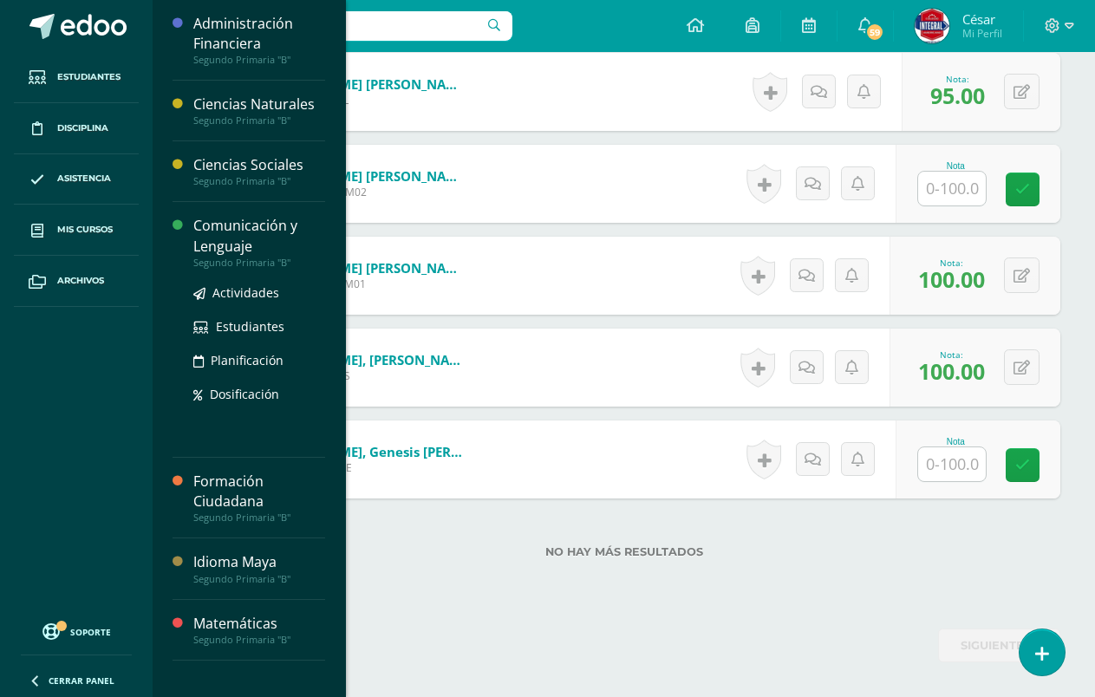
click at [232, 240] on div "Comunicación y Lenguaje" at bounding box center [259, 236] width 132 height 40
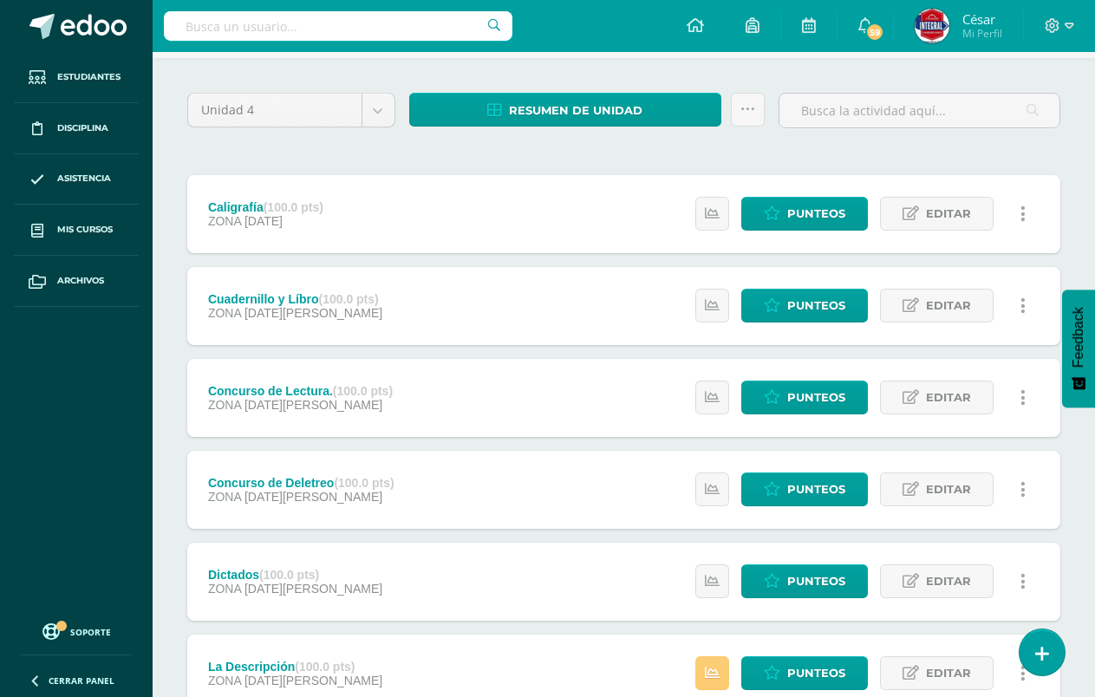
scroll to position [245, 0]
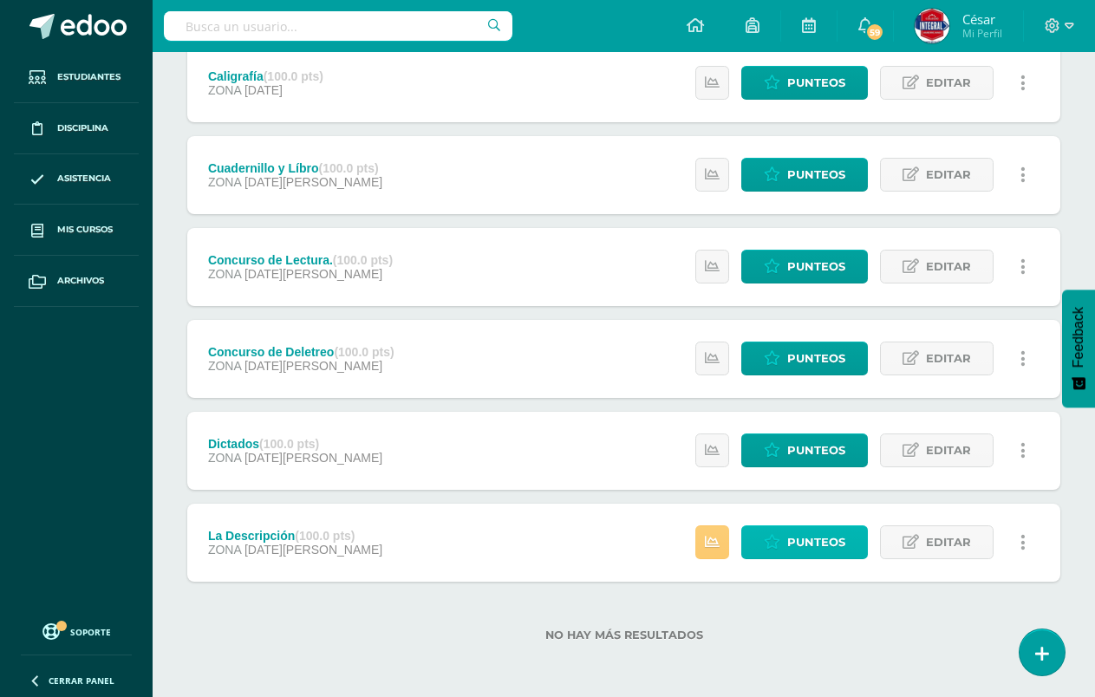
click at [780, 538] on icon at bounding box center [772, 542] width 16 height 15
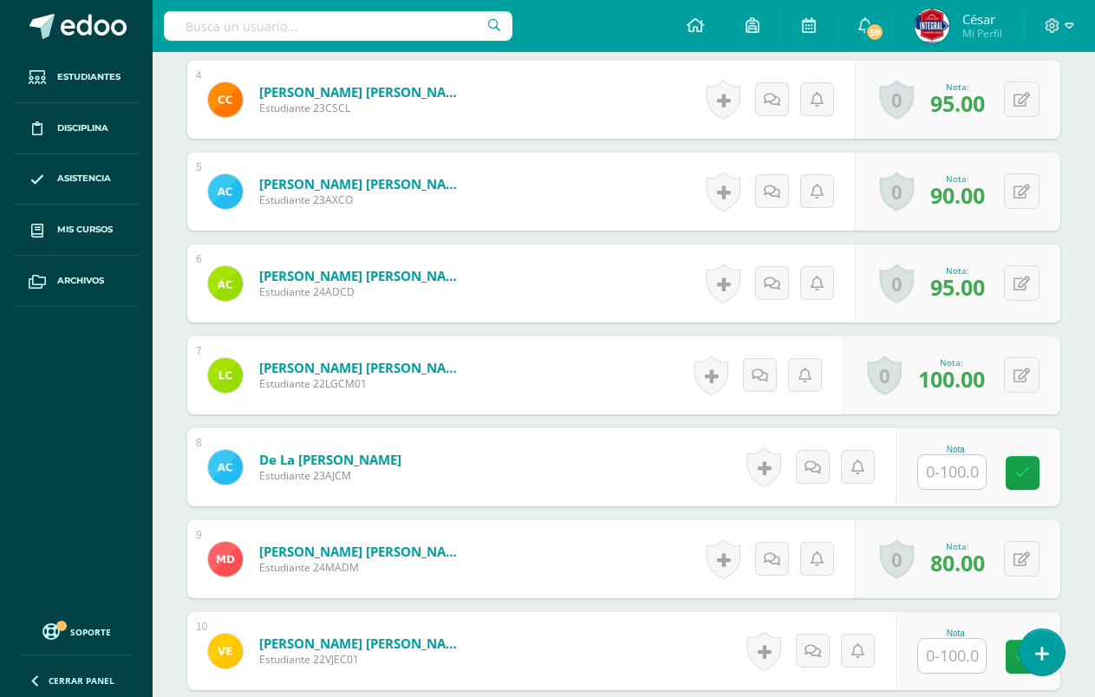
scroll to position [852, 0]
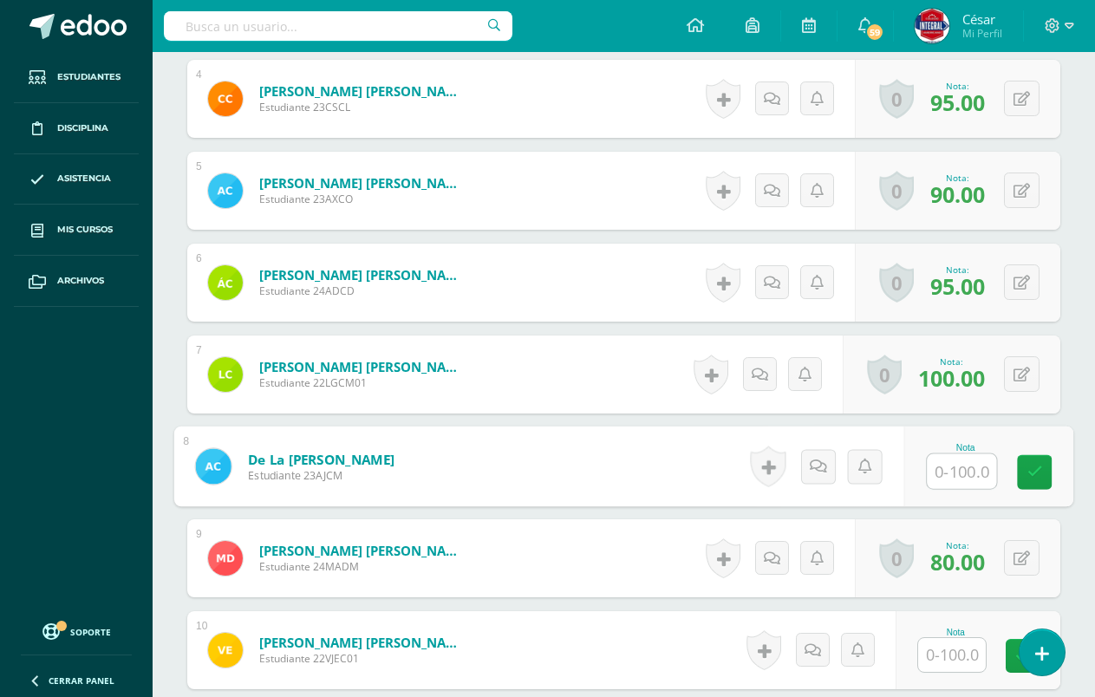
click at [958, 467] on input "text" at bounding box center [961, 471] width 69 height 35
type input "90"
click at [1037, 466] on icon at bounding box center [1036, 471] width 16 height 15
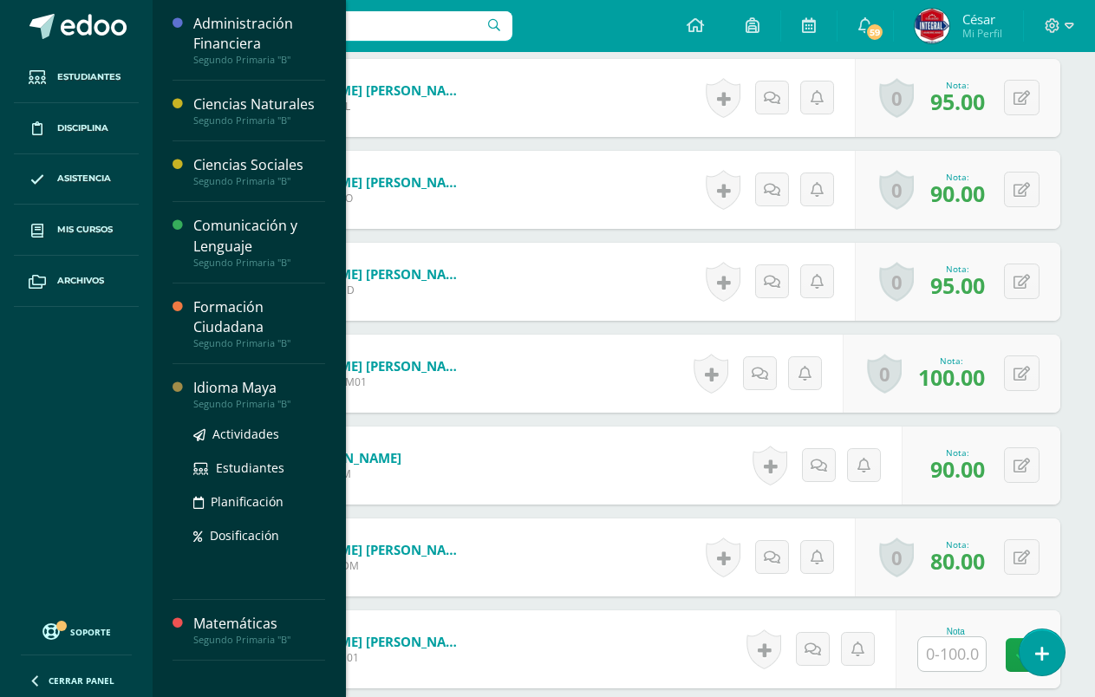
click at [237, 374] on div "Idioma Maya Segundo Primaria "B" Actividades Estudiantes Planificación Dosifica…" at bounding box center [249, 482] width 153 height 236
click at [243, 389] on div "Idioma Maya" at bounding box center [259, 388] width 132 height 20
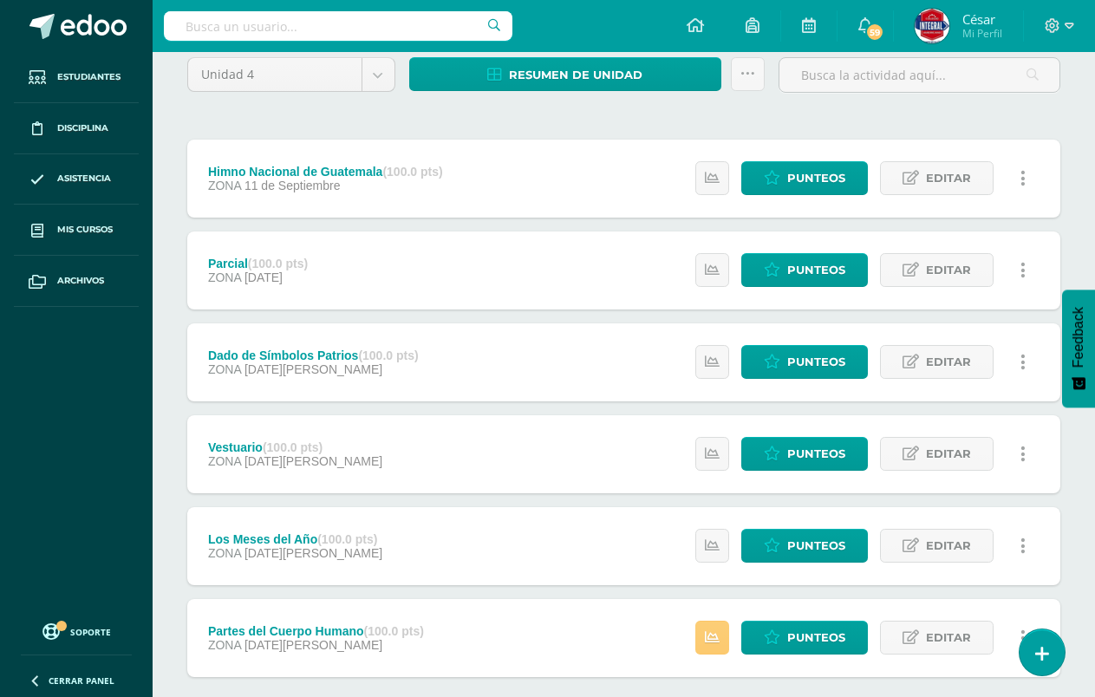
scroll to position [245, 0]
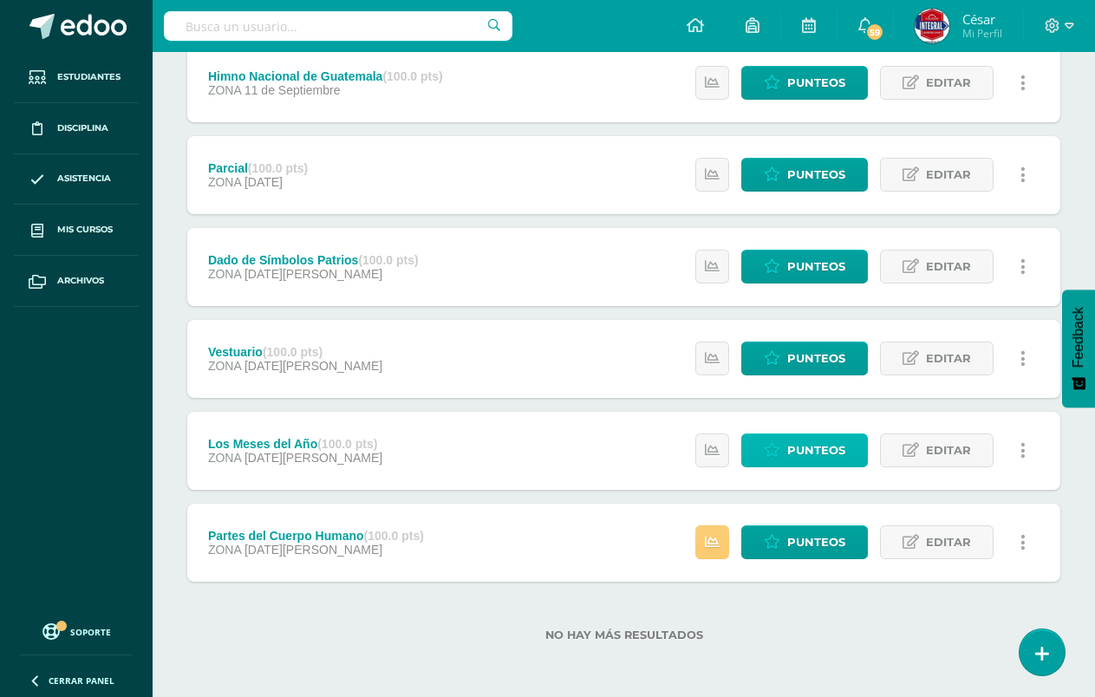
click at [819, 446] on span "Punteos" at bounding box center [816, 450] width 58 height 32
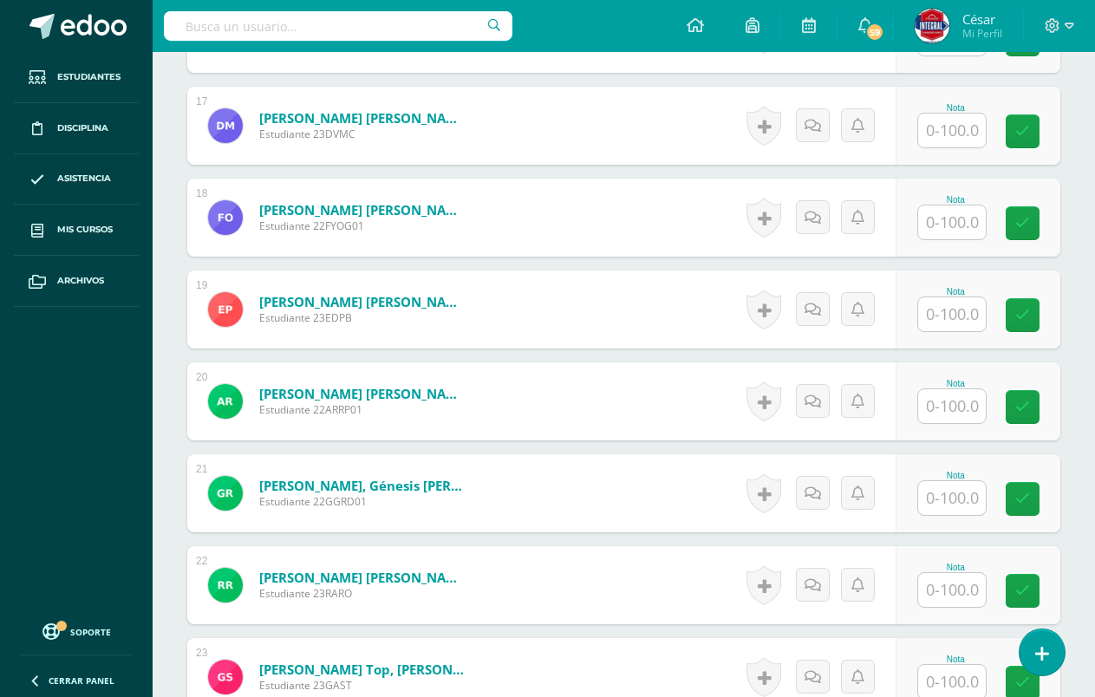
scroll to position [2062, 0]
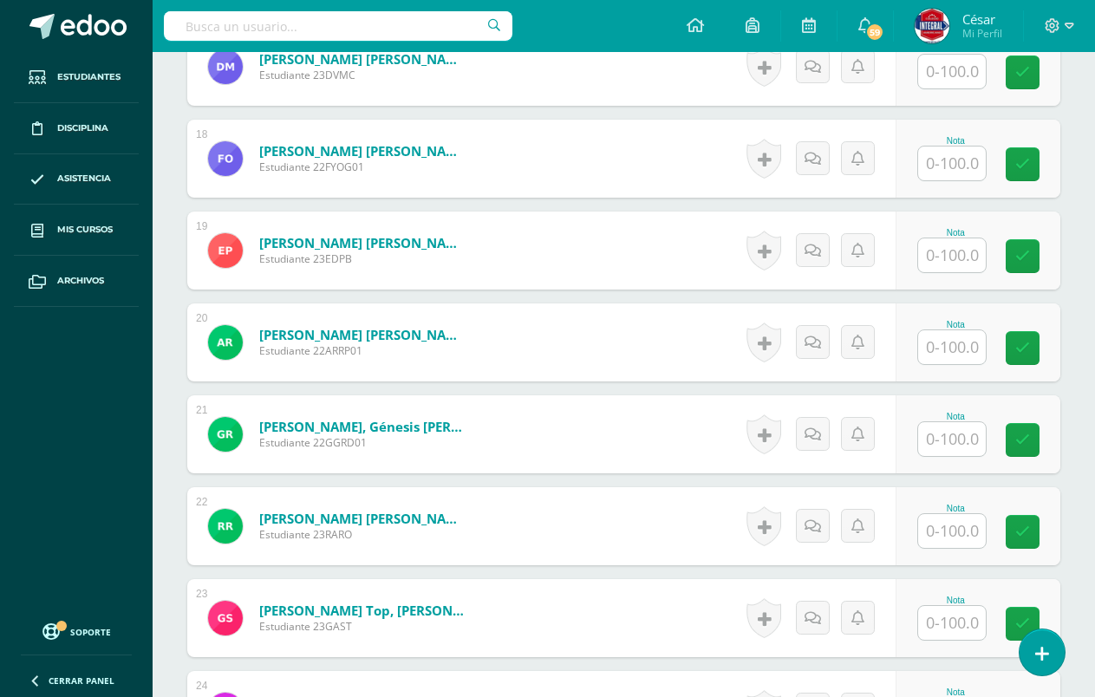
click at [951, 436] on input "text" at bounding box center [952, 439] width 68 height 34
type input "100"
click at [1035, 434] on icon at bounding box center [1036, 440] width 16 height 15
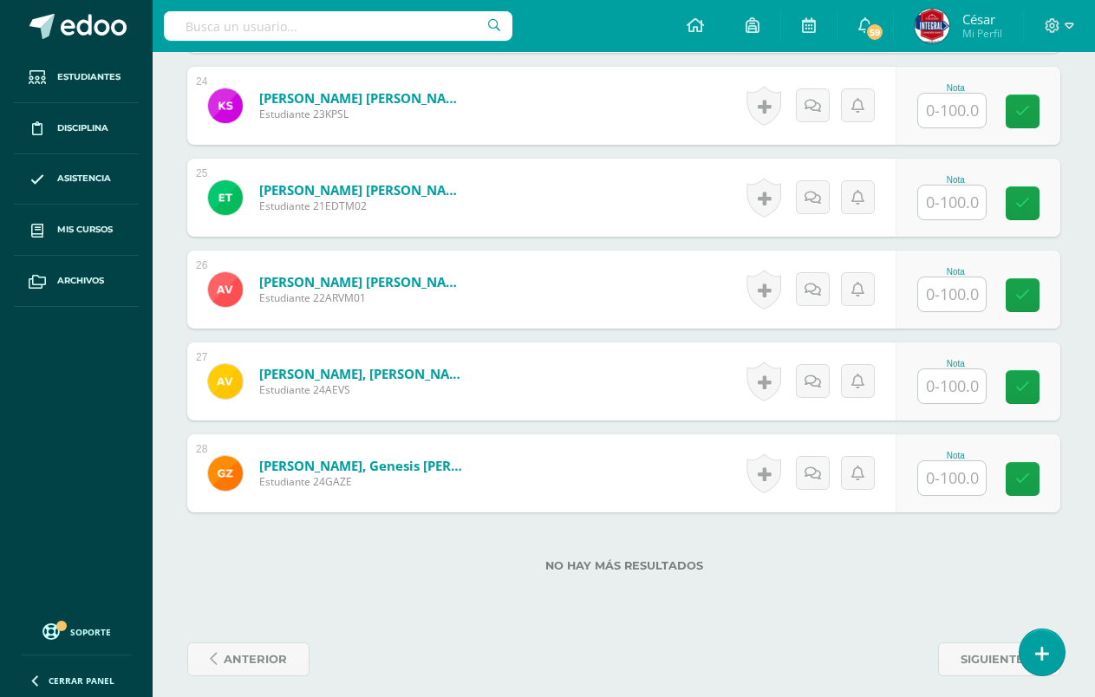
scroll to position [2680, 0]
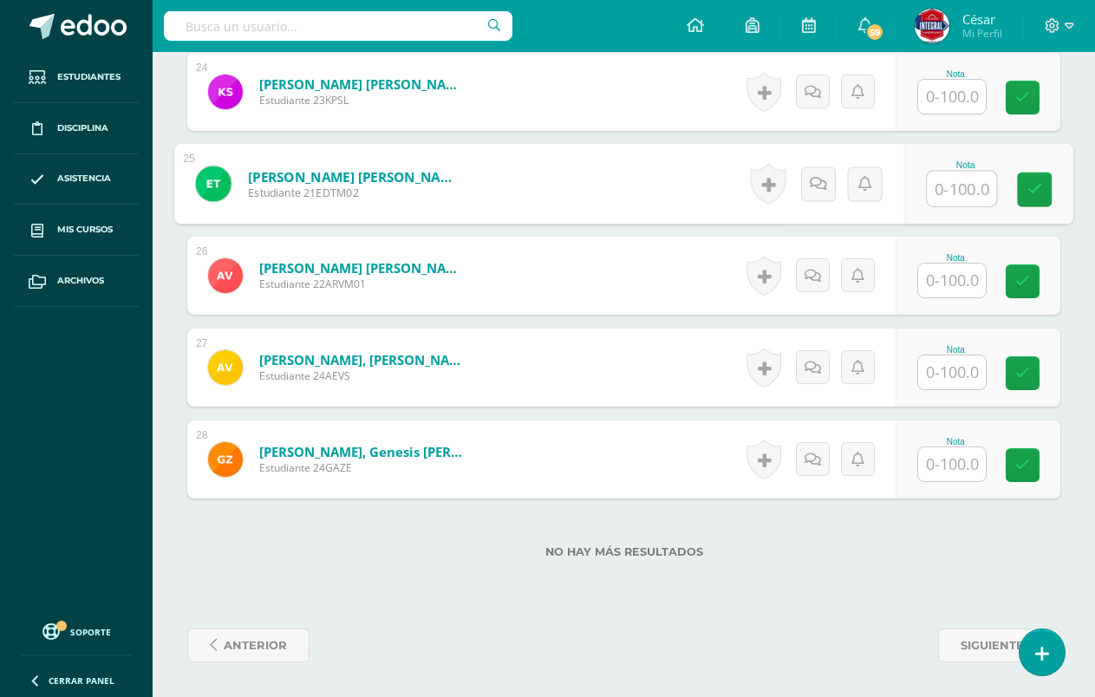
click at [968, 187] on input "text" at bounding box center [961, 189] width 69 height 35
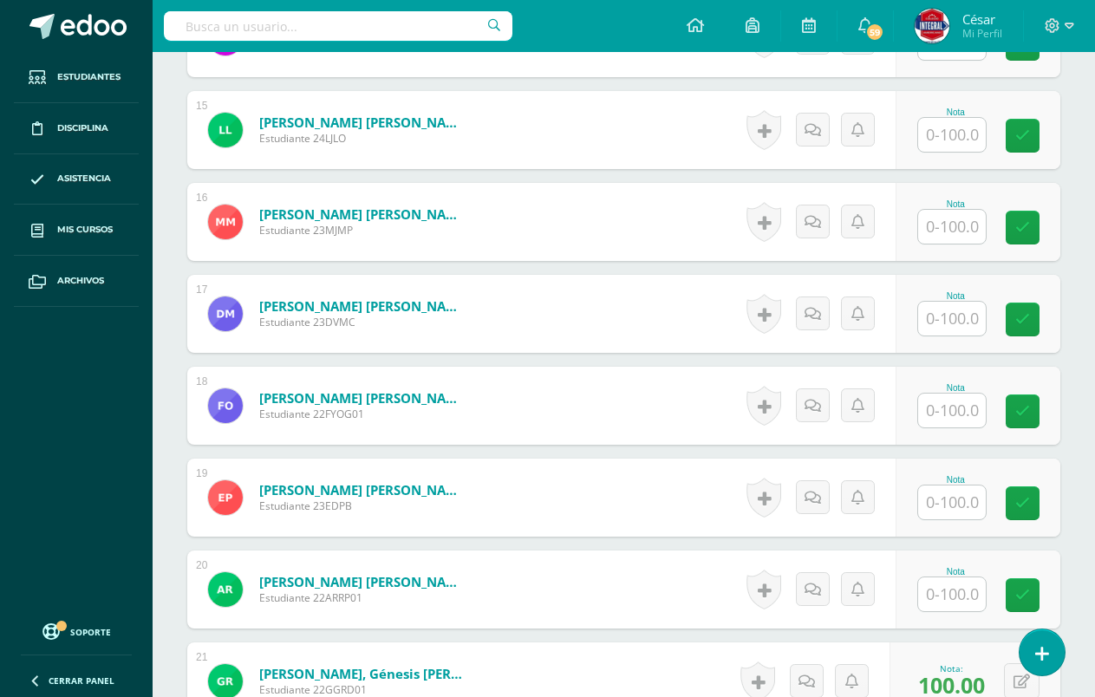
scroll to position [1813, 0]
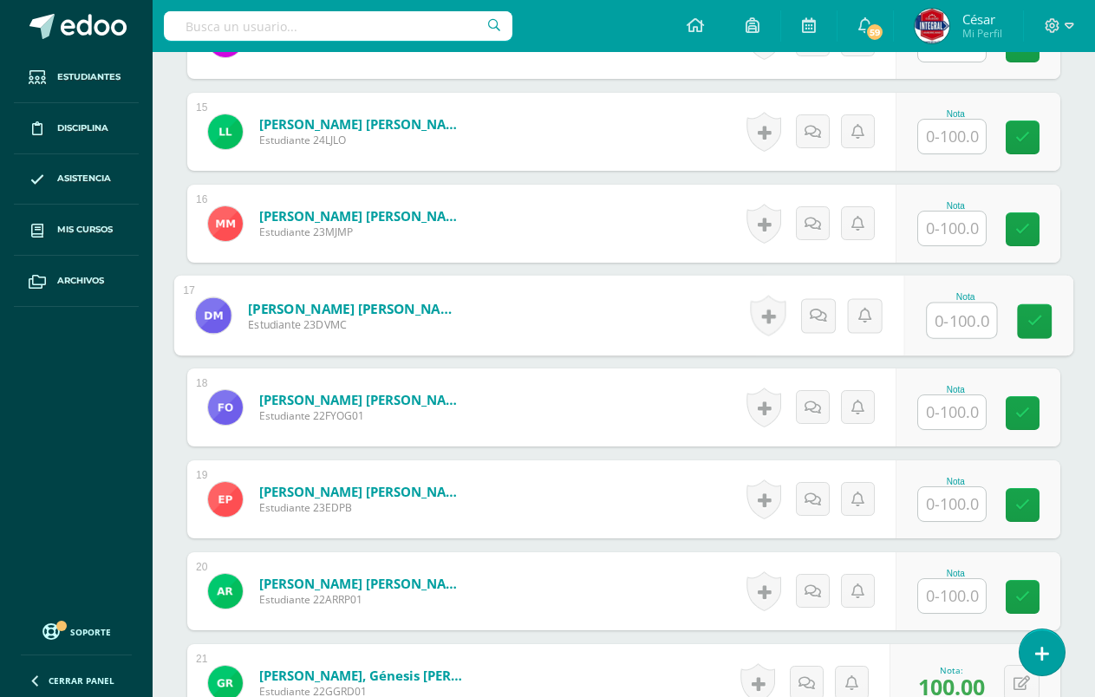
click at [934, 304] on input "text" at bounding box center [961, 320] width 69 height 35
type input "100"
click at [1037, 316] on icon at bounding box center [1036, 321] width 16 height 15
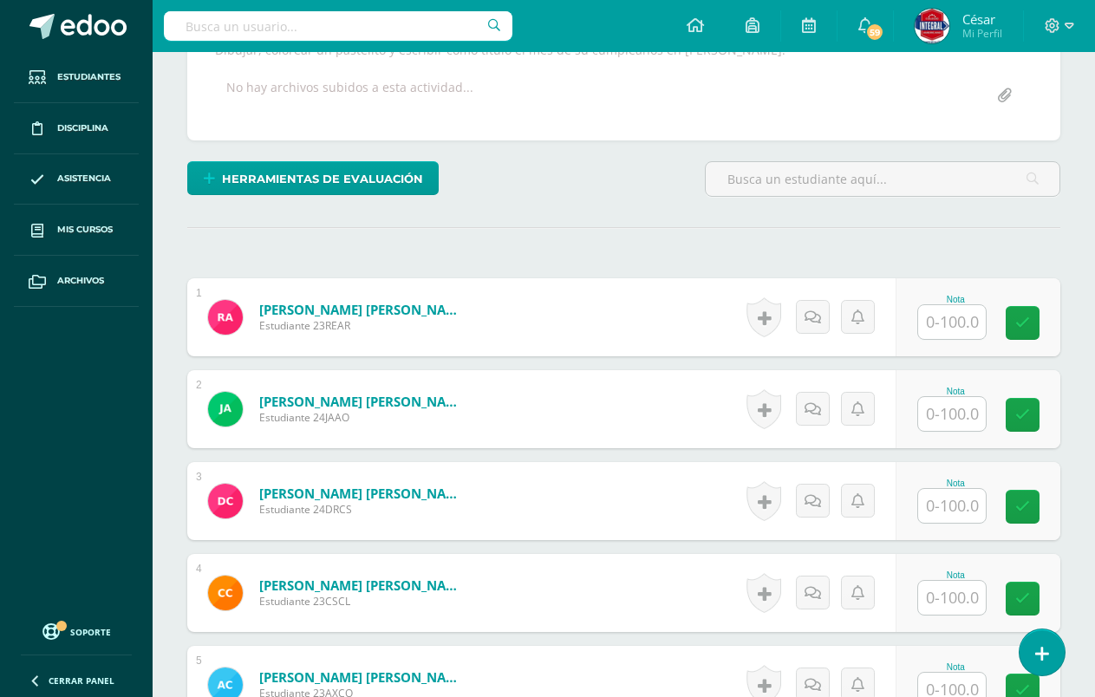
scroll to position [339, 0]
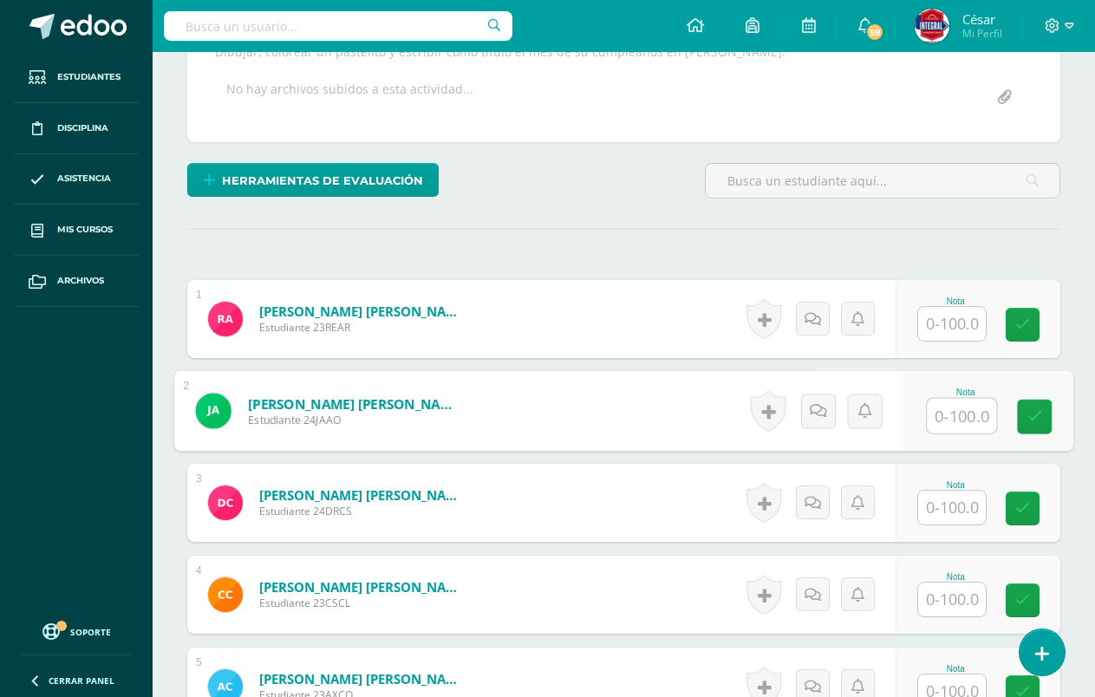
click at [949, 405] on input "text" at bounding box center [961, 416] width 69 height 35
type input "100"
click at [1018, 421] on link at bounding box center [1034, 417] width 35 height 35
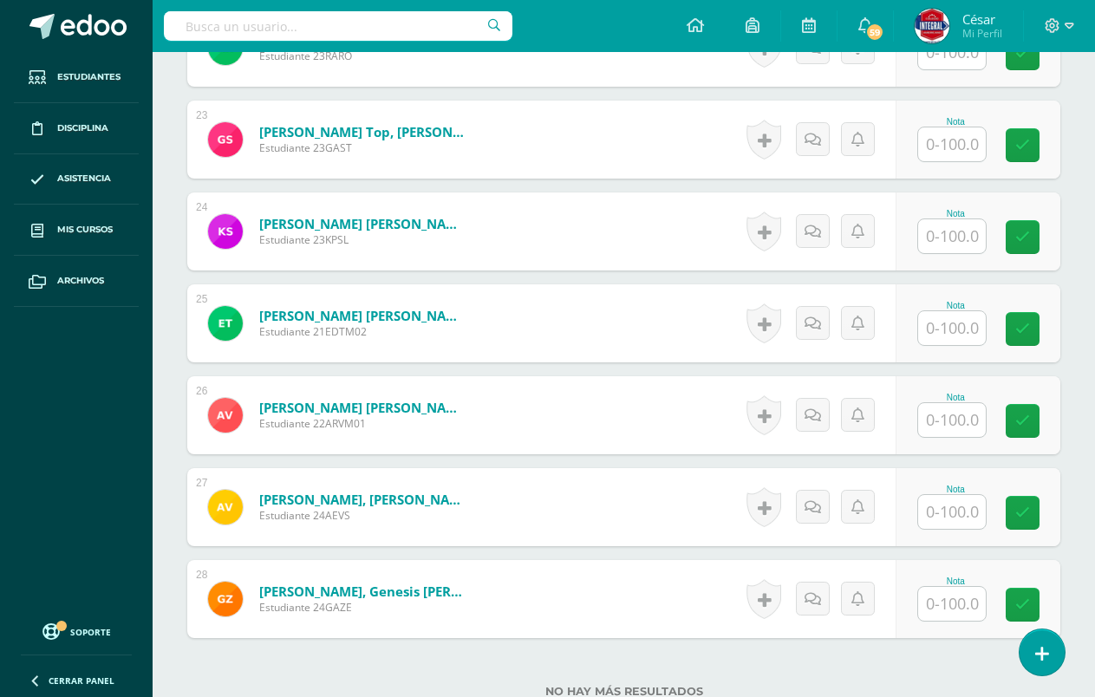
scroll to position [2594, 0]
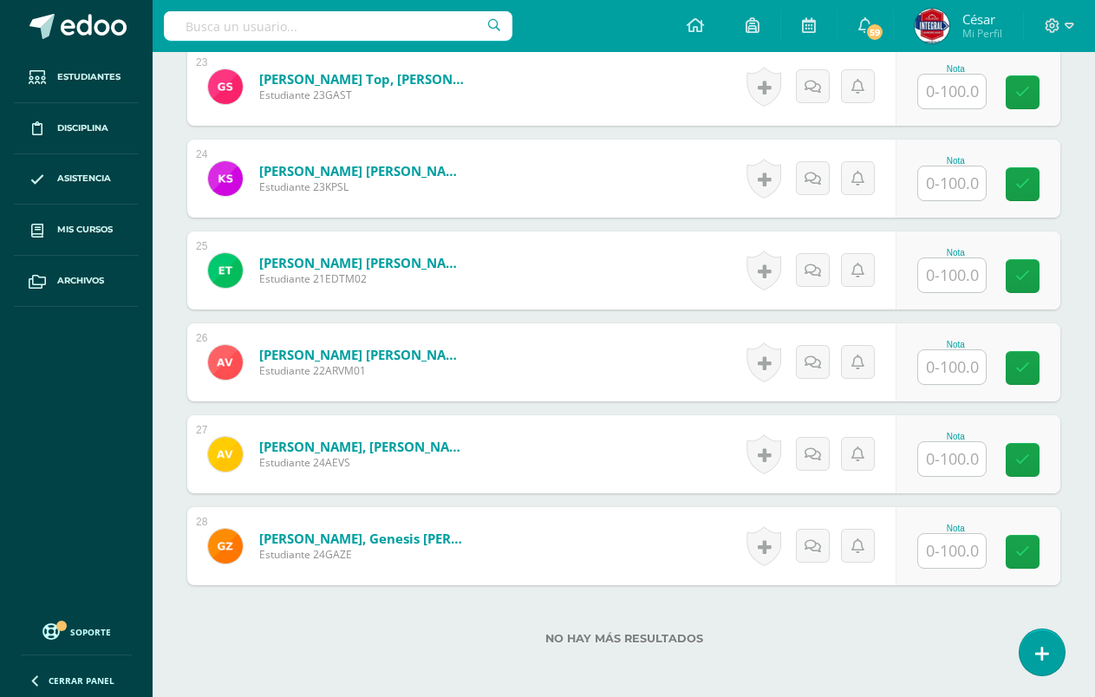
click at [942, 83] on input "text" at bounding box center [952, 92] width 68 height 34
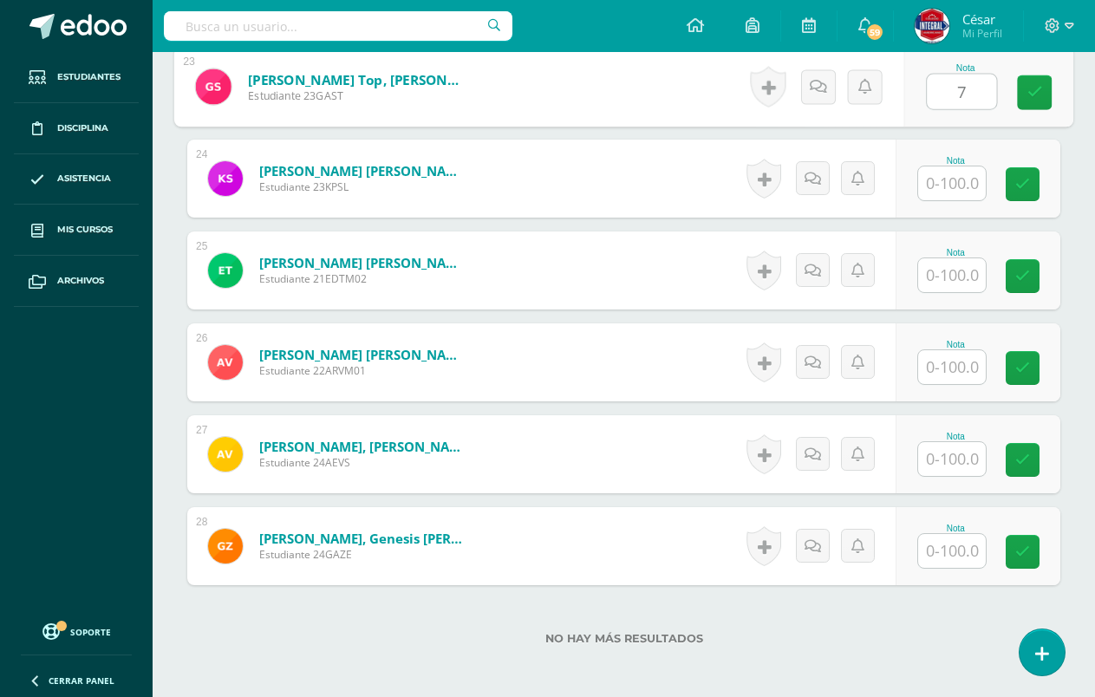
type input "70"
click at [1021, 91] on link at bounding box center [1034, 92] width 35 height 35
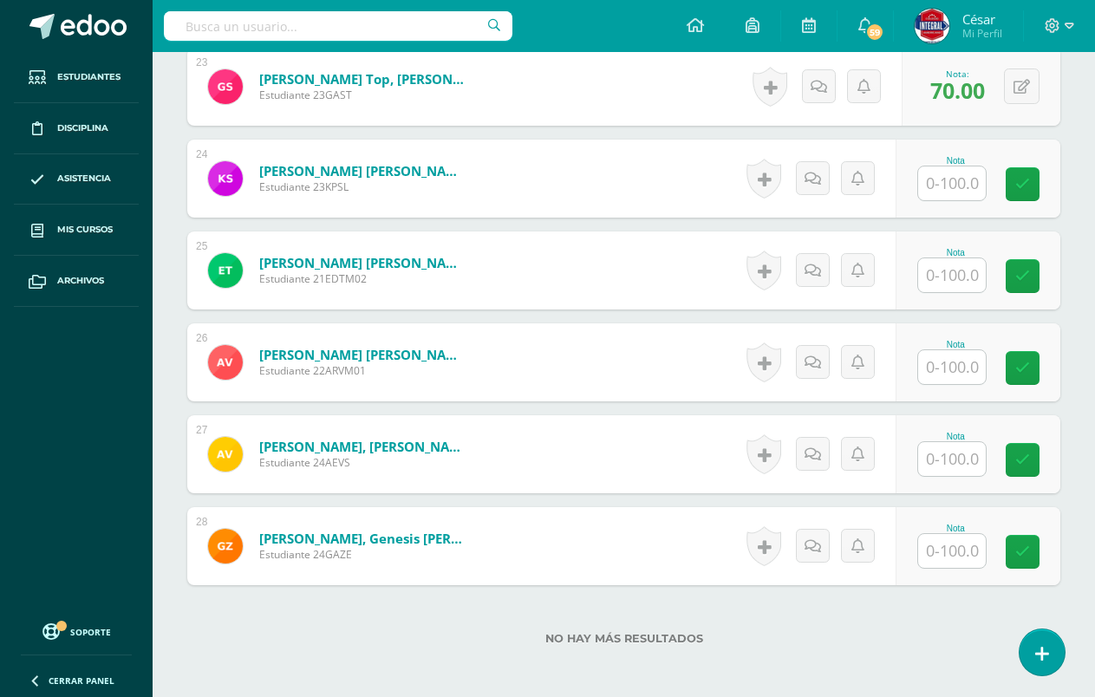
click at [956, 185] on input "text" at bounding box center [952, 183] width 68 height 34
type input "95"
click at [1038, 200] on link at bounding box center [1034, 184] width 35 height 35
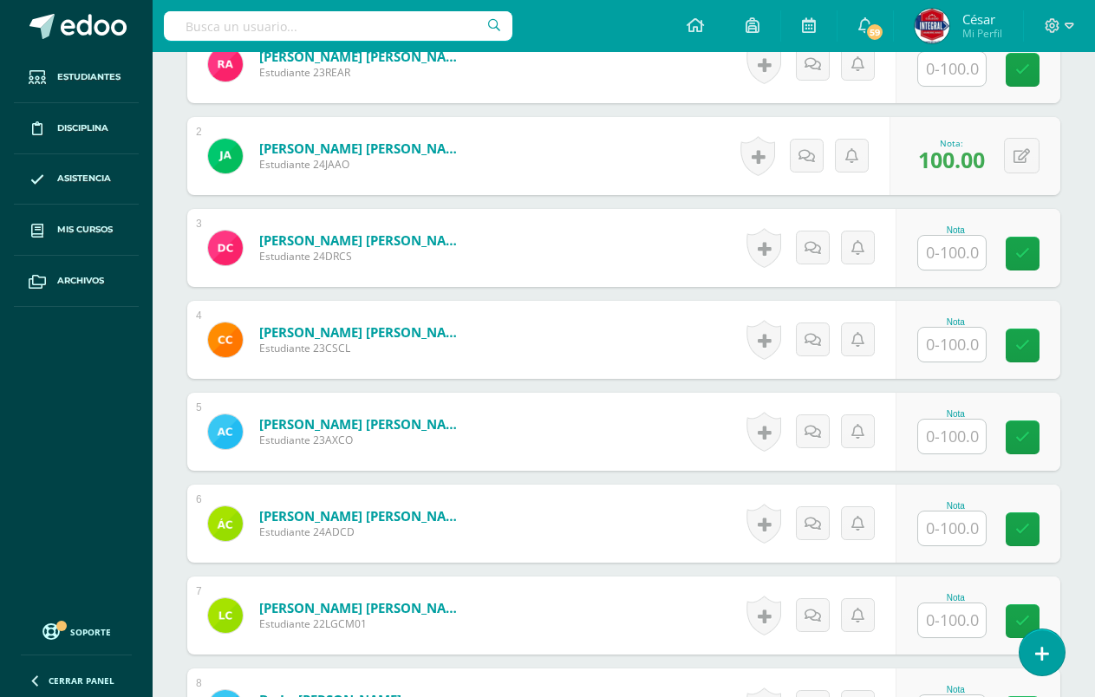
scroll to position [599, 0]
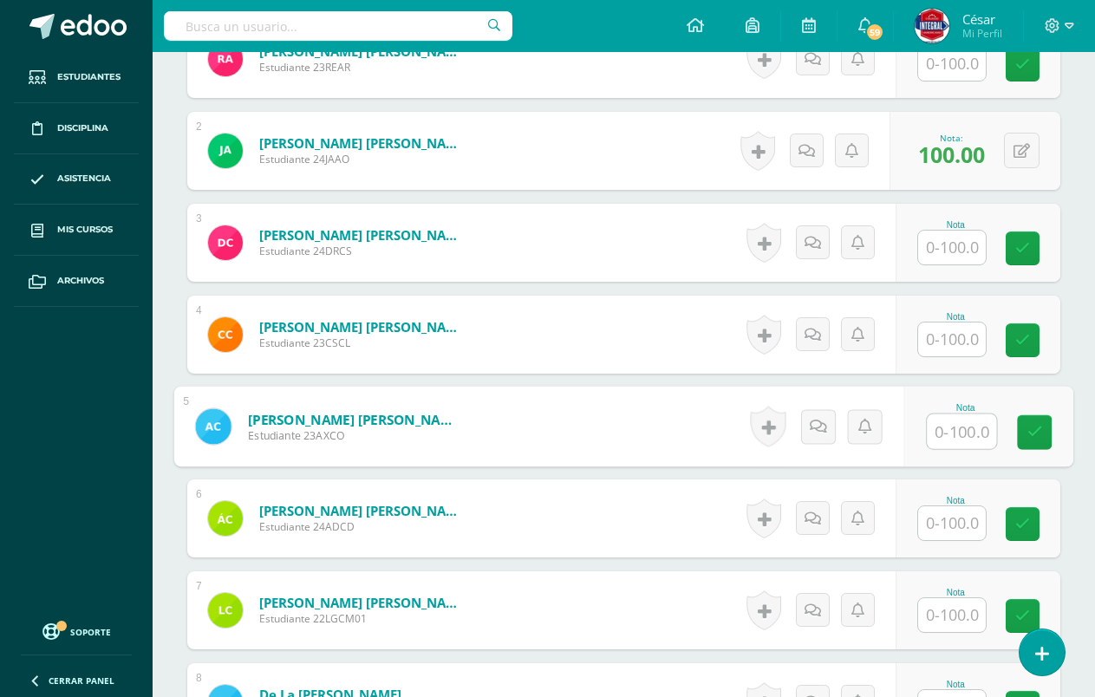
click at [960, 437] on input "text" at bounding box center [961, 431] width 69 height 35
type input "100"
click at [1036, 421] on link at bounding box center [1034, 432] width 35 height 35
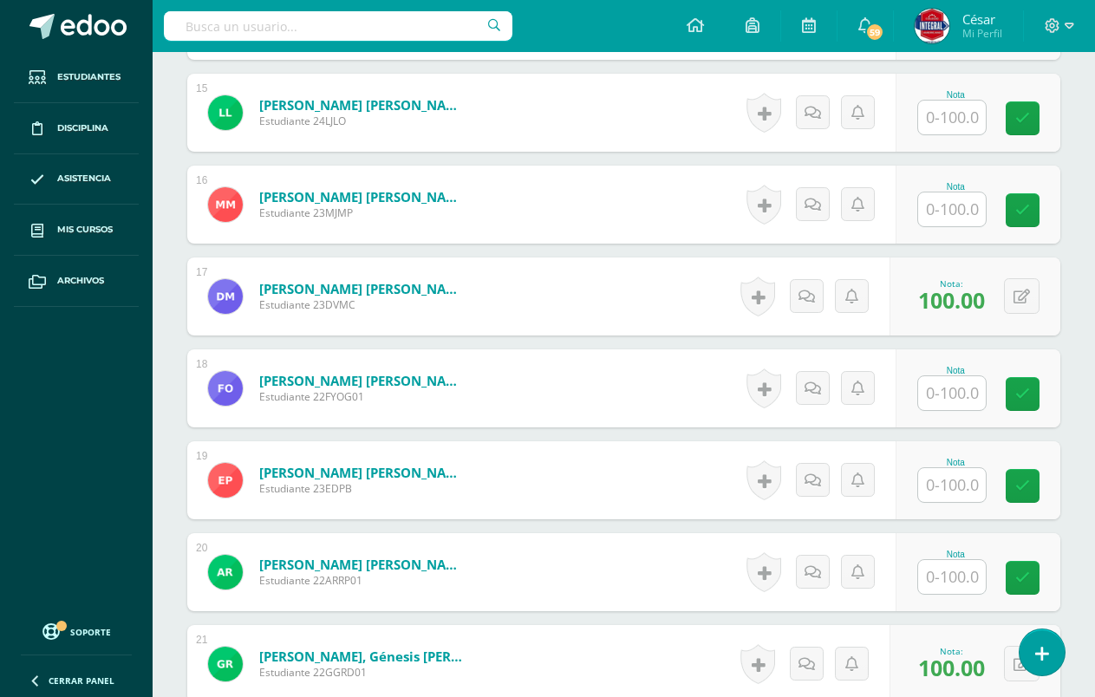
scroll to position [1900, 0]
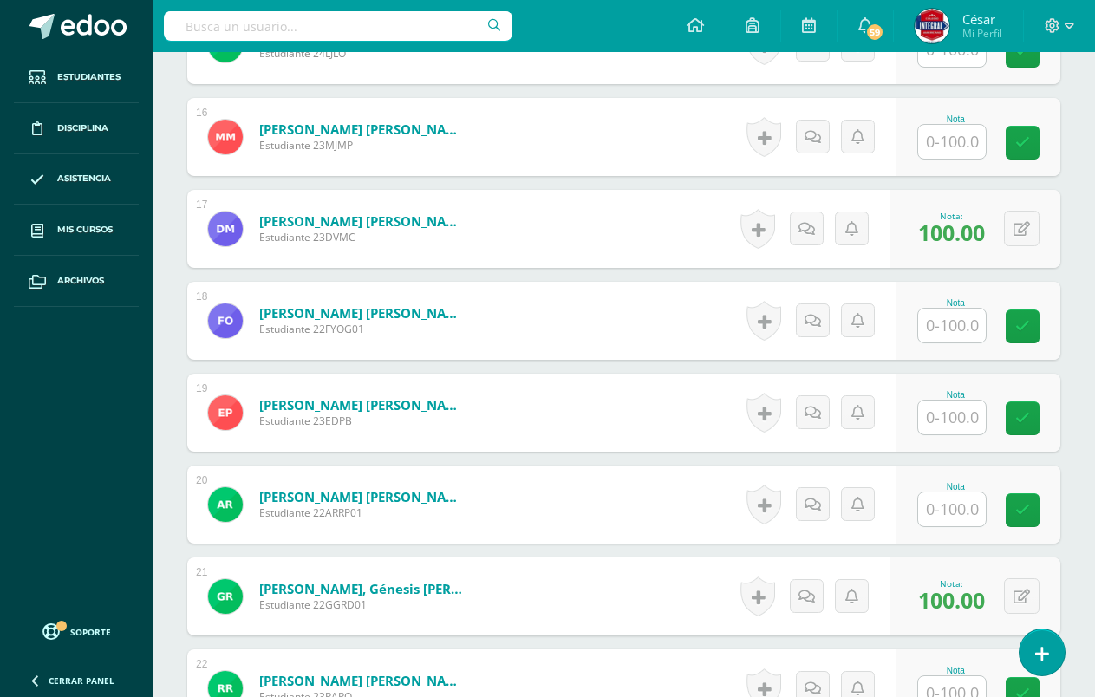
click at [953, 412] on input "text" at bounding box center [952, 418] width 68 height 34
click at [1031, 423] on icon at bounding box center [1036, 418] width 16 height 15
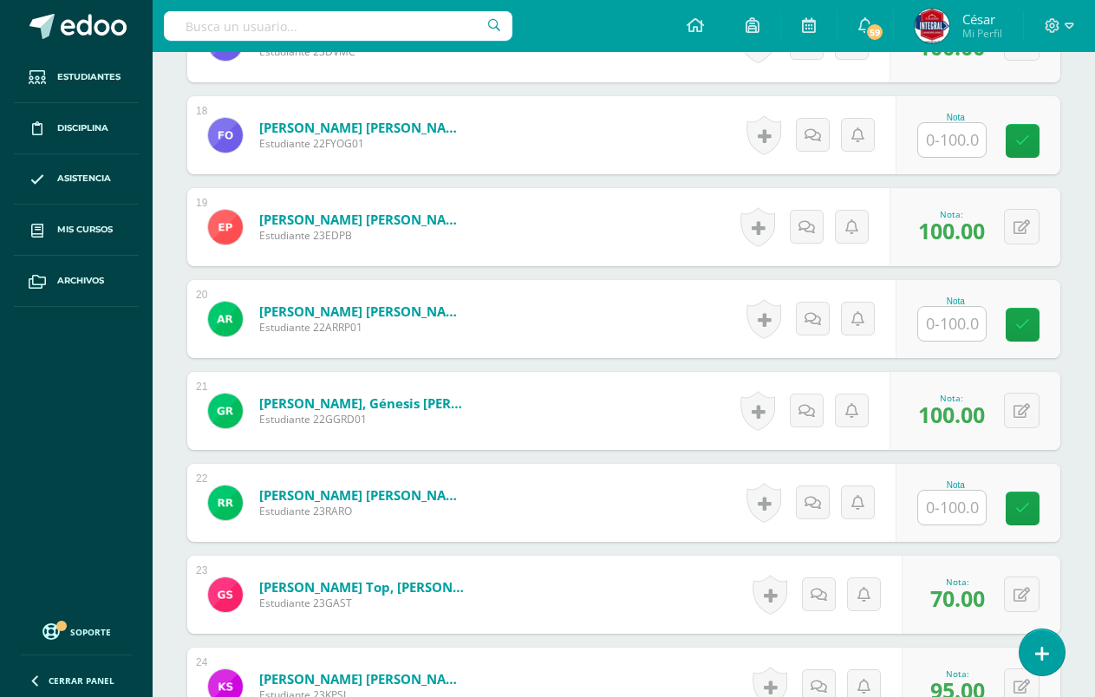
scroll to position [2073, 0]
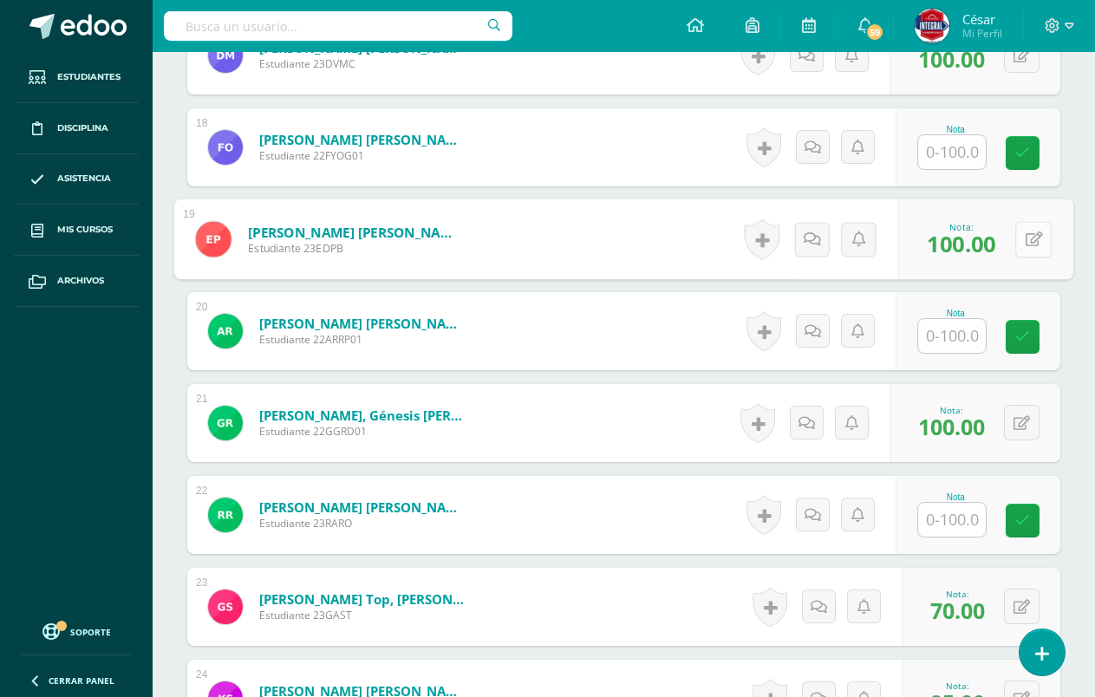
click at [1017, 240] on button at bounding box center [1033, 239] width 36 height 36
click at [908, 250] on input "100.00" at bounding box center [914, 244] width 69 height 35
type input "0.00"
click at [986, 254] on link at bounding box center [987, 245] width 35 height 35
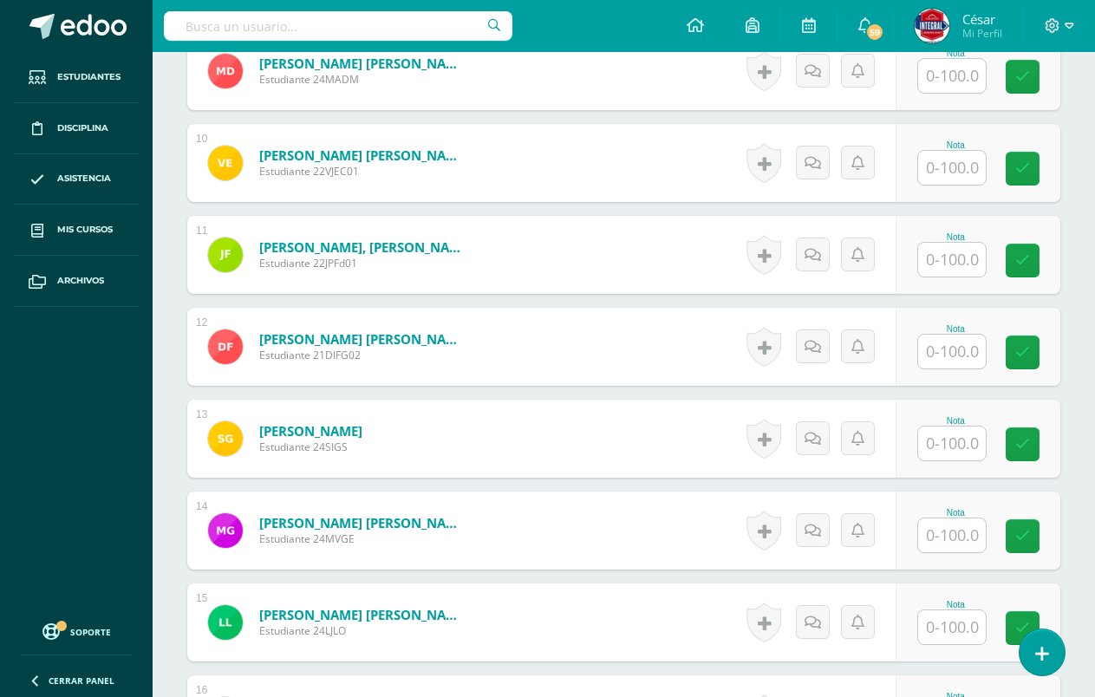
scroll to position [1293, 0]
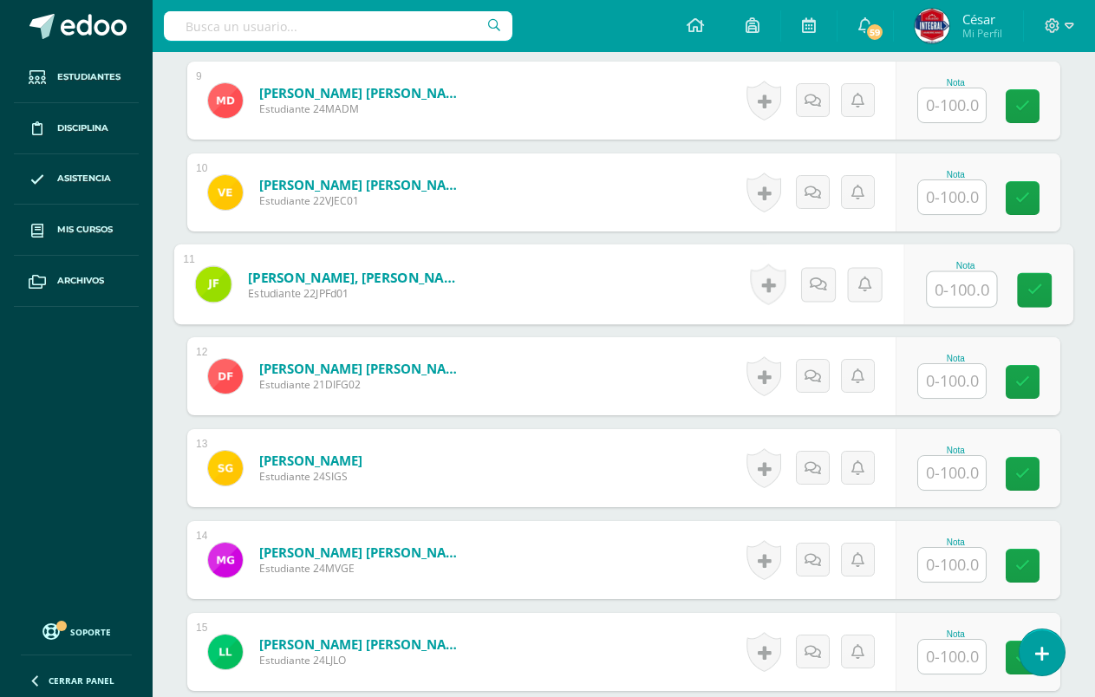
click at [943, 287] on input "text" at bounding box center [961, 289] width 69 height 35
type input "100"
click at [1036, 294] on icon at bounding box center [1036, 290] width 16 height 15
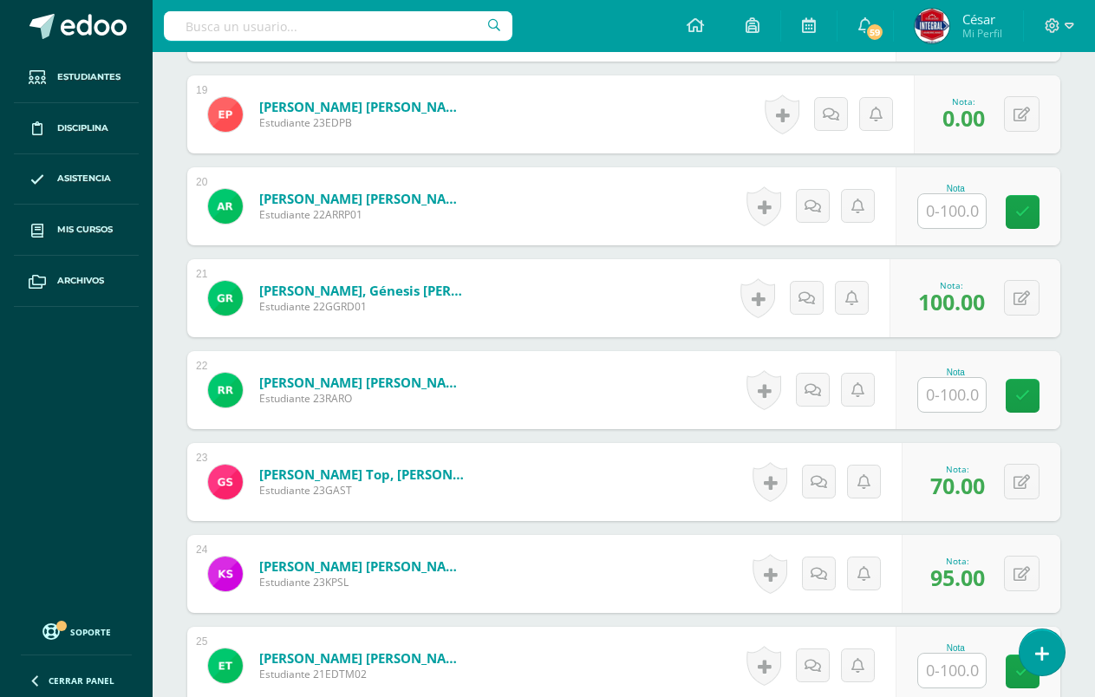
scroll to position [2333, 0]
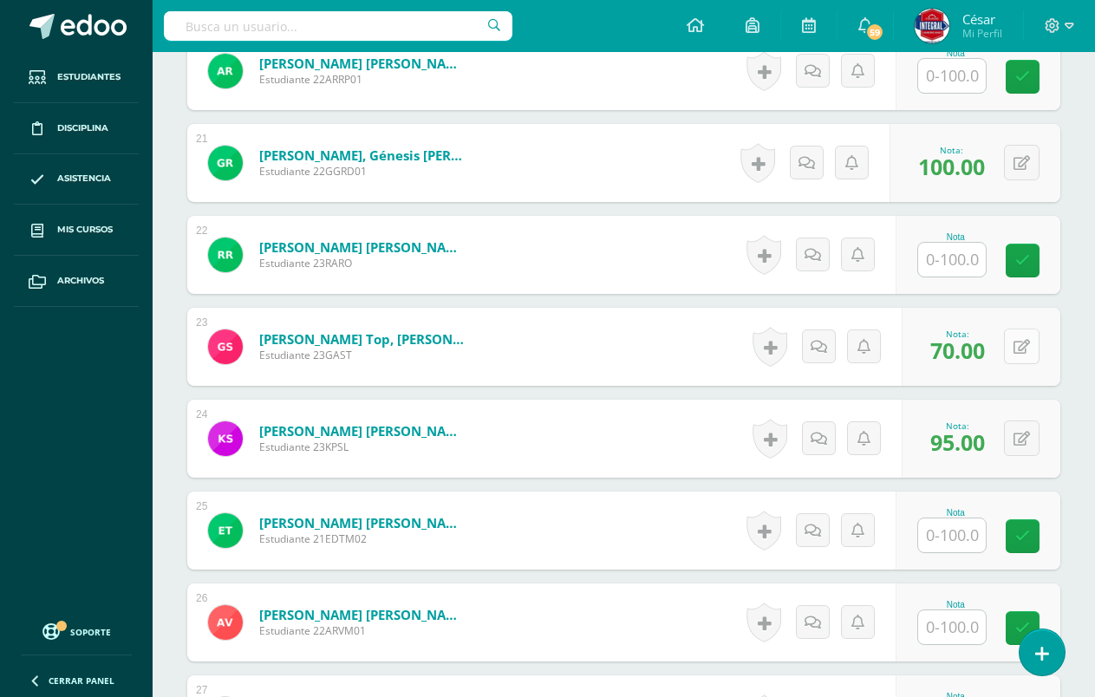
click at [1011, 349] on div "0 Logros Logros obtenidos Aún no hay logros agregados Nota: 70.00" at bounding box center [981, 347] width 159 height 78
click at [1039, 343] on button at bounding box center [1022, 347] width 36 height 36
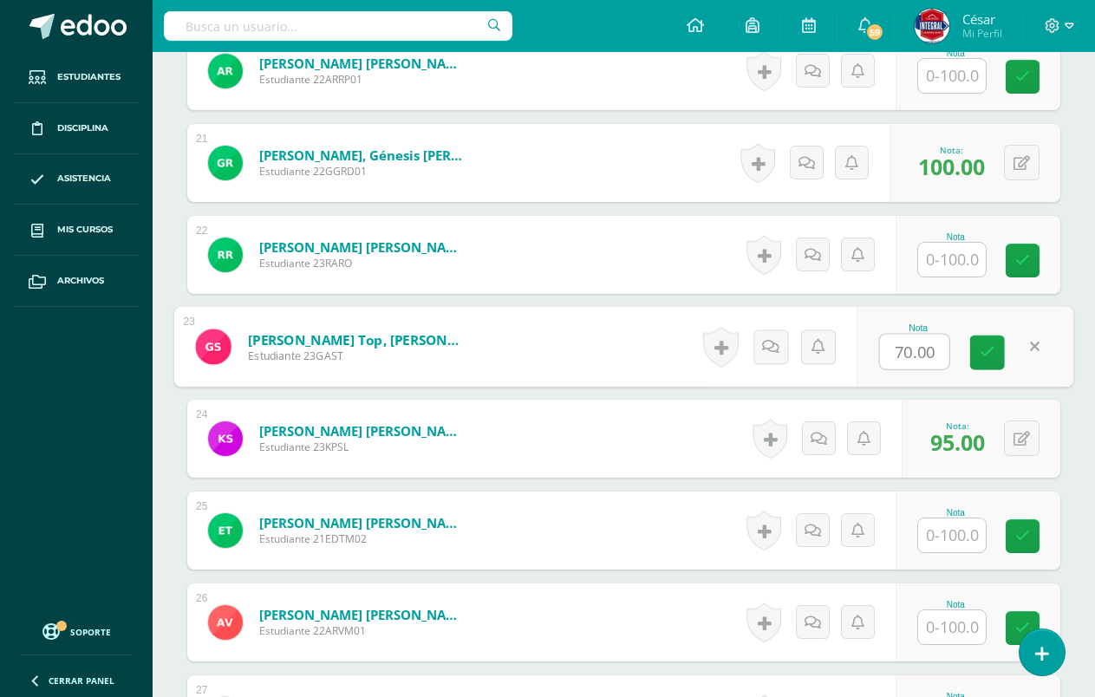
click at [900, 357] on input "70.00" at bounding box center [914, 352] width 69 height 35
type input "100.00"
click at [998, 362] on link at bounding box center [987, 353] width 35 height 35
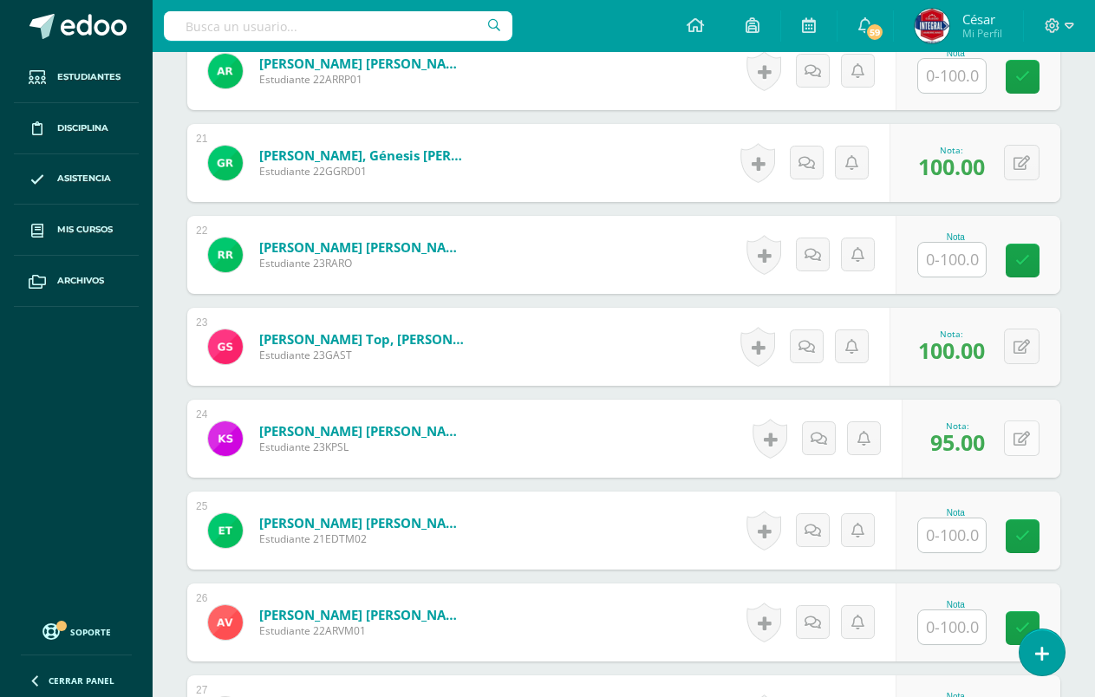
click at [1011, 444] on div "0 Logros Logros obtenidos Aún no hay logros agregados Nota: 95.00" at bounding box center [981, 439] width 159 height 78
click at [1035, 433] on icon at bounding box center [1034, 438] width 17 height 15
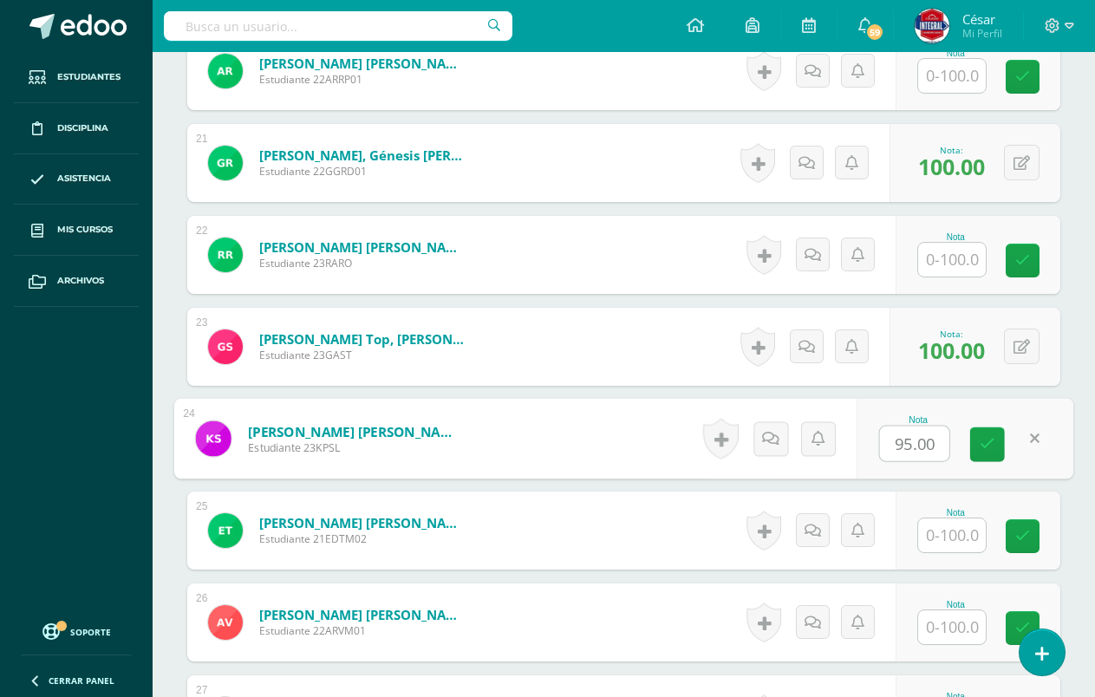
click at [907, 451] on input "95.00" at bounding box center [914, 444] width 69 height 35
click at [914, 454] on input "95.00" at bounding box center [914, 444] width 69 height 35
type input "100.00"
click at [981, 454] on link at bounding box center [987, 444] width 35 height 35
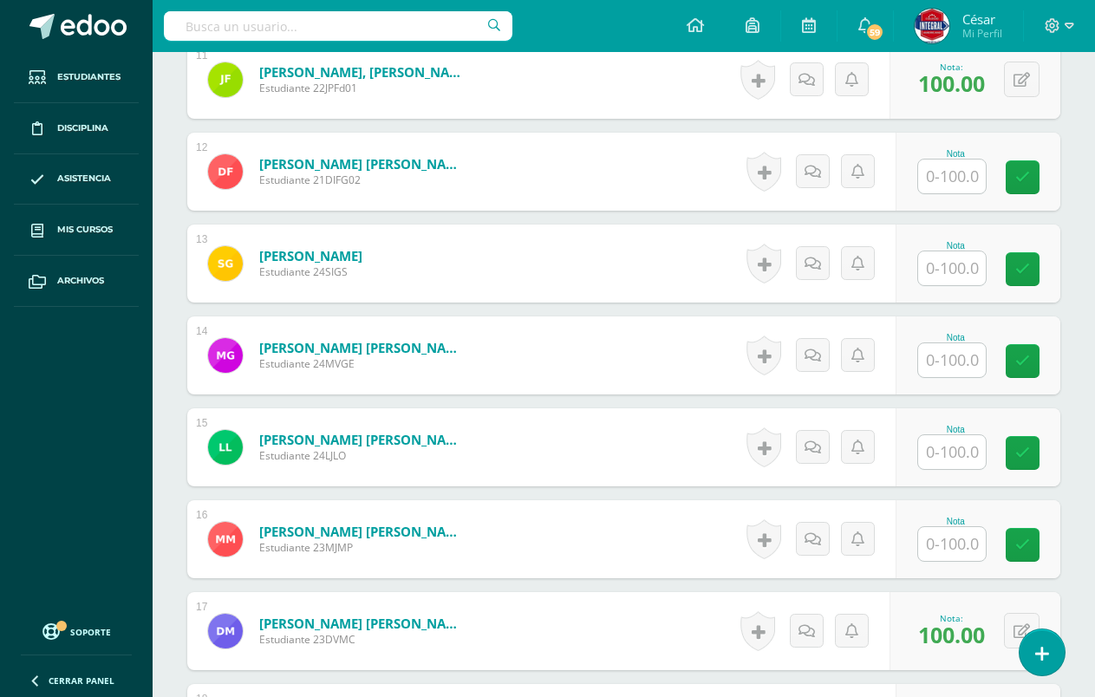
scroll to position [1553, 0]
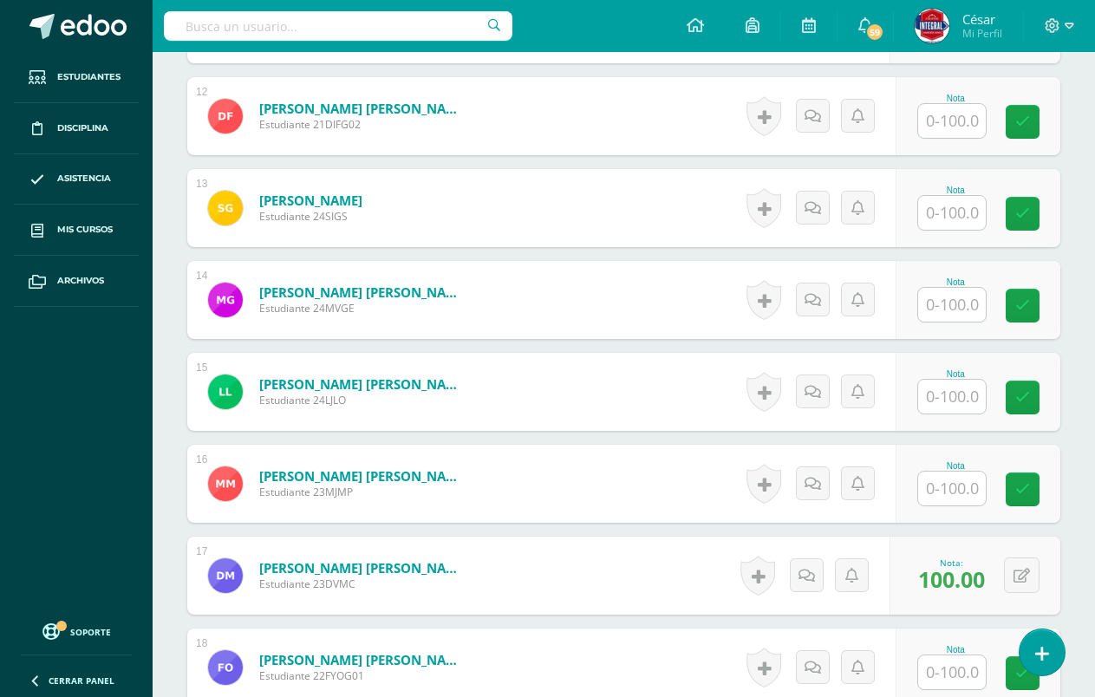
click at [956, 492] on input "text" at bounding box center [952, 489] width 68 height 34
type input "100"
click at [1030, 499] on link at bounding box center [1034, 490] width 35 height 35
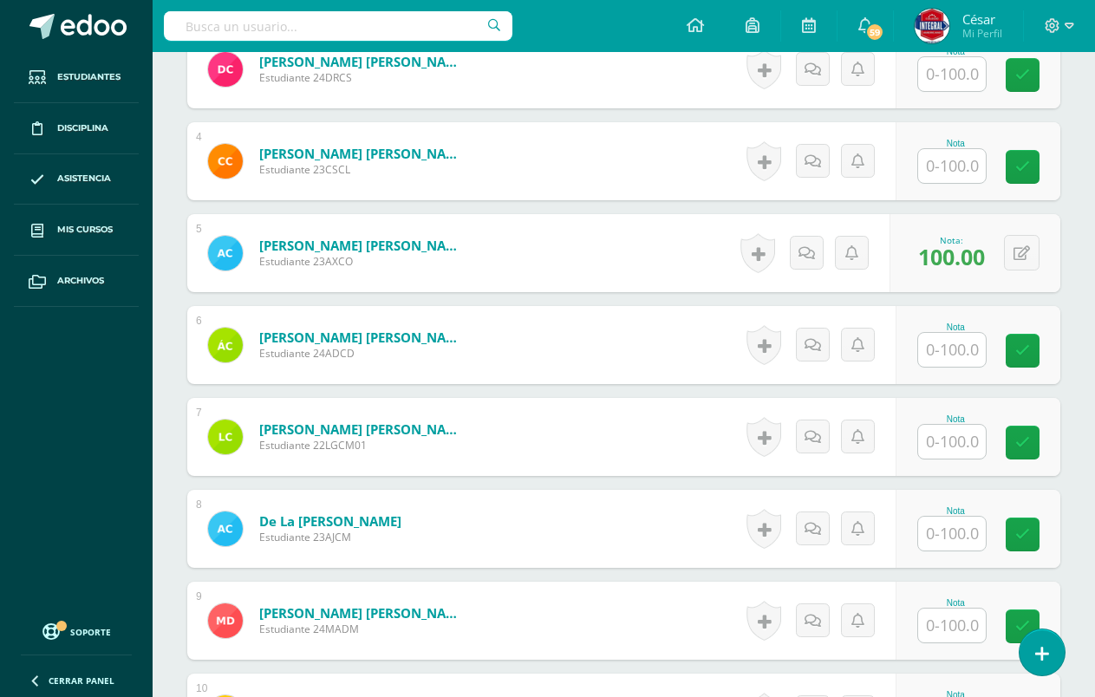
scroll to position [1033, 0]
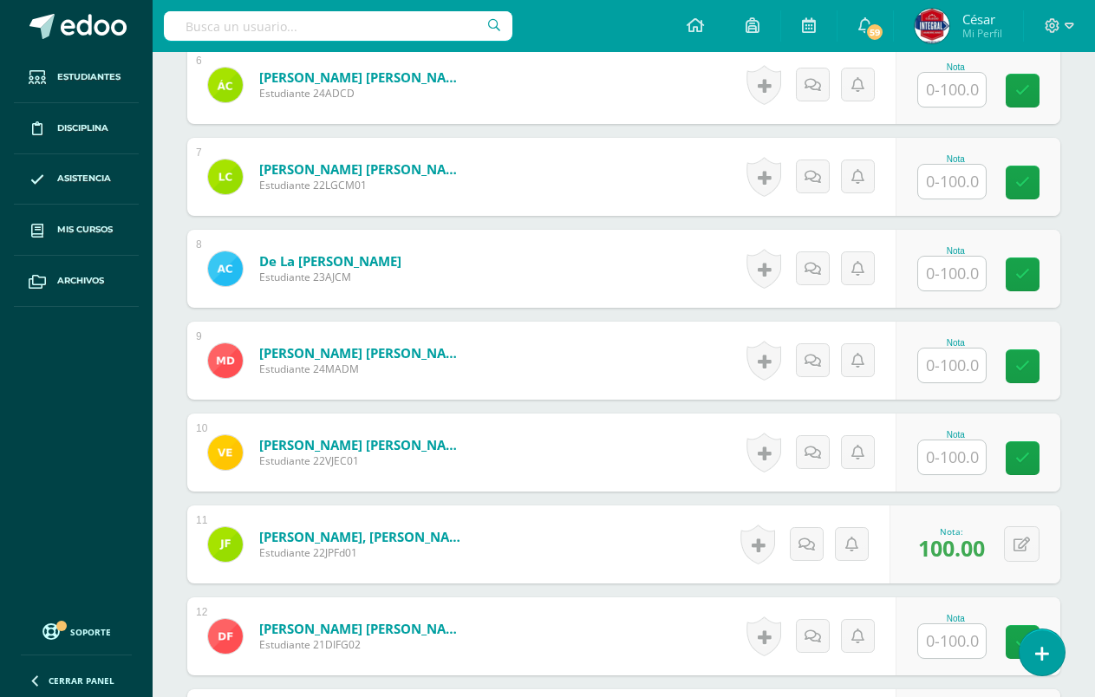
click at [954, 450] on input "text" at bounding box center [952, 457] width 68 height 34
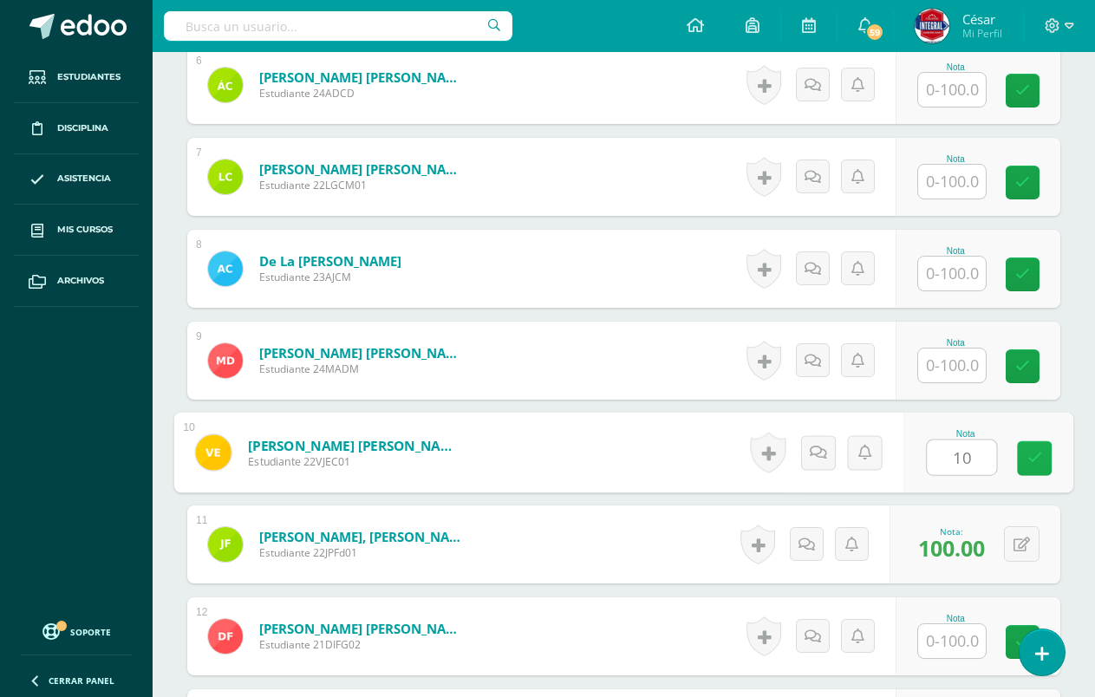
type input "100"
click at [1045, 463] on link at bounding box center [1034, 458] width 35 height 35
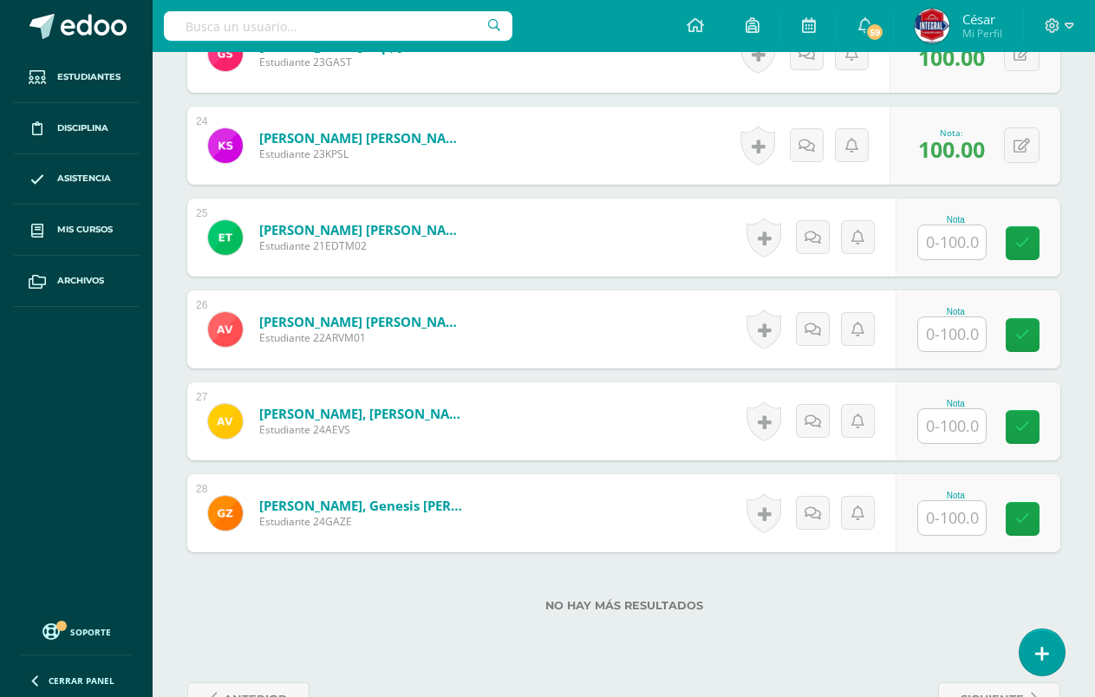
scroll to position [2680, 0]
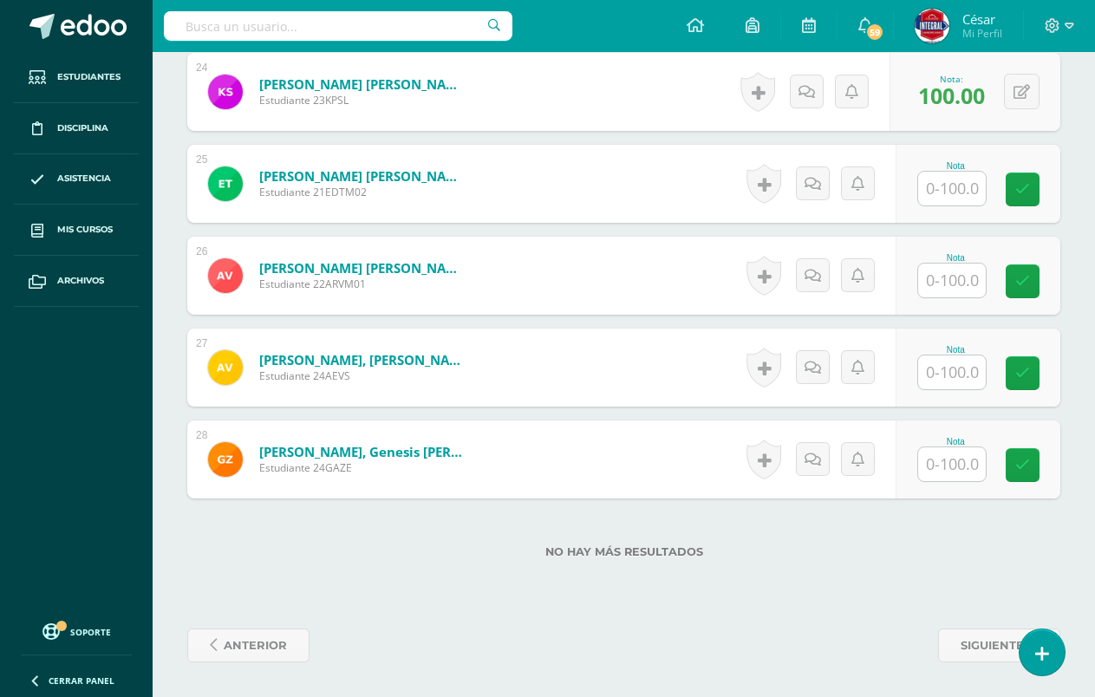
click at [975, 462] on input "text" at bounding box center [952, 464] width 68 height 34
type input "100"
click at [1036, 466] on icon at bounding box center [1036, 465] width 16 height 15
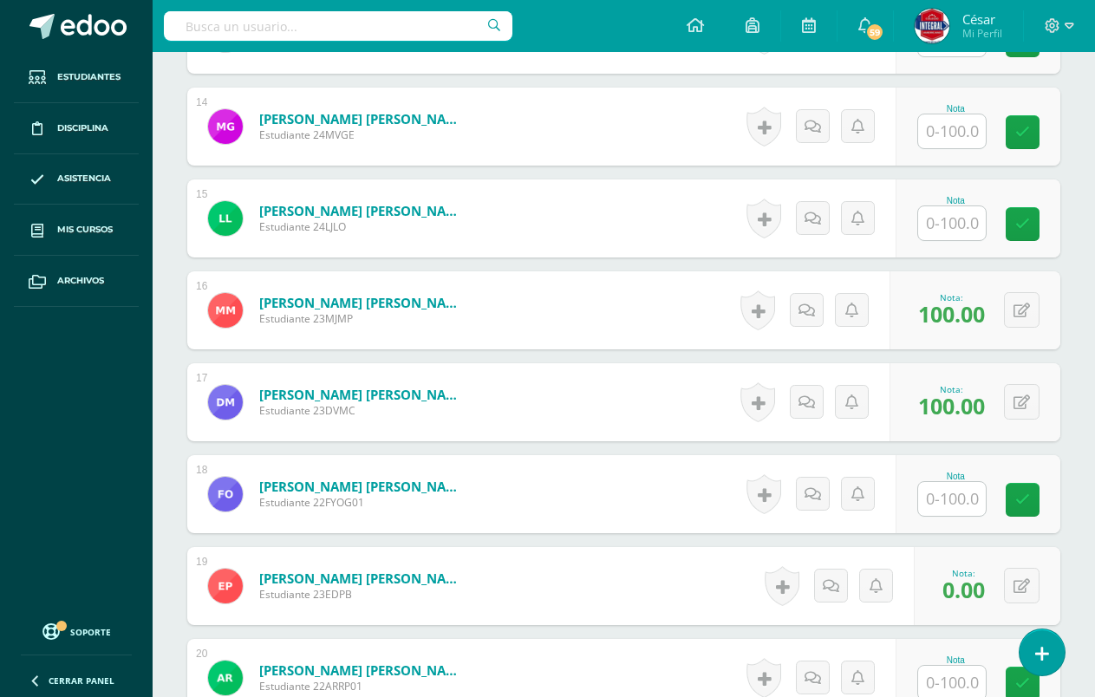
scroll to position [1640, 0]
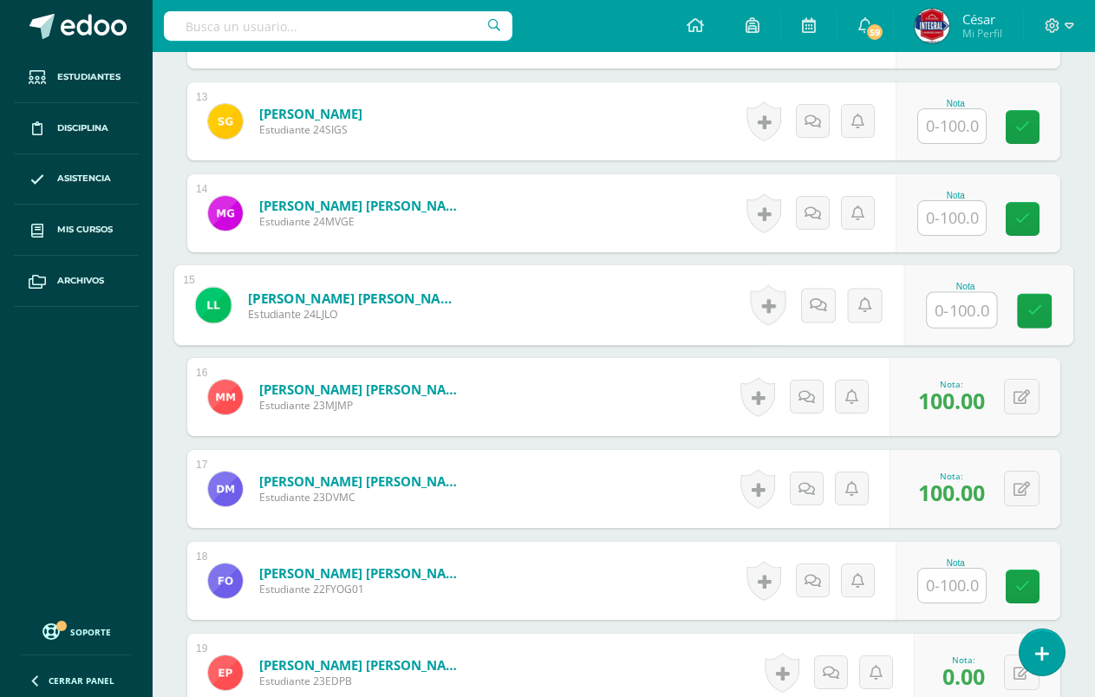
click at [979, 320] on input "text" at bounding box center [961, 310] width 69 height 35
type input "100"
click at [1022, 311] on link at bounding box center [1034, 311] width 35 height 35
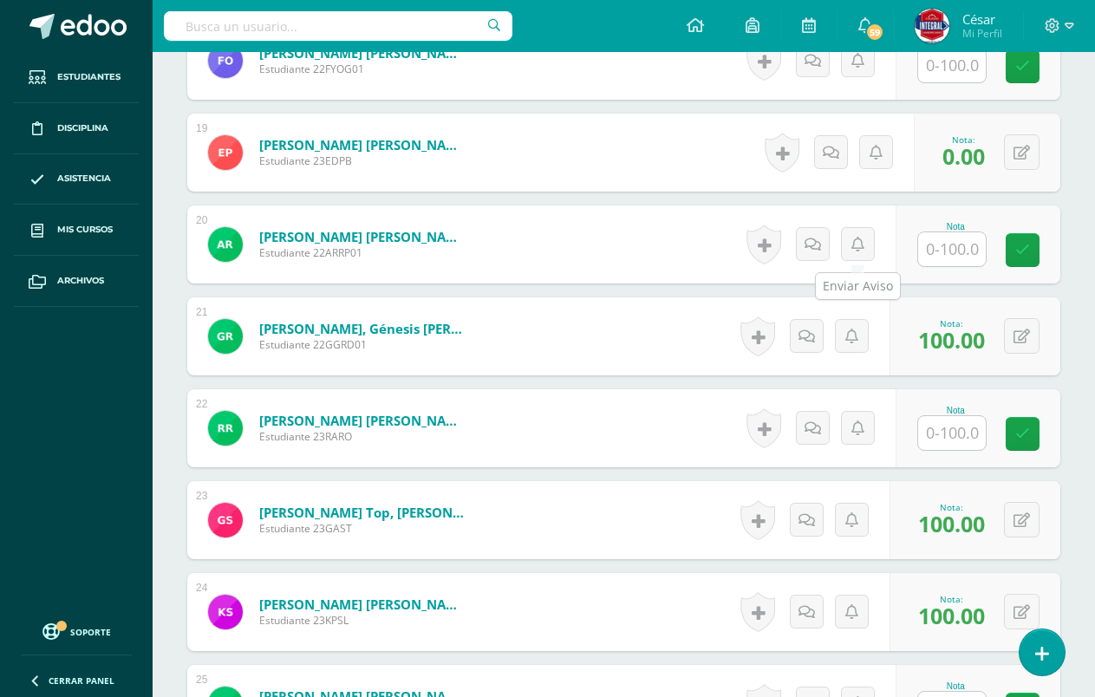
scroll to position [2680, 0]
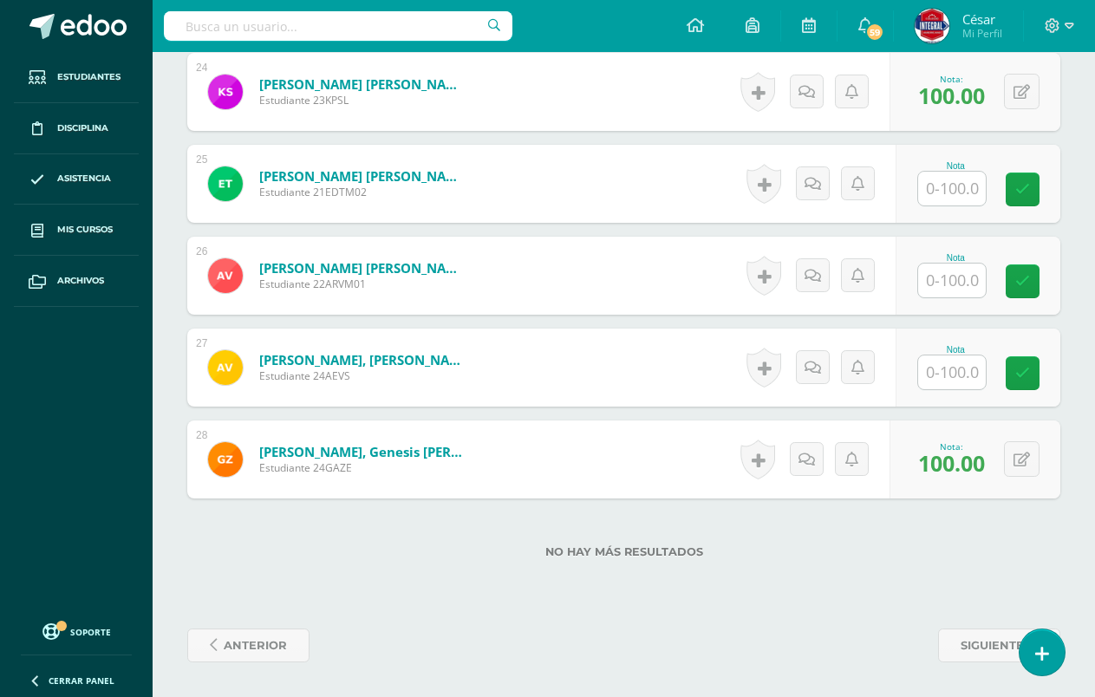
click at [966, 369] on input "text" at bounding box center [952, 373] width 68 height 34
type input "100"
click at [1028, 370] on icon at bounding box center [1036, 373] width 16 height 15
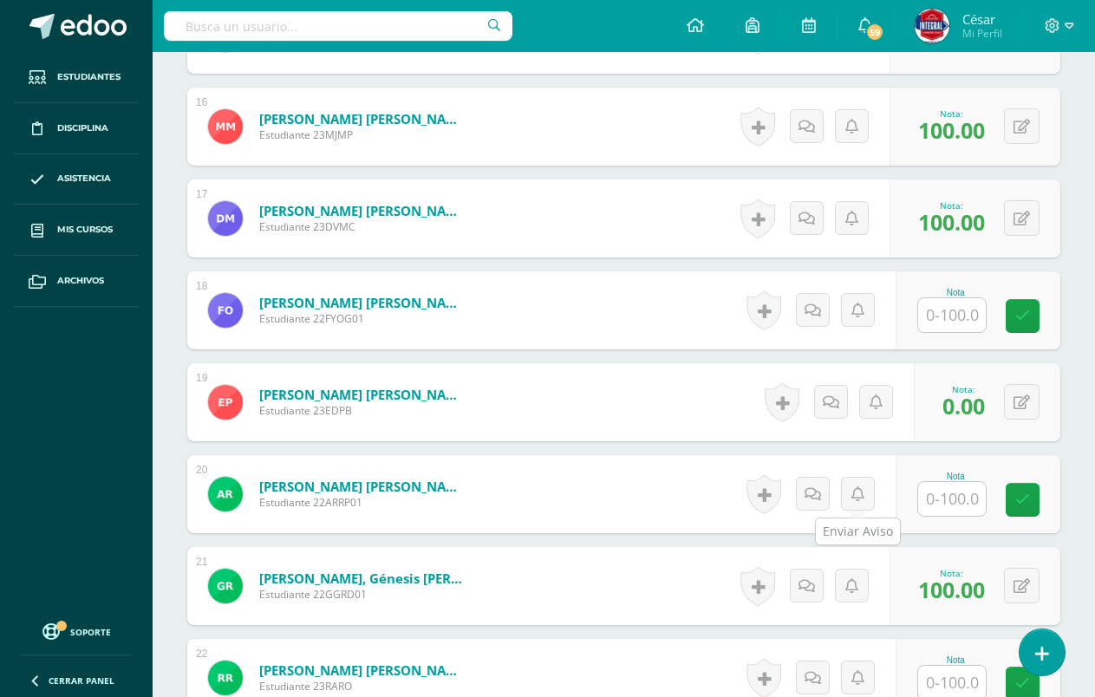
scroll to position [1900, 0]
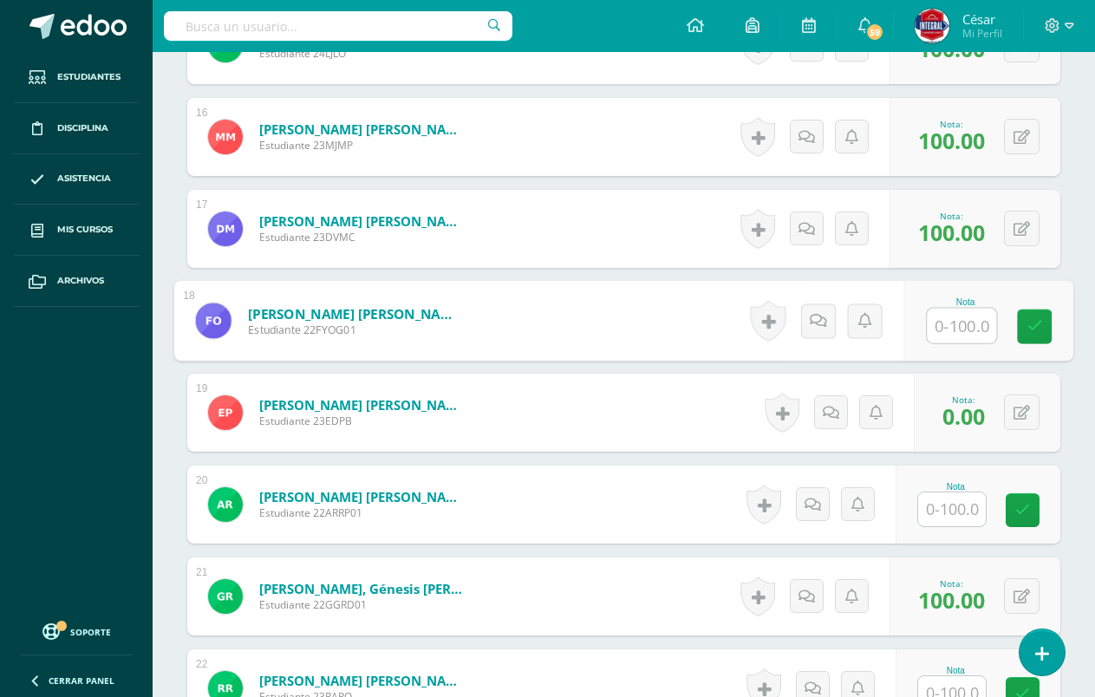
click at [969, 329] on input "text" at bounding box center [961, 326] width 69 height 35
type input "100"
click at [1028, 328] on icon at bounding box center [1036, 326] width 16 height 15
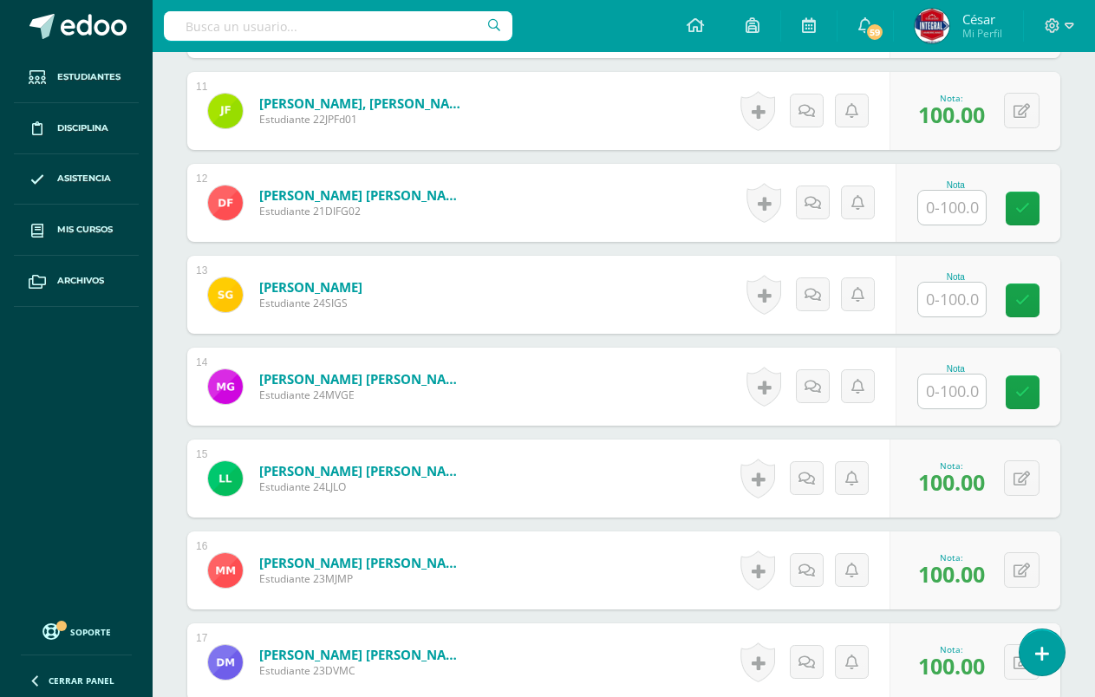
scroll to position [1380, 0]
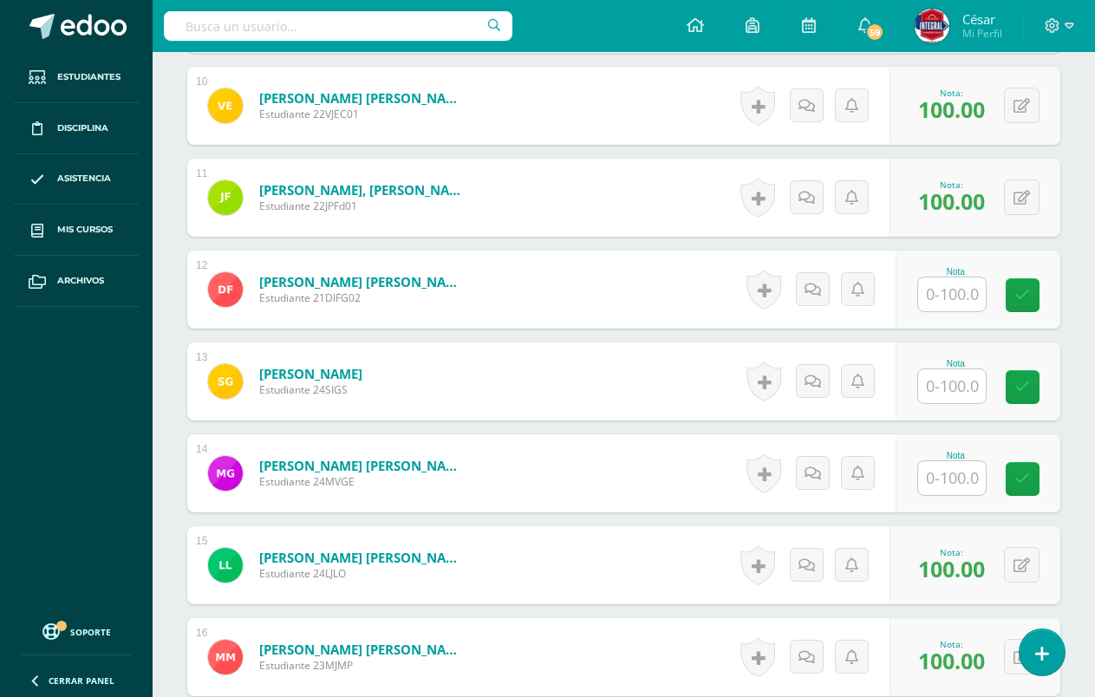
click at [944, 306] on input "text" at bounding box center [952, 294] width 68 height 34
type input "100"
click at [1032, 306] on link at bounding box center [1034, 295] width 35 height 35
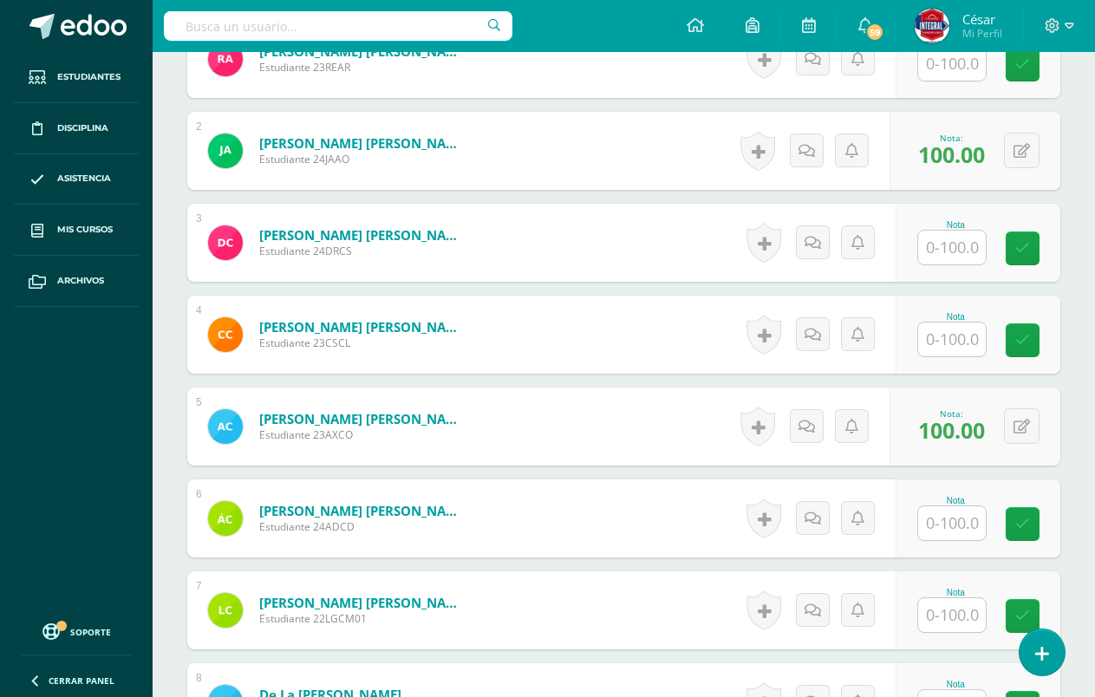
scroll to position [166, 0]
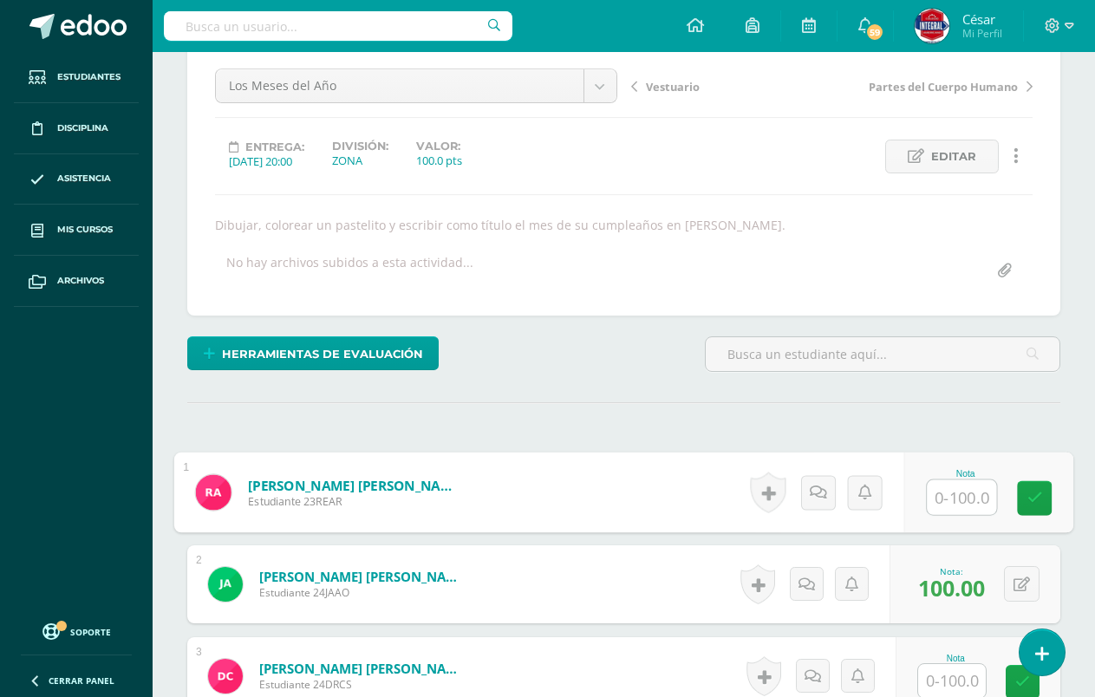
click at [939, 506] on input "text" at bounding box center [961, 497] width 69 height 35
type input "100"
click at [1030, 486] on link at bounding box center [1034, 498] width 35 height 35
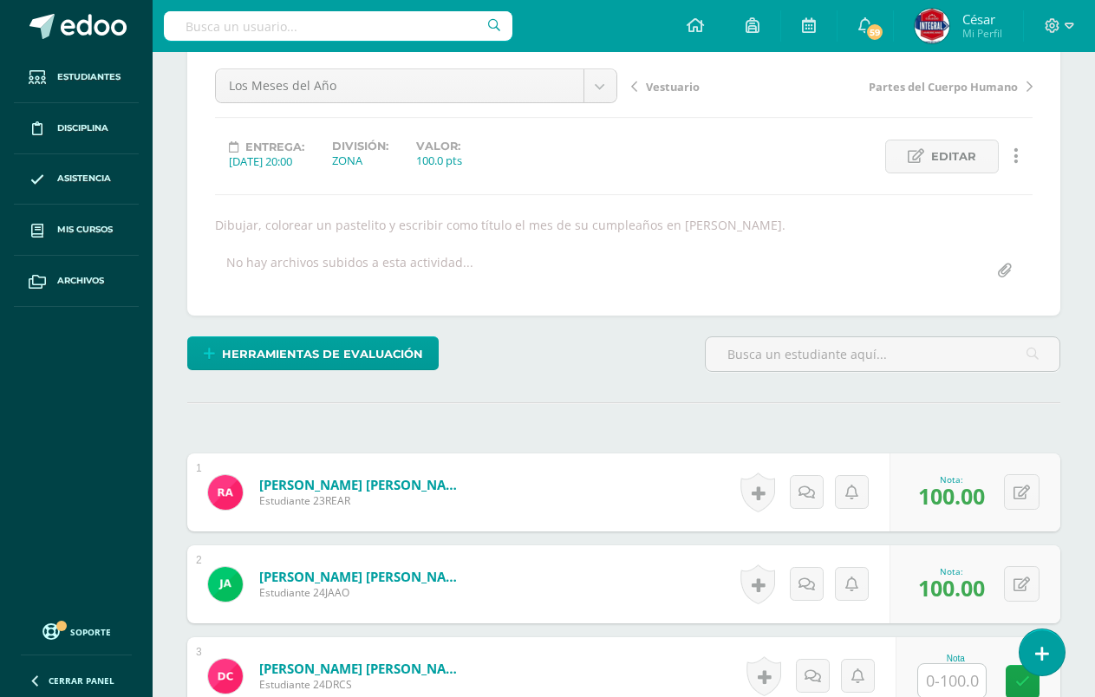
scroll to position [426, 0]
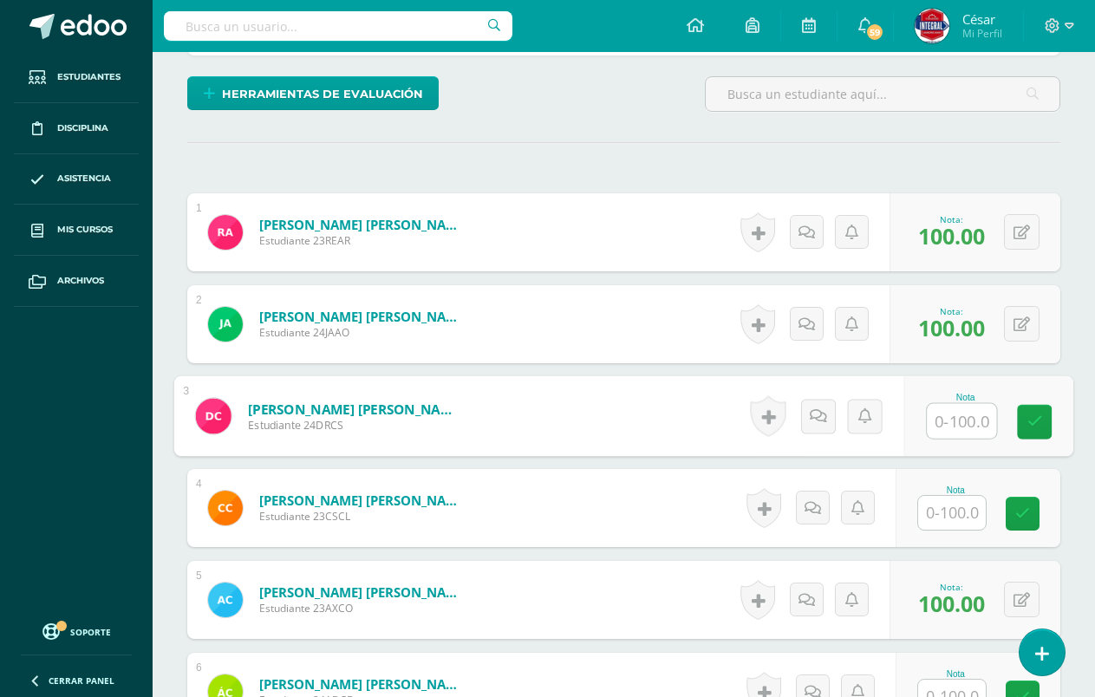
click at [981, 420] on input "text" at bounding box center [961, 421] width 69 height 35
type input "100"
click at [1034, 414] on icon at bounding box center [1036, 421] width 16 height 15
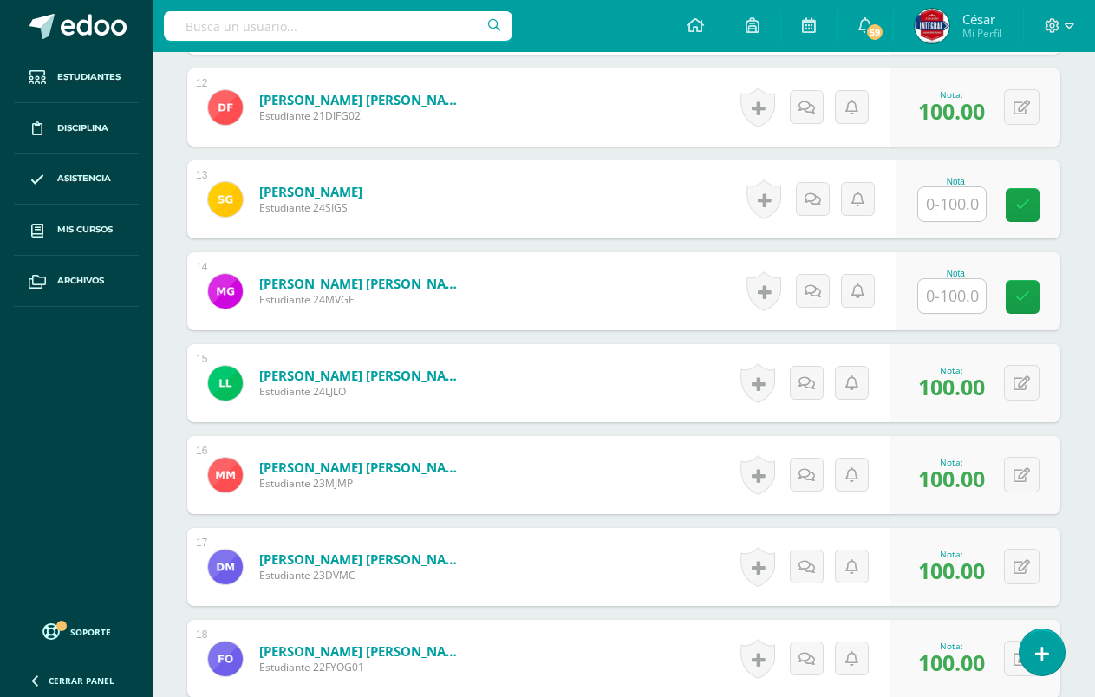
scroll to position [1553, 0]
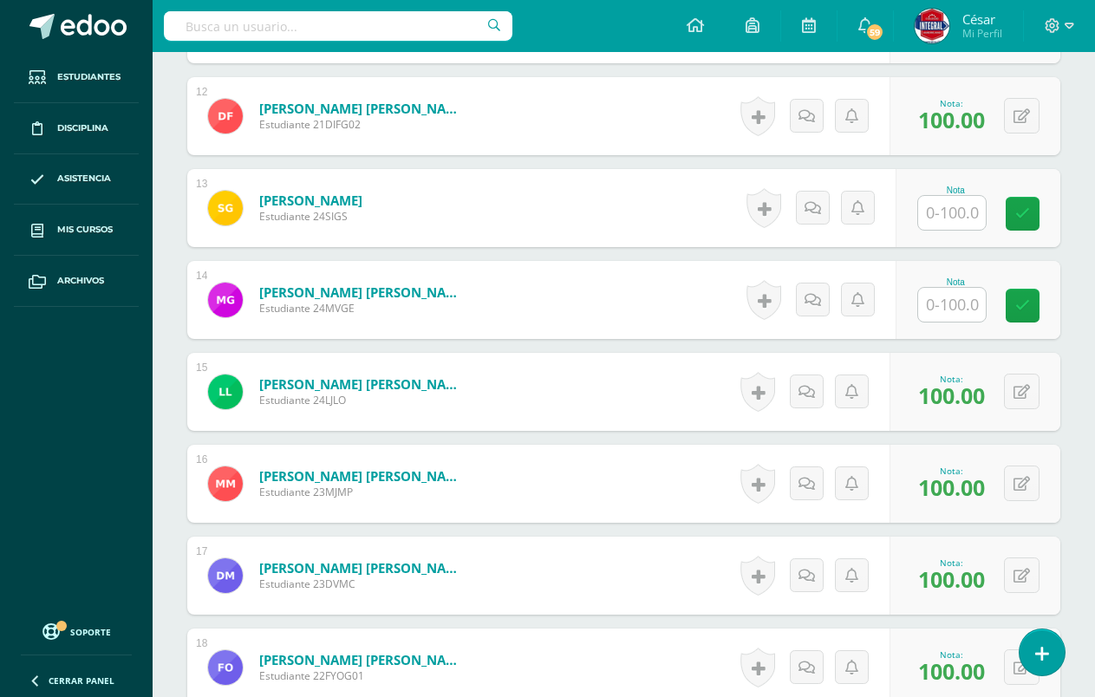
click at [949, 212] on input "text" at bounding box center [952, 213] width 68 height 34
type input "100"
click at [1041, 223] on link at bounding box center [1034, 214] width 35 height 35
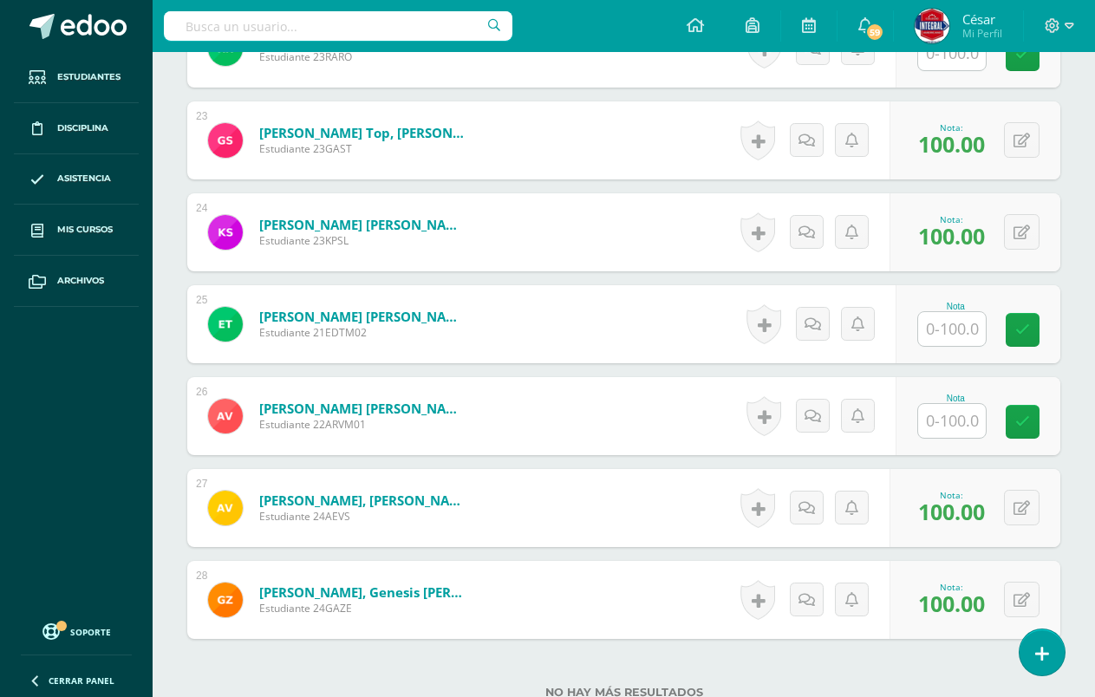
scroll to position [2680, 0]
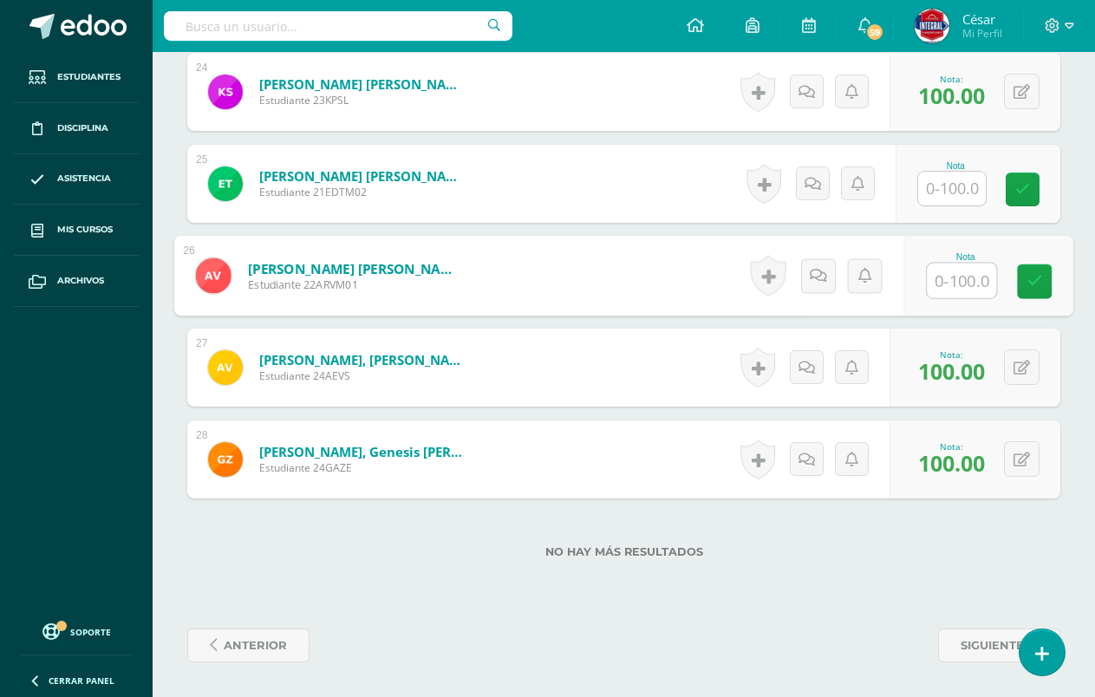
click at [948, 289] on input "text" at bounding box center [961, 281] width 69 height 35
type input "100"
click at [1041, 288] on icon at bounding box center [1036, 281] width 16 height 15
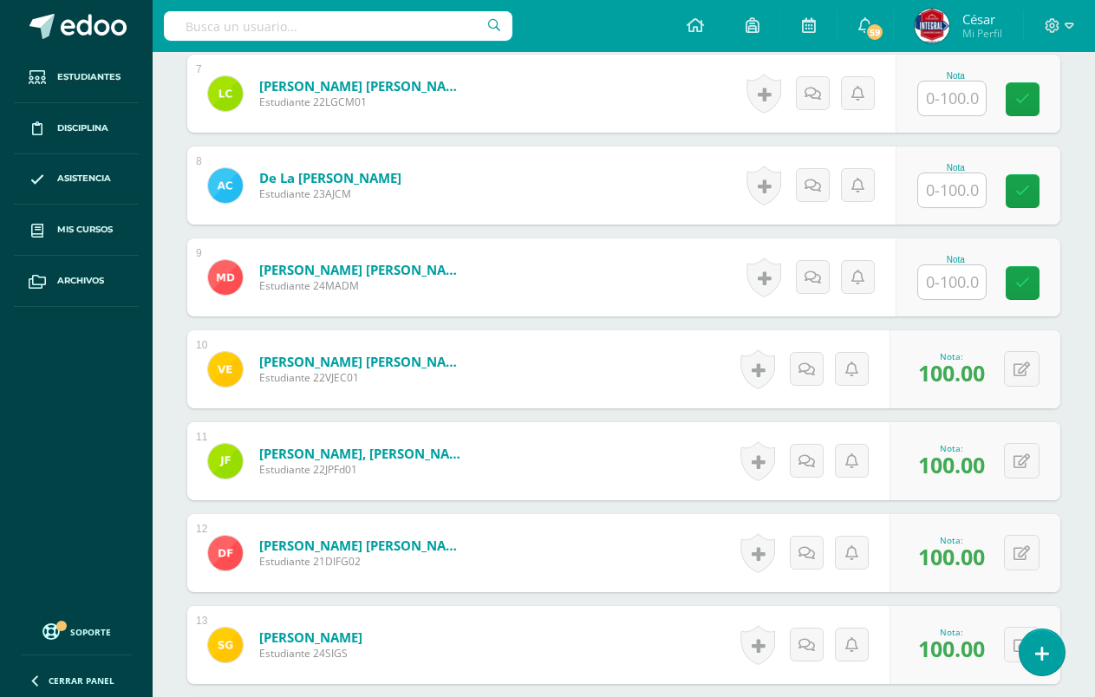
scroll to position [1033, 0]
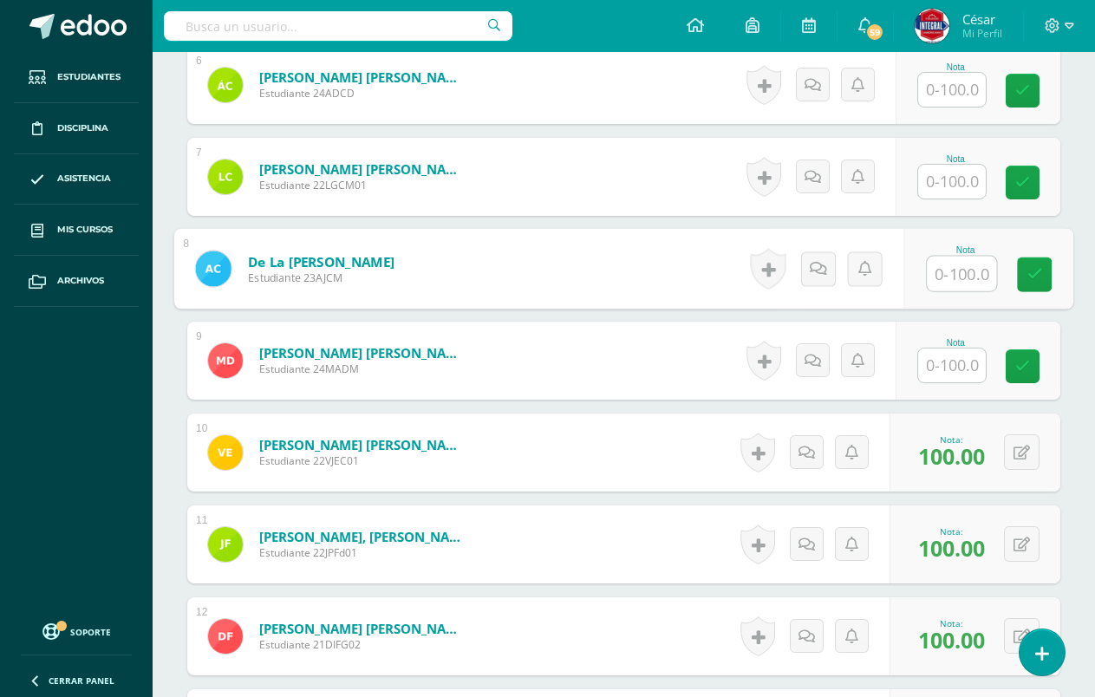
click at [949, 260] on input "text" at bounding box center [961, 274] width 69 height 35
type input "100"
click at [1045, 273] on link at bounding box center [1034, 275] width 35 height 35
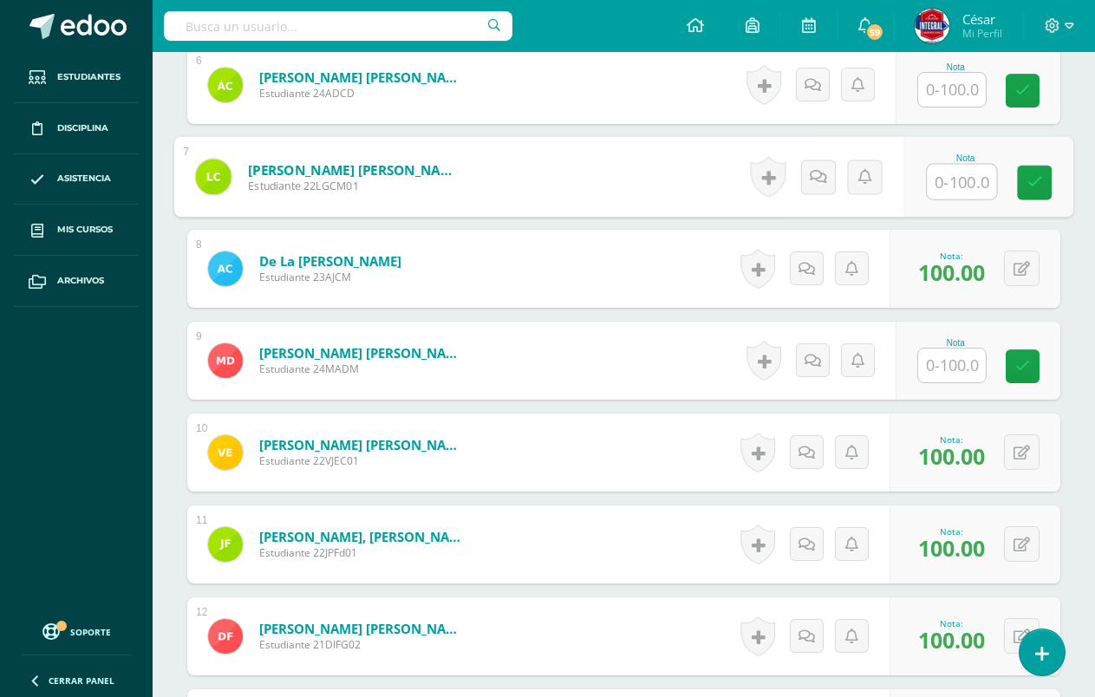
click at [953, 172] on input "text" at bounding box center [961, 182] width 69 height 35
type input "100"
click at [1045, 179] on link at bounding box center [1034, 183] width 35 height 35
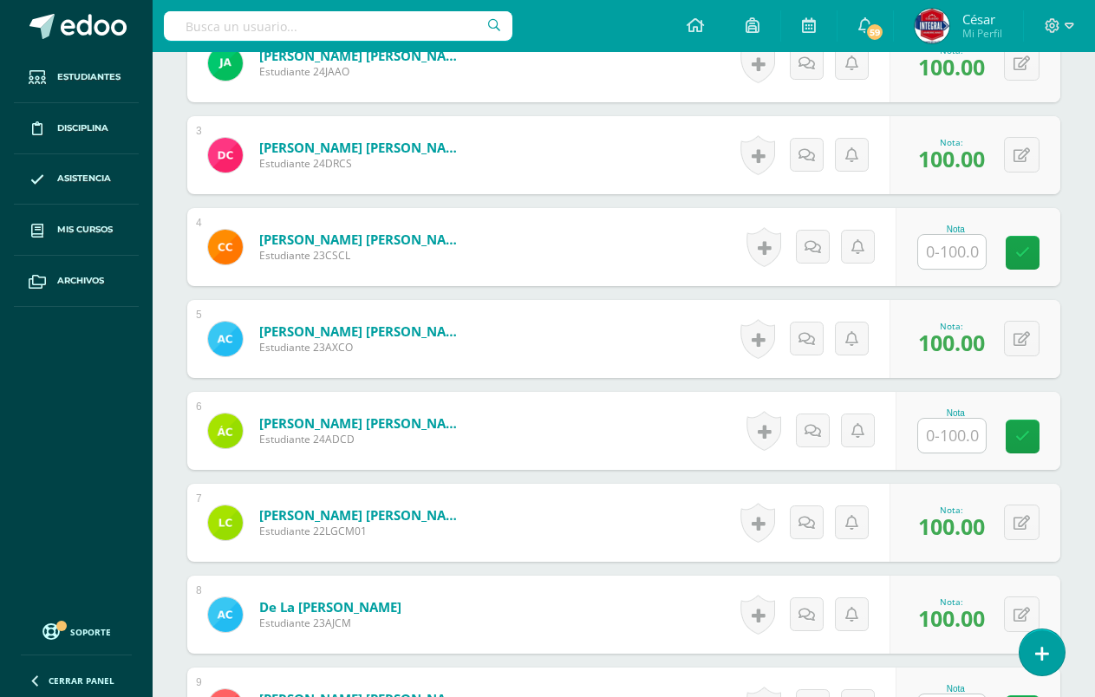
scroll to position [686, 0]
click at [969, 251] on input "text" at bounding box center [952, 253] width 68 height 34
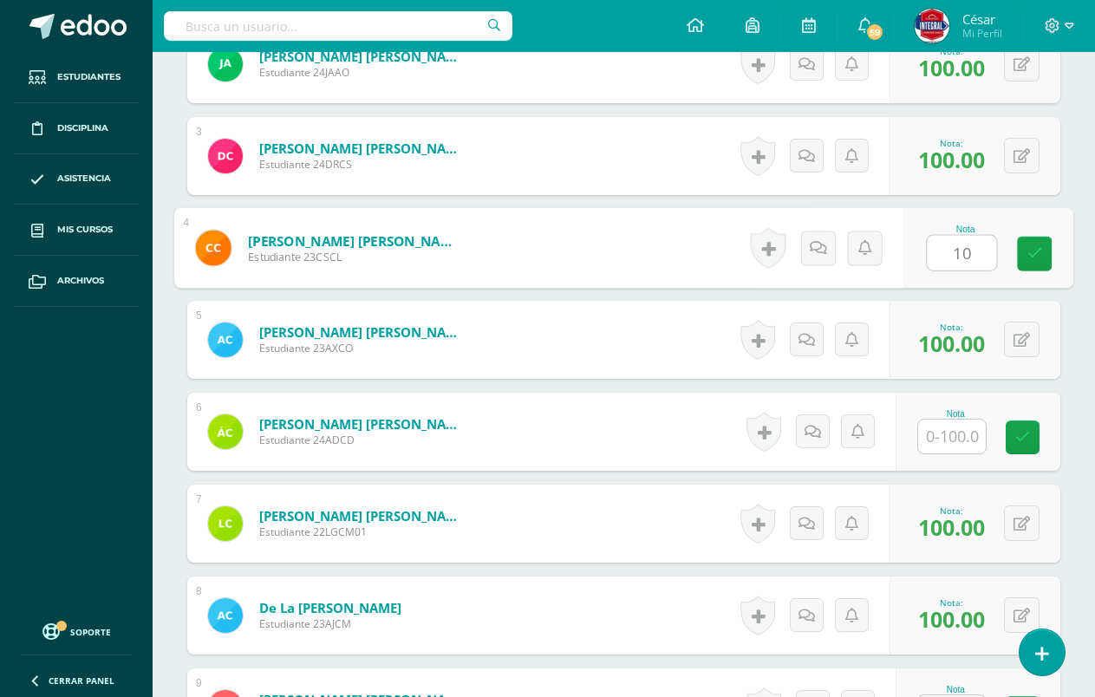
type input "100"
click at [1032, 256] on icon at bounding box center [1036, 253] width 16 height 15
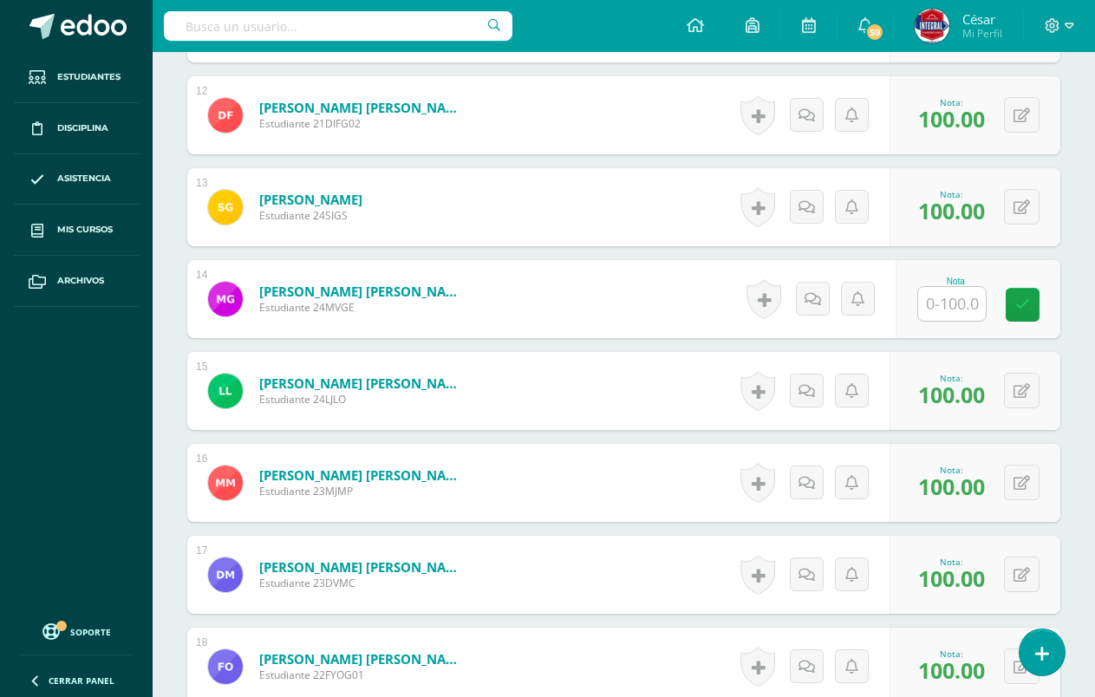
scroll to position [1553, 0]
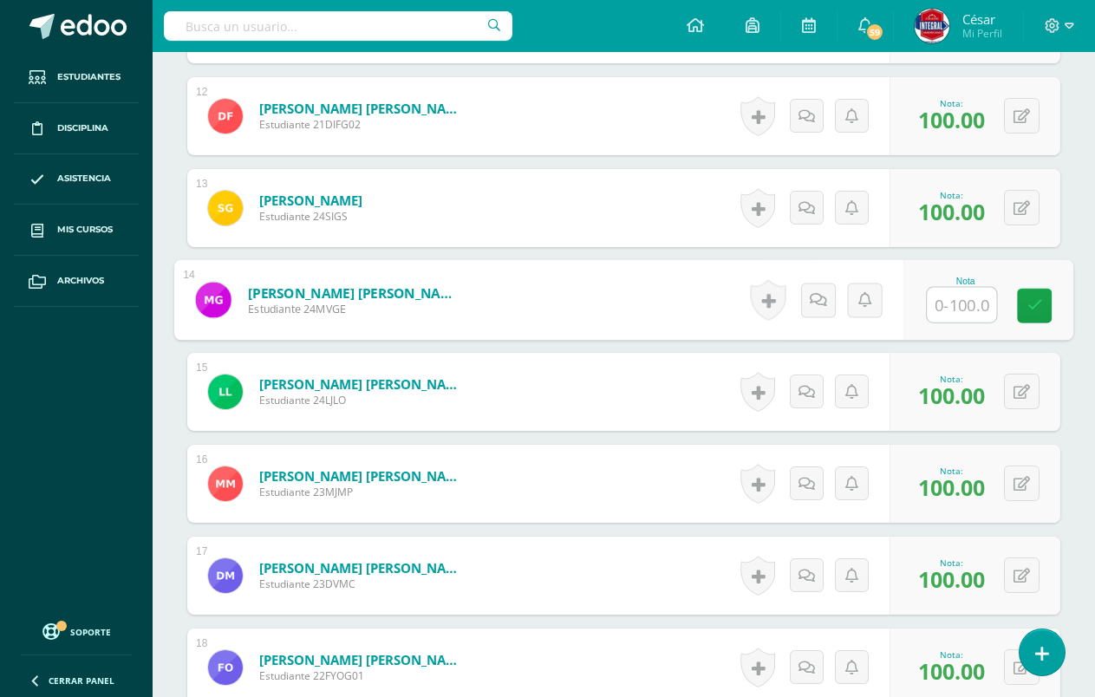
click at [934, 300] on input "text" at bounding box center [961, 305] width 69 height 35
type input "100"
click at [1033, 318] on link at bounding box center [1034, 306] width 35 height 35
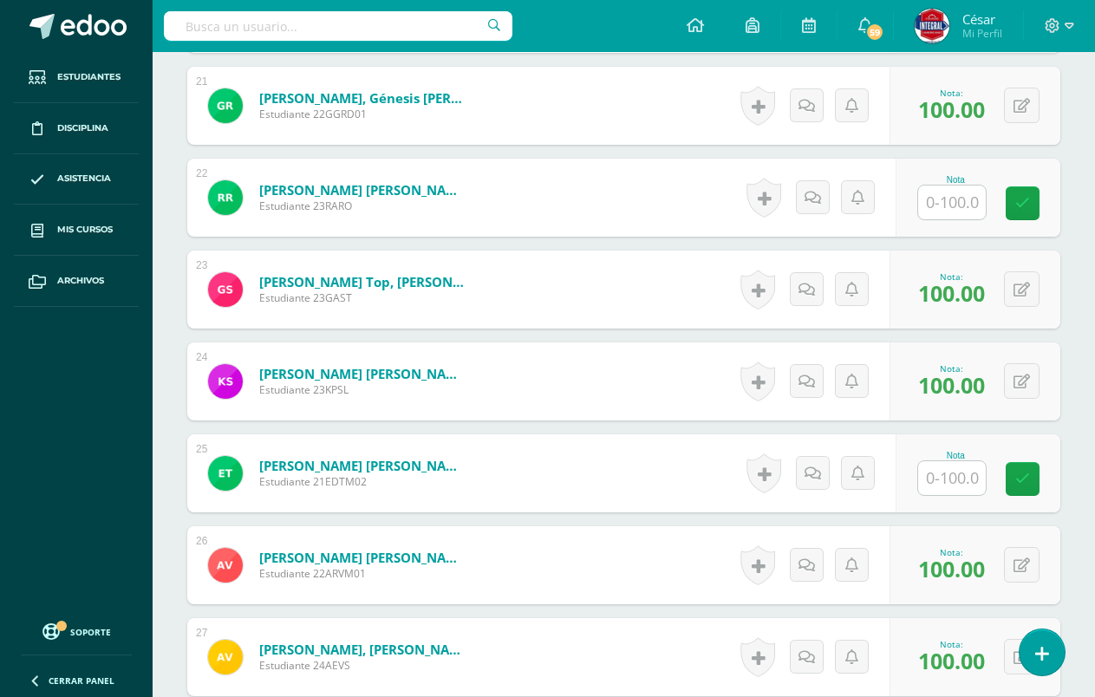
scroll to position [2420, 0]
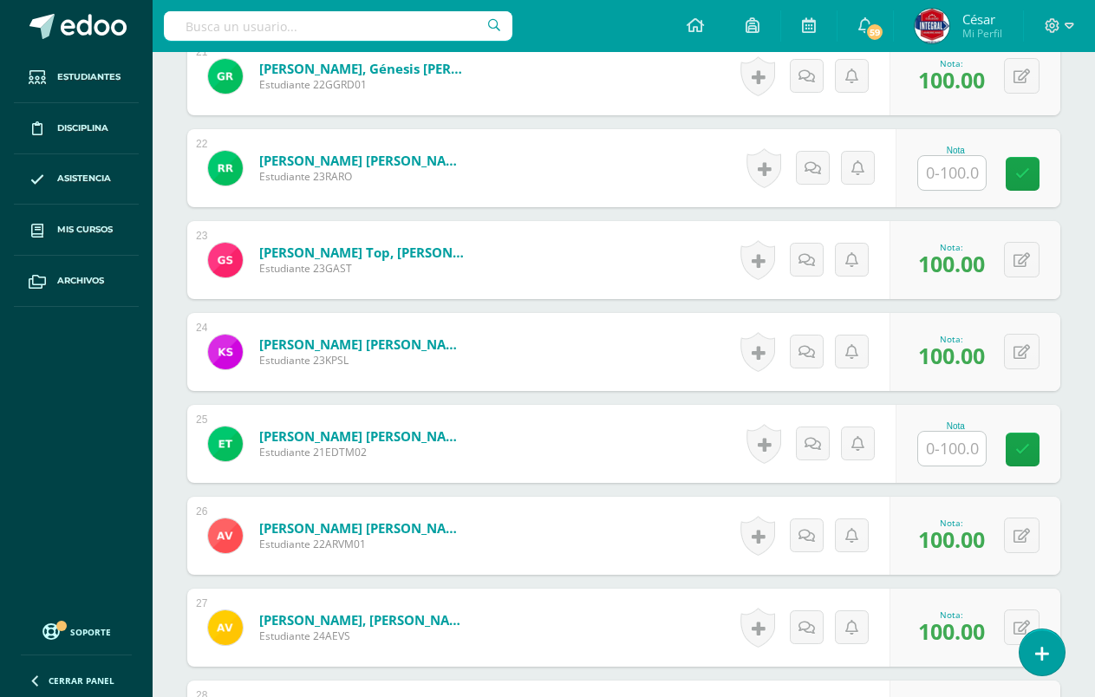
click at [956, 175] on input "text" at bounding box center [952, 173] width 68 height 34
type input "100"
click at [1041, 171] on icon at bounding box center [1036, 173] width 16 height 15
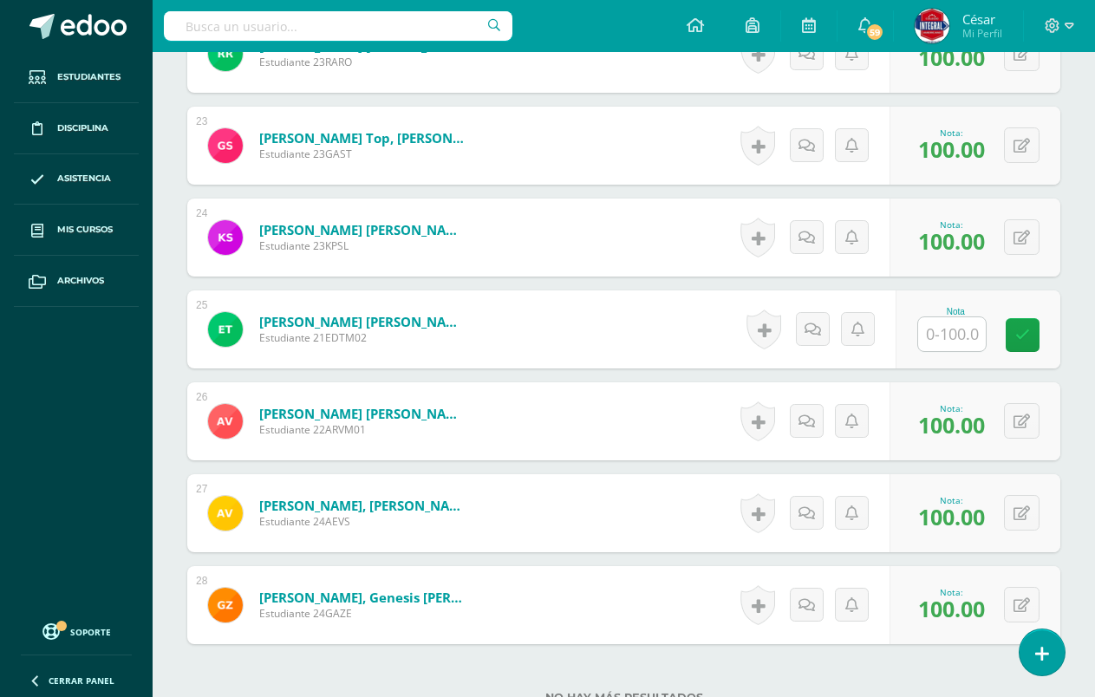
scroll to position [2680, 0]
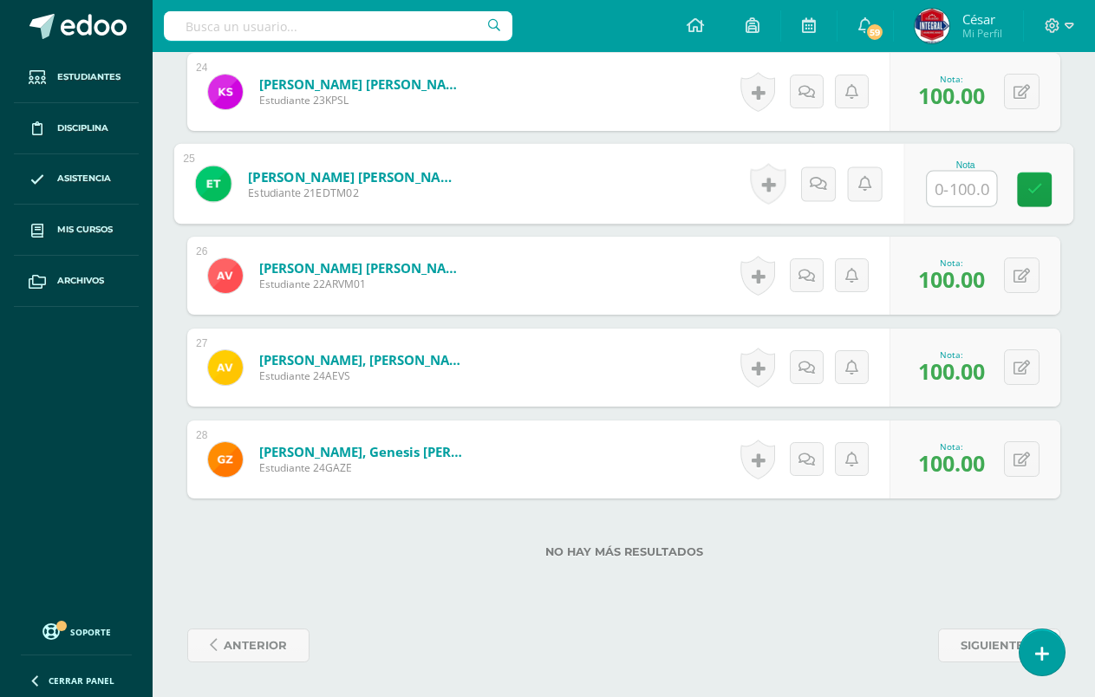
click at [939, 193] on input "text" at bounding box center [961, 189] width 69 height 35
type input "100"
click at [1055, 197] on div "Nota 100" at bounding box center [988, 184] width 169 height 81
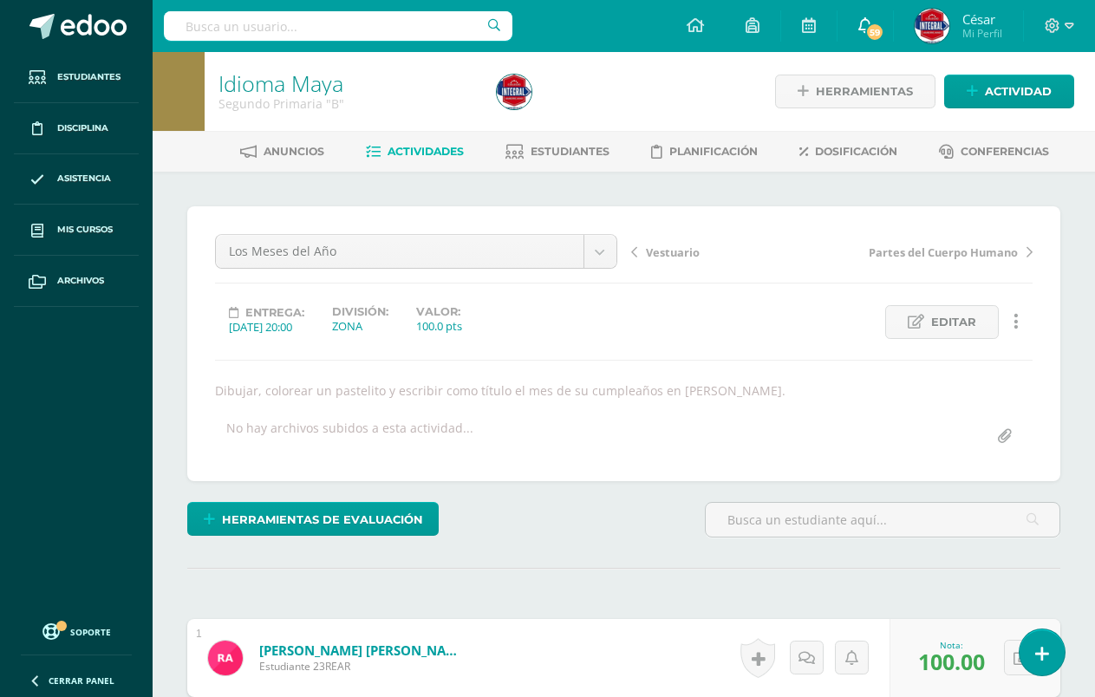
scroll to position [173, 0]
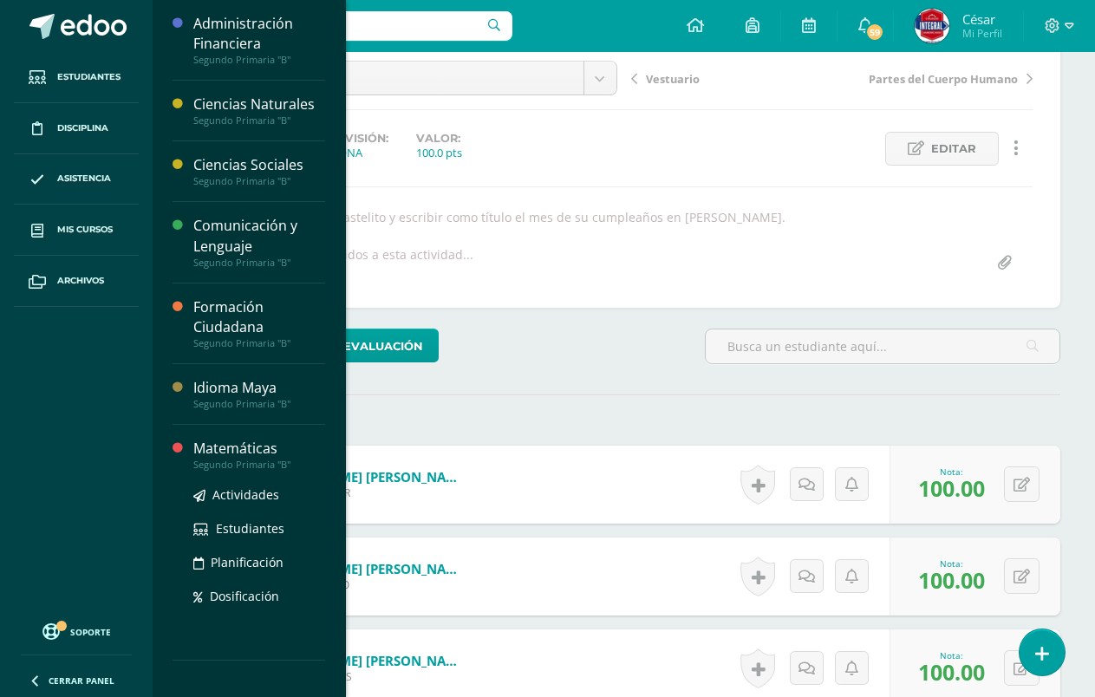
click at [232, 449] on div "Matemáticas" at bounding box center [259, 449] width 132 height 20
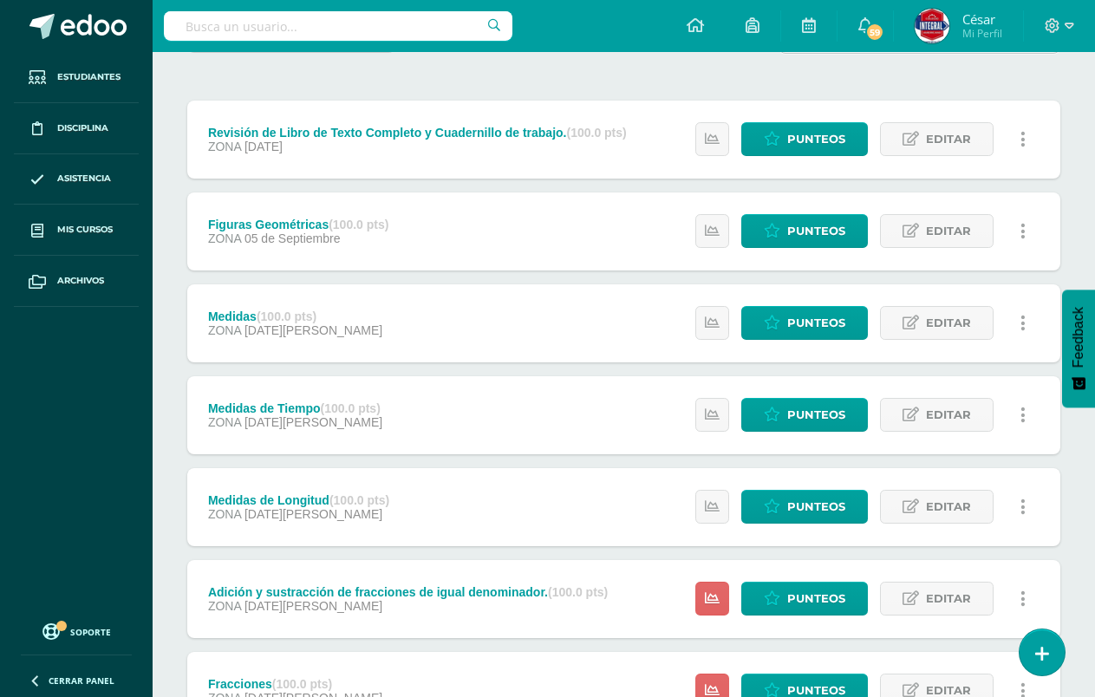
scroll to position [336, 0]
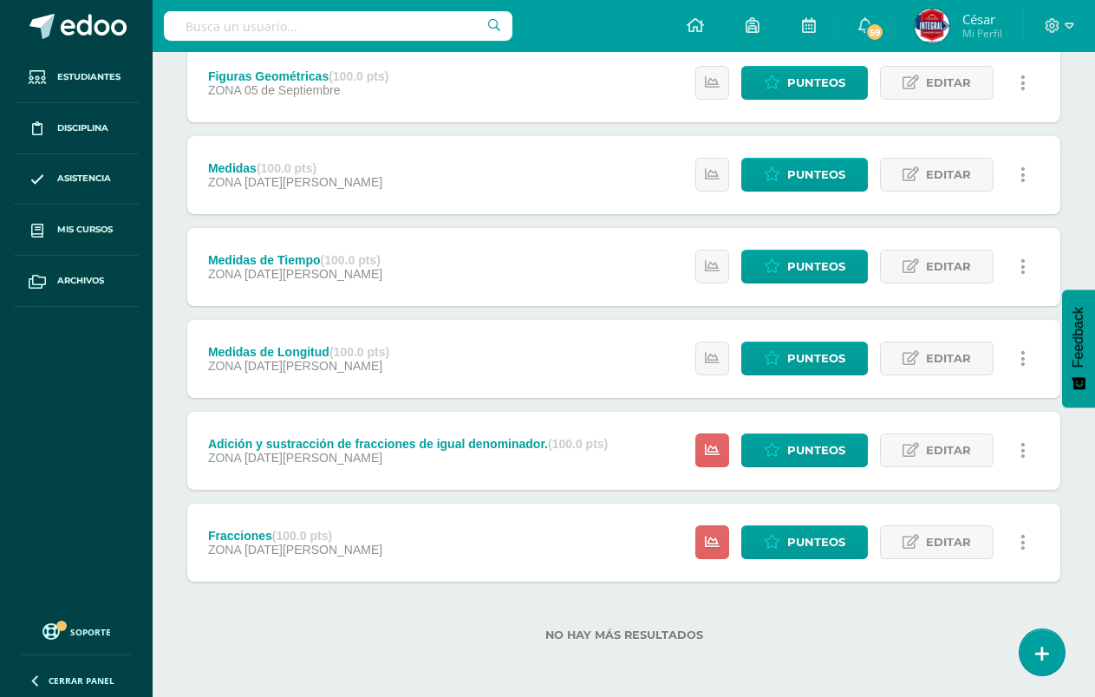
click at [537, 550] on div "Fracciones (100.0 pts) ZONA [DATE][PERSON_NAME] Estatus de Actividad: 28 Estudi…" at bounding box center [623, 543] width 873 height 78
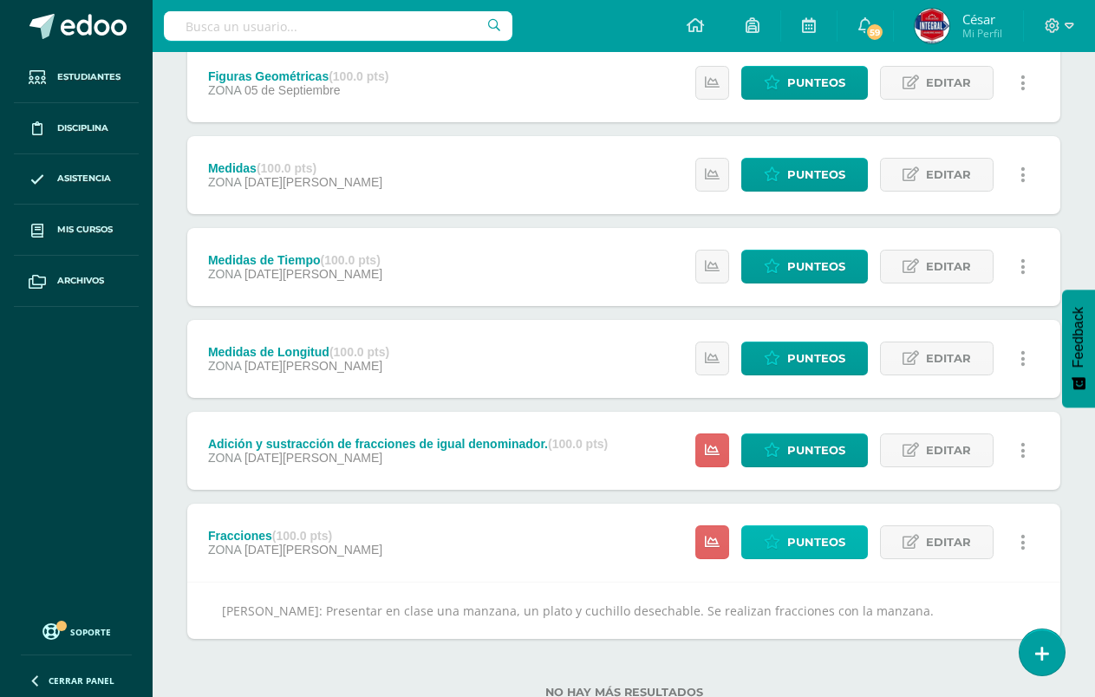
click at [809, 539] on span "Punteos" at bounding box center [816, 542] width 58 height 32
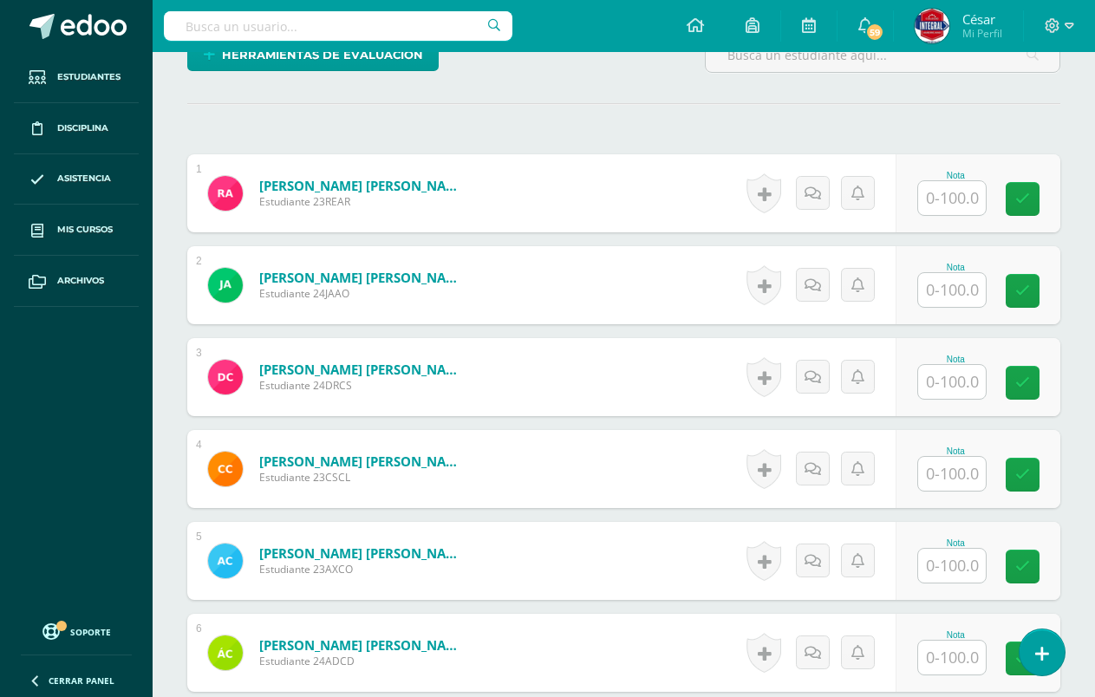
scroll to position [434, 0]
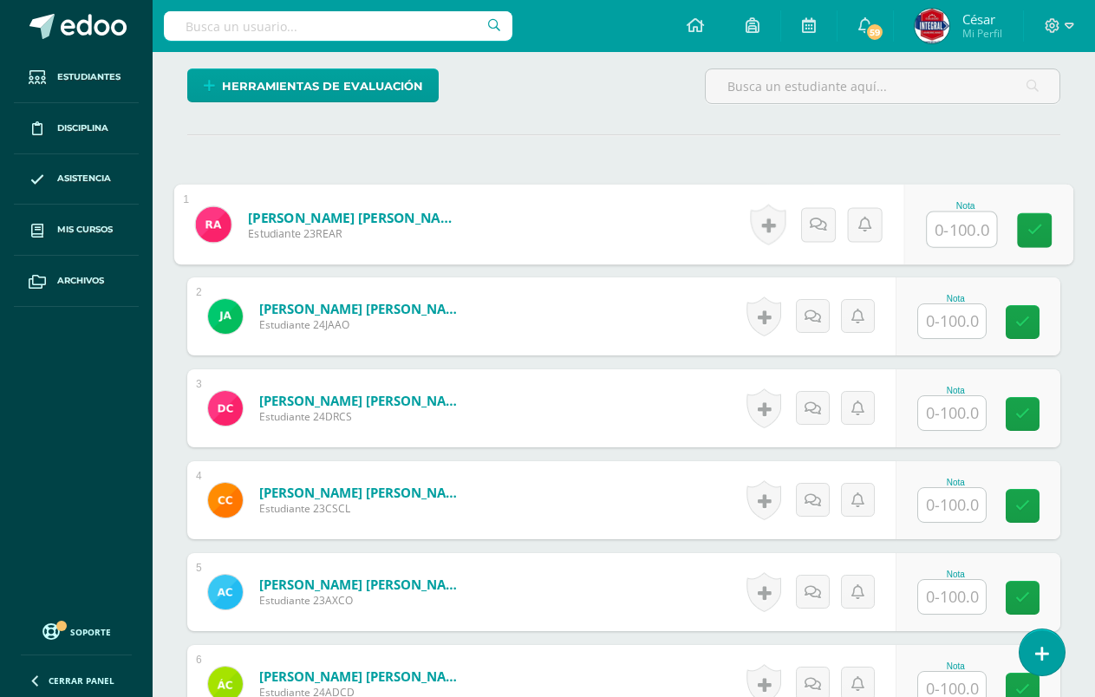
click at [942, 239] on input "text" at bounding box center [961, 229] width 69 height 35
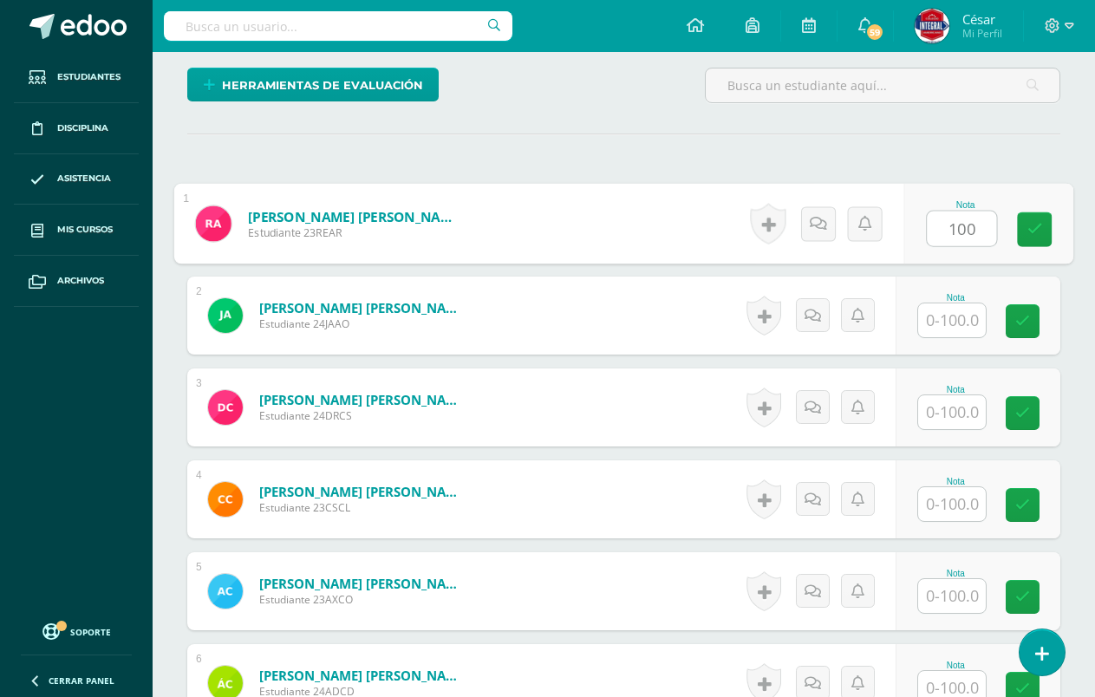
type input "100"
click at [974, 311] on input "text" at bounding box center [952, 320] width 68 height 34
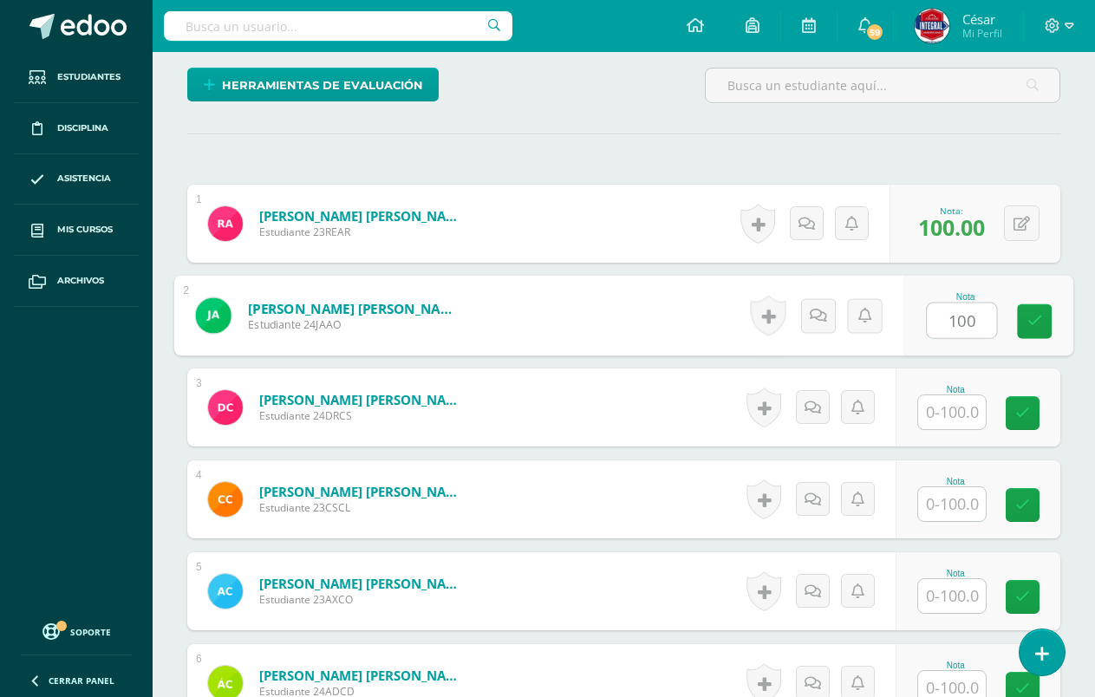
type input "100"
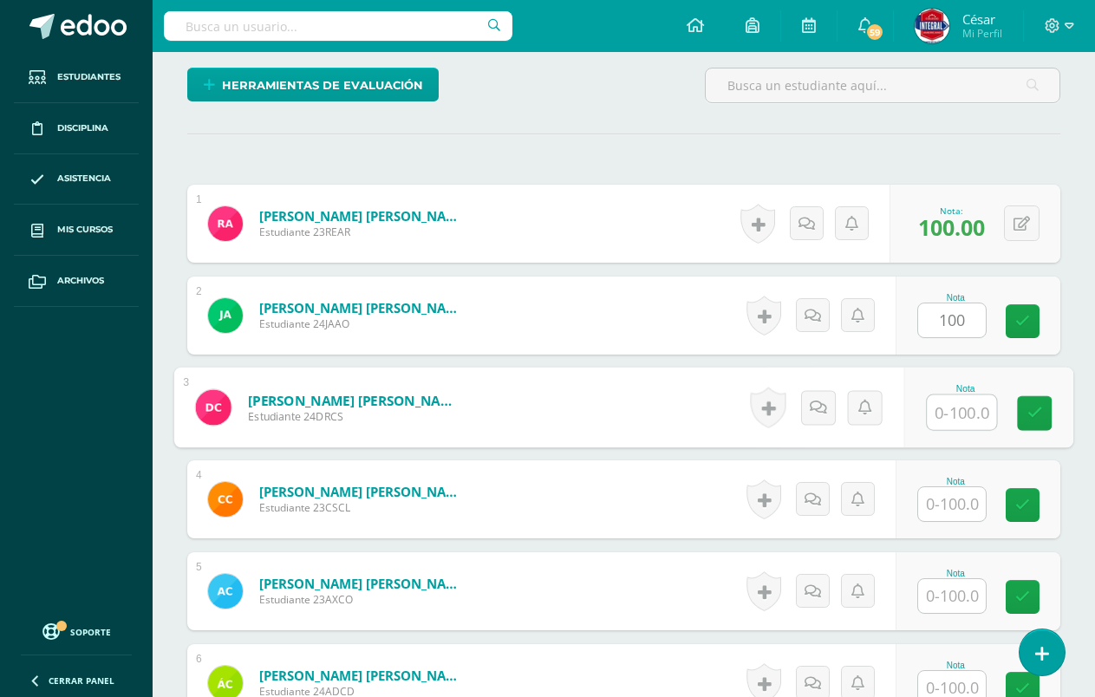
click at [969, 413] on input "text" at bounding box center [961, 412] width 69 height 35
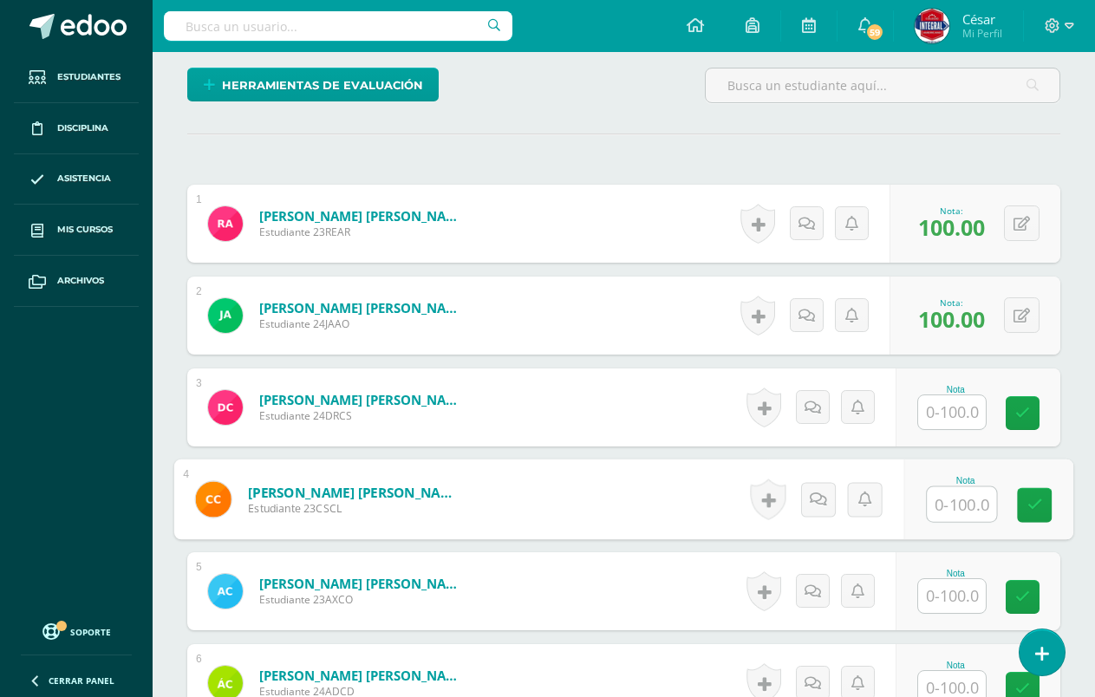
click at [947, 517] on input "text" at bounding box center [961, 504] width 69 height 35
type input "100"
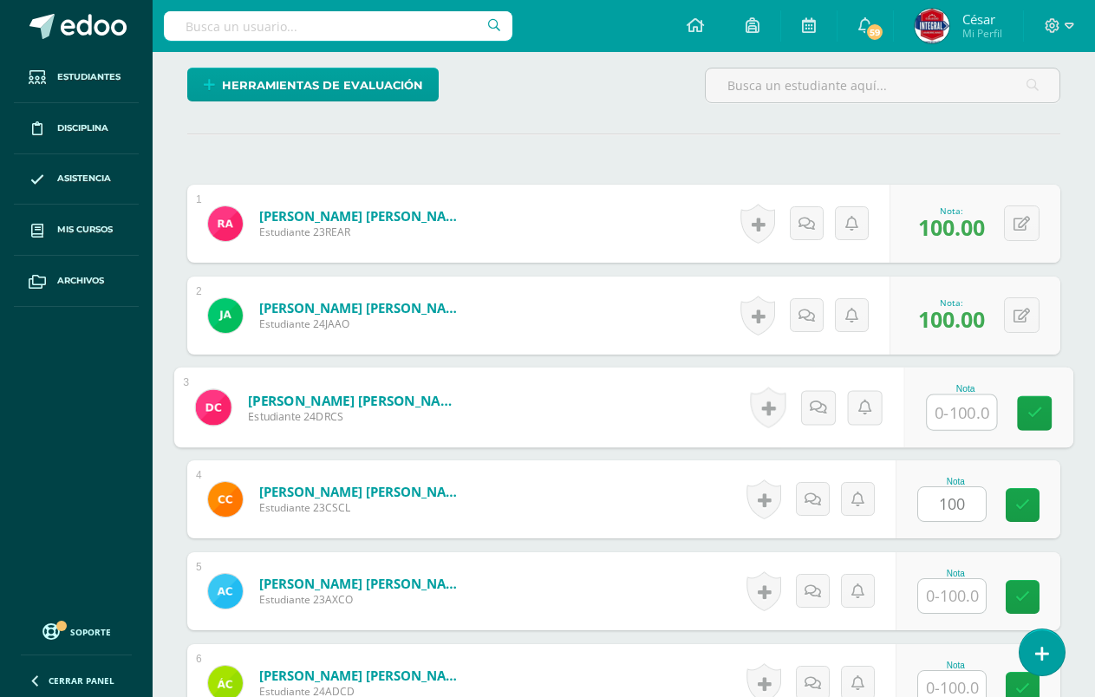
click at [959, 423] on input "text" at bounding box center [961, 412] width 69 height 35
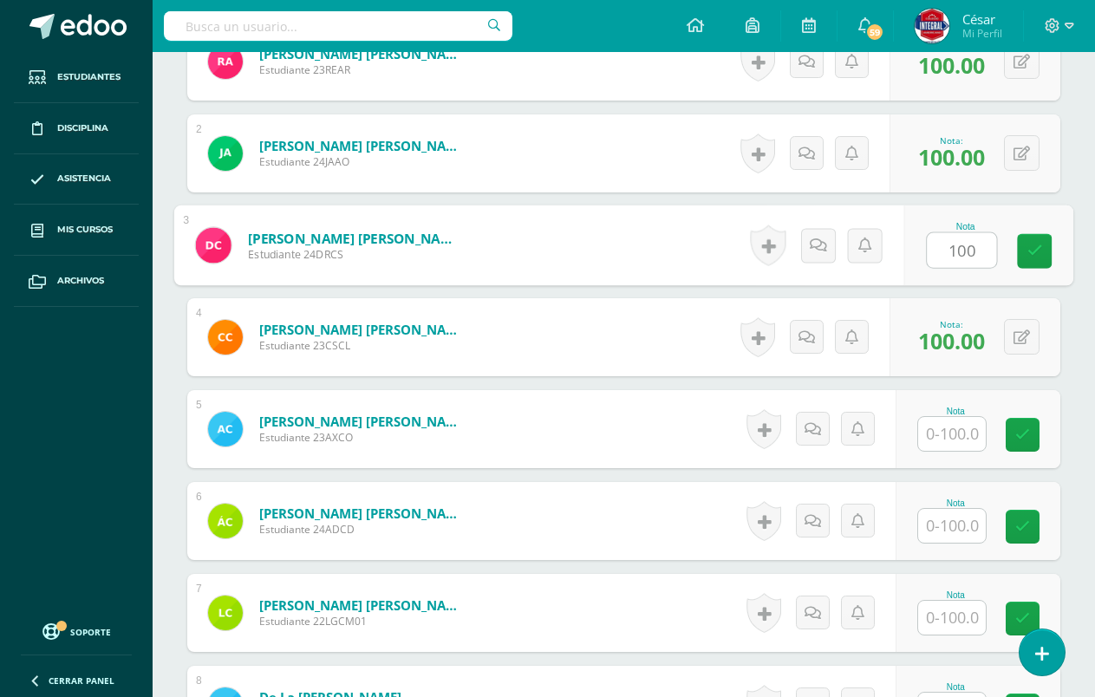
scroll to position [608, 0]
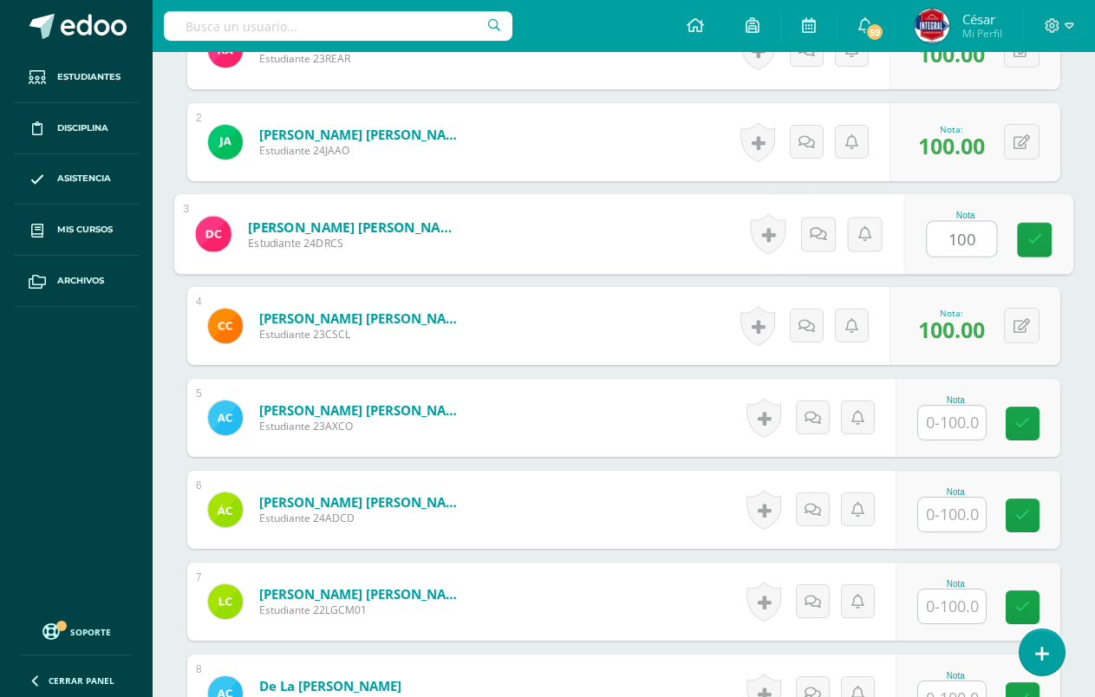
type input "100"
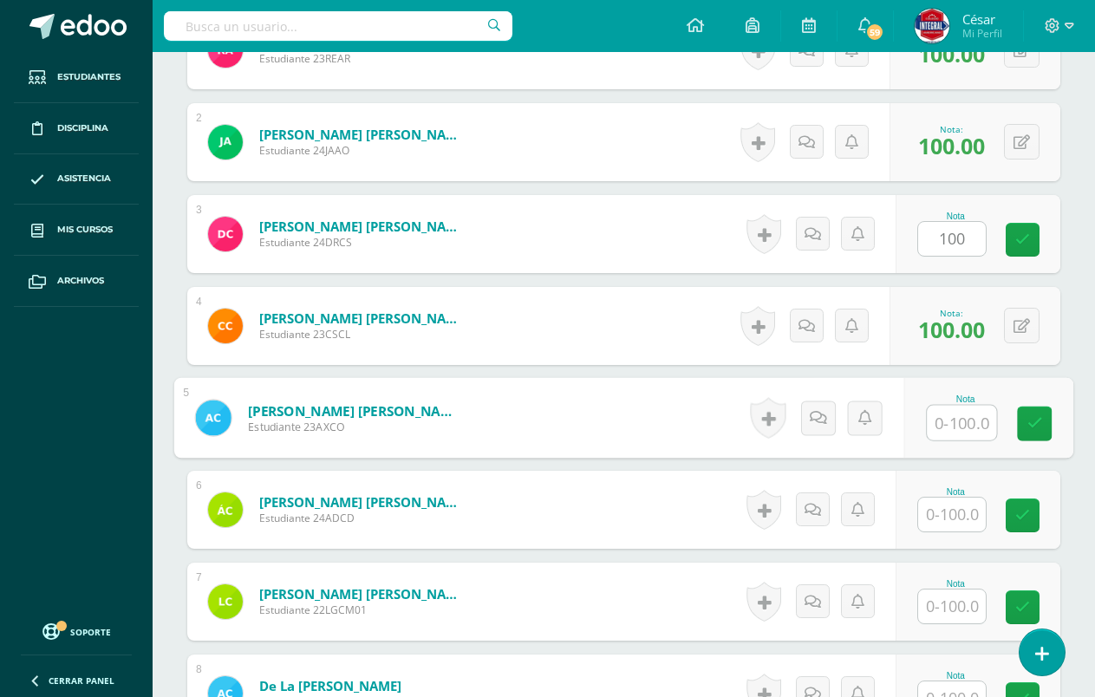
click at [968, 423] on input "text" at bounding box center [961, 423] width 69 height 35
type input "0"
click at [961, 528] on input "text" at bounding box center [952, 515] width 68 height 34
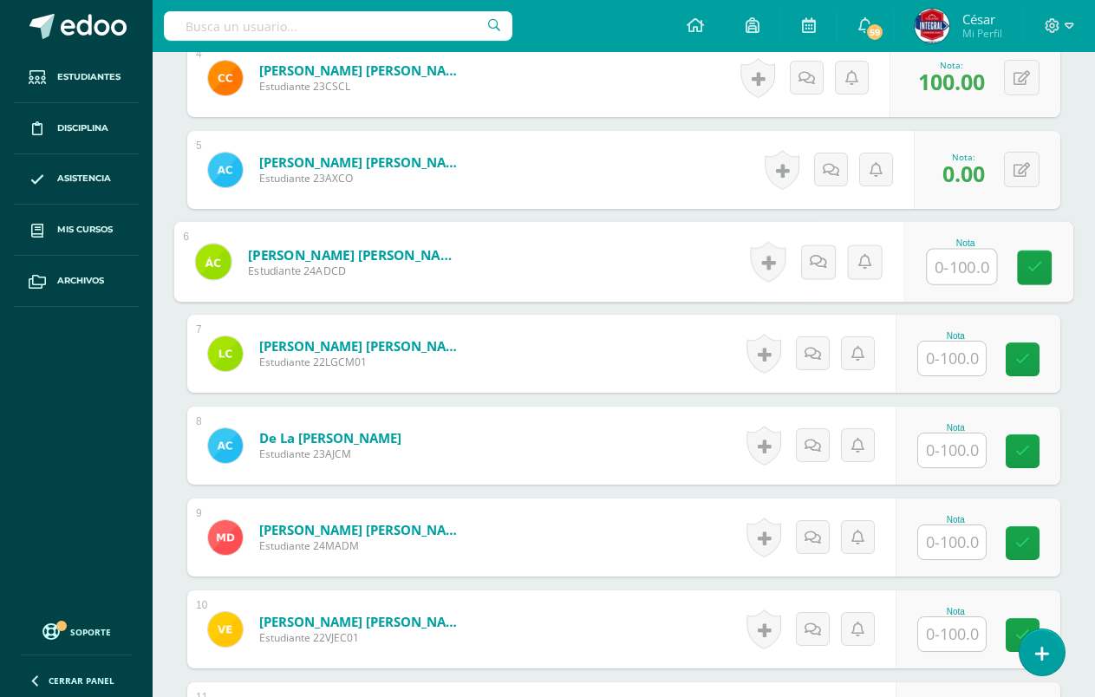
scroll to position [955, 0]
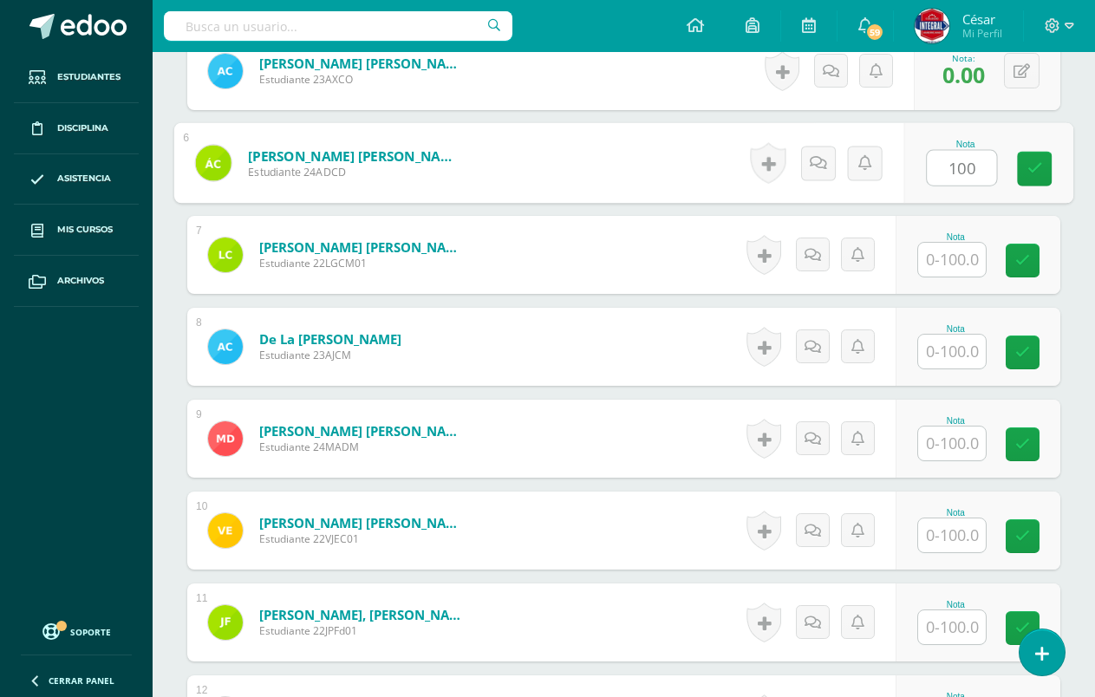
type input "100"
click at [963, 351] on input "text" at bounding box center [952, 352] width 68 height 34
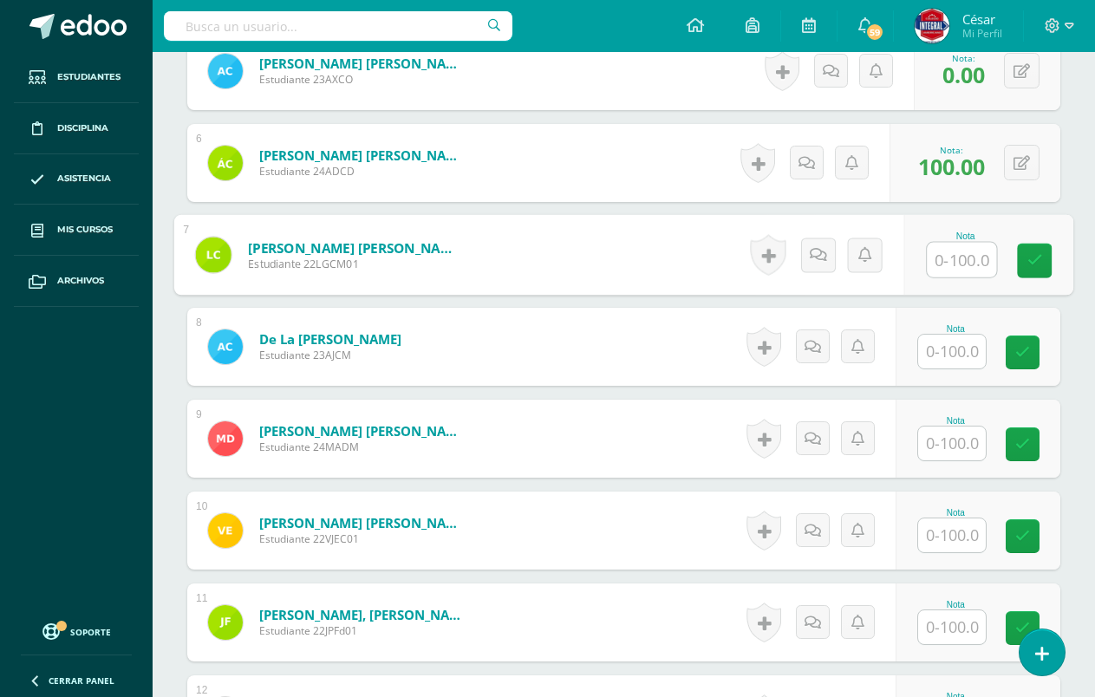
click at [950, 264] on input "text" at bounding box center [961, 260] width 69 height 35
type input "100"
click at [962, 344] on input "text" at bounding box center [952, 352] width 68 height 34
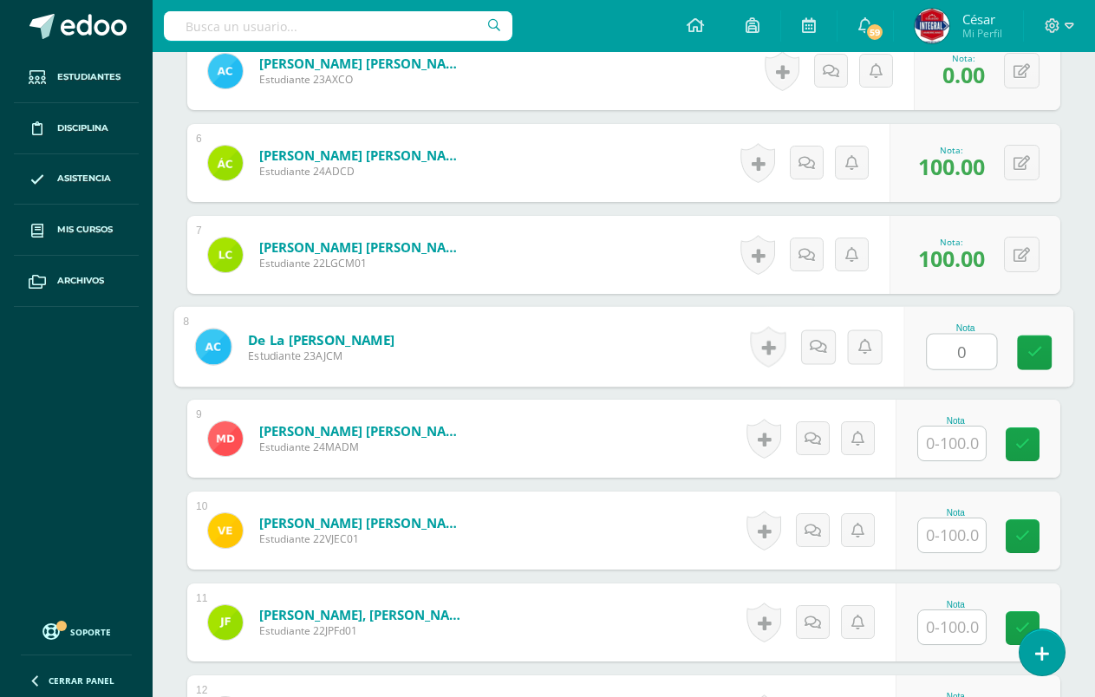
type input "0"
click at [949, 447] on input "text" at bounding box center [952, 444] width 68 height 34
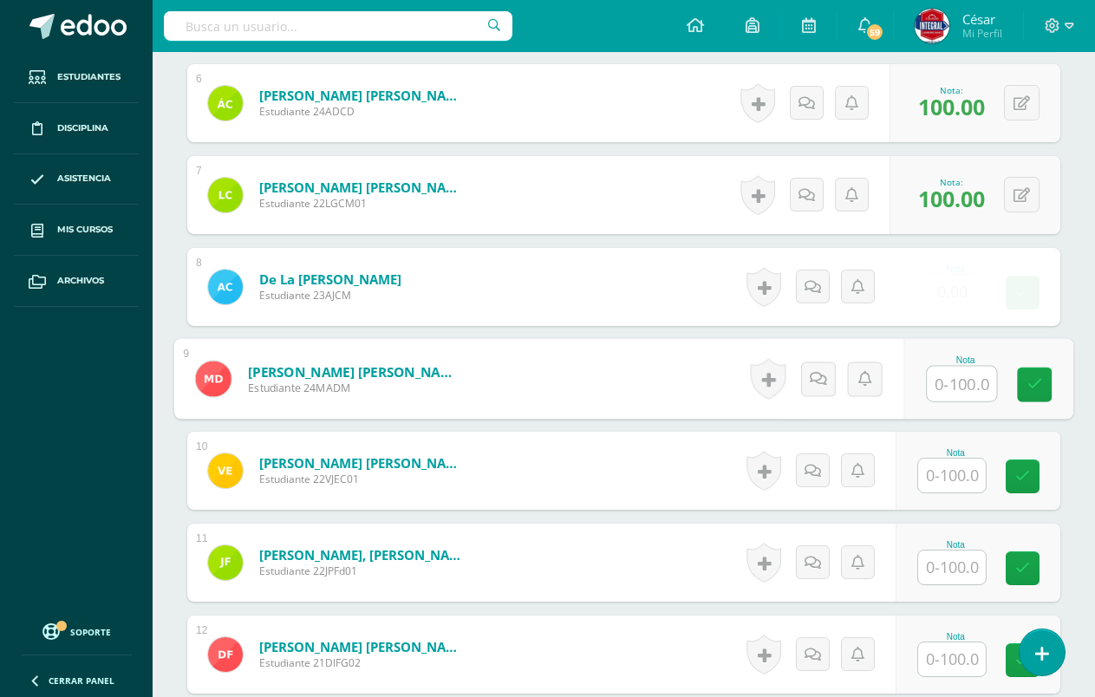
scroll to position [1128, 0]
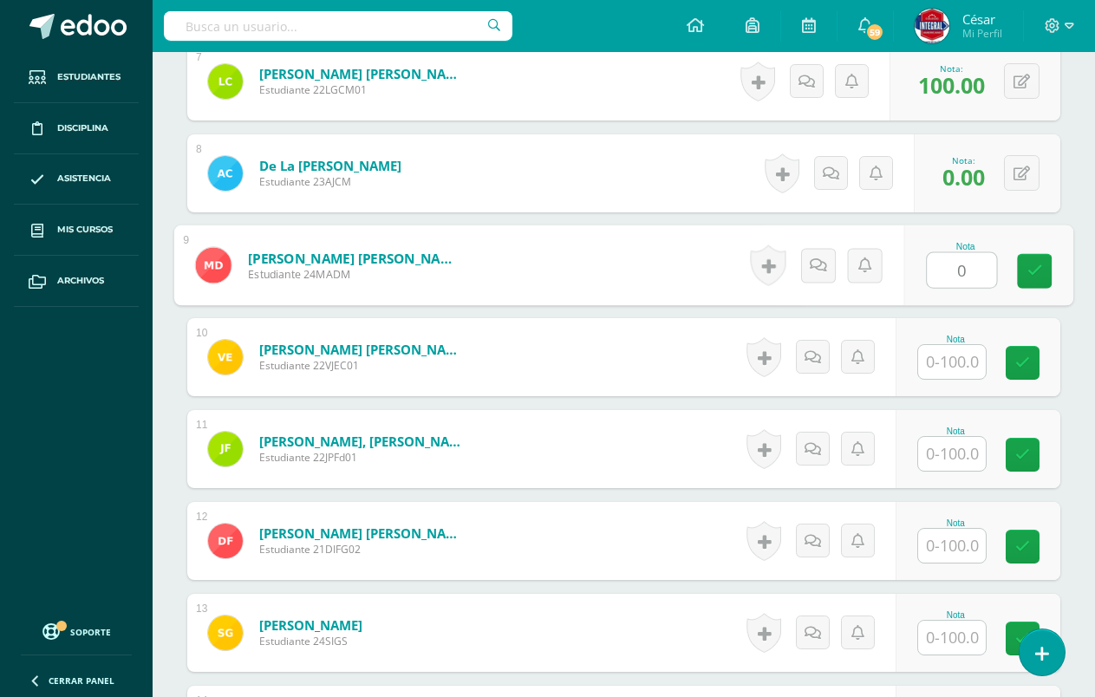
type input "0"
click at [955, 370] on input "text" at bounding box center [952, 362] width 68 height 34
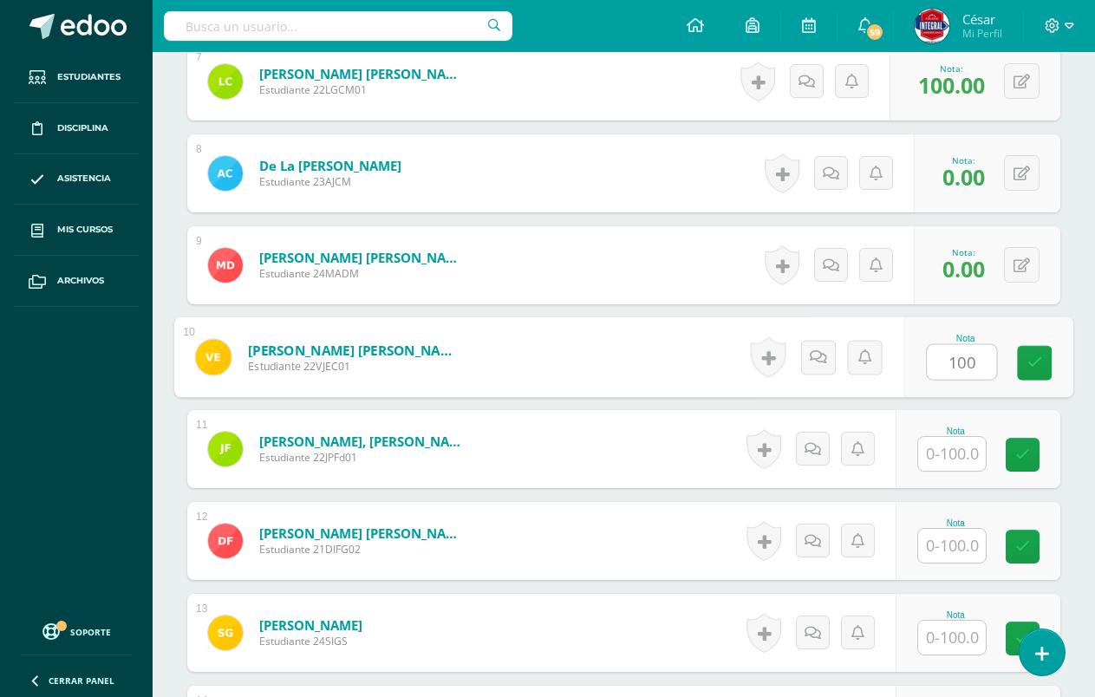
type input "100"
click at [962, 450] on input "text" at bounding box center [952, 454] width 68 height 34
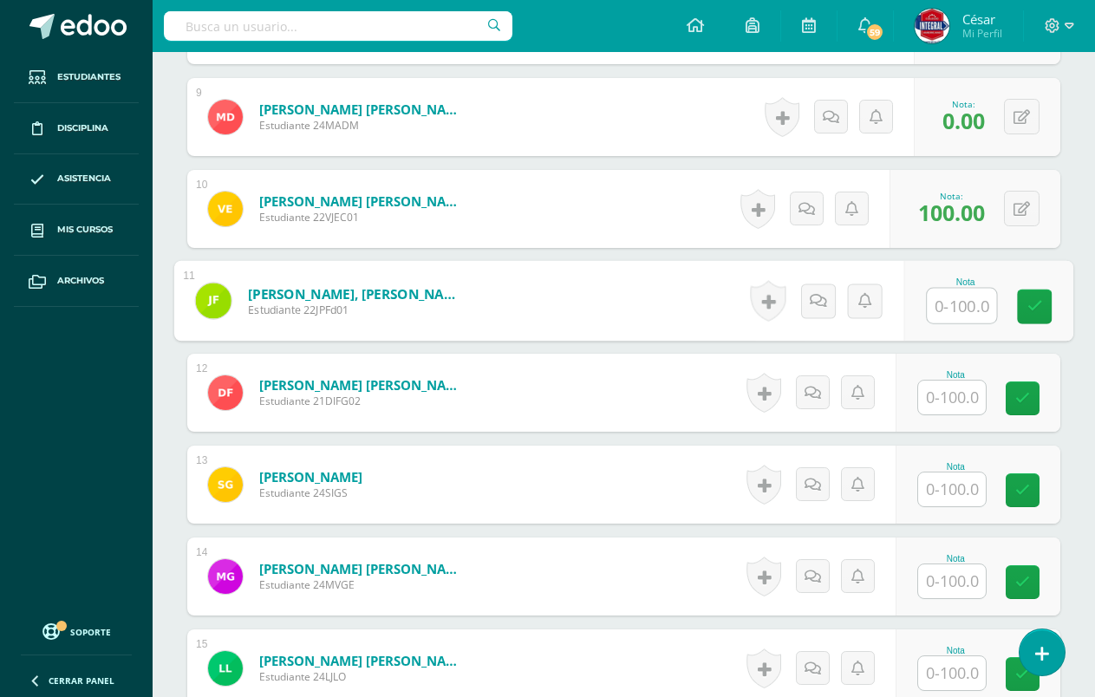
scroll to position [1302, 0]
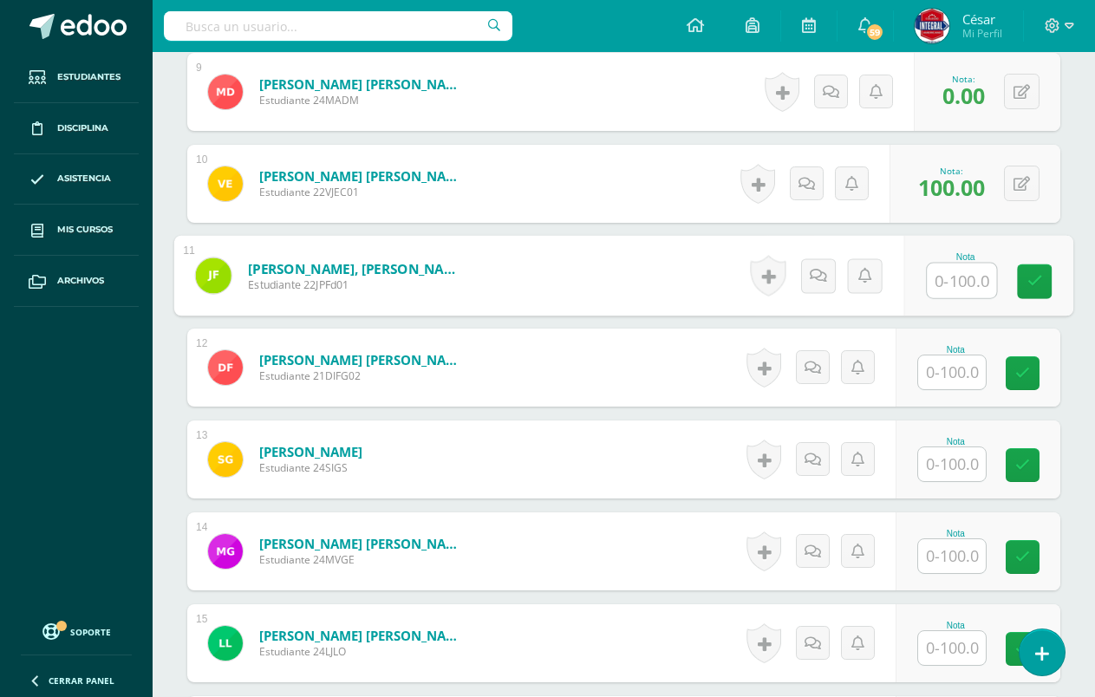
type input "1"
type input "0"
click at [961, 366] on input "text" at bounding box center [952, 373] width 68 height 34
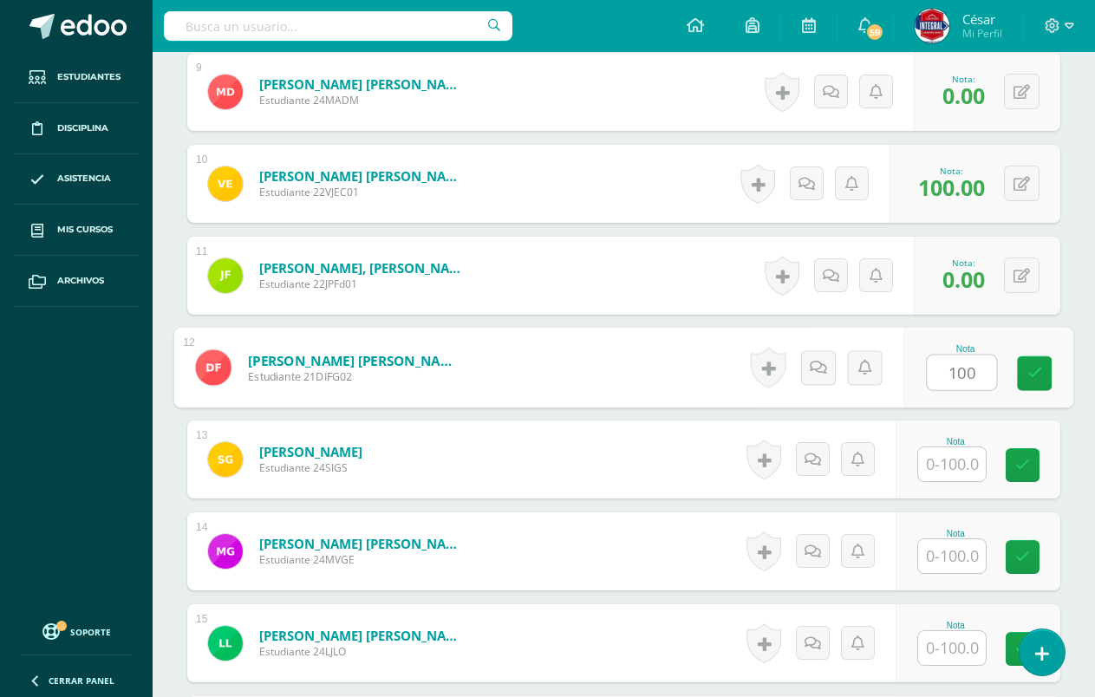
type input "100"
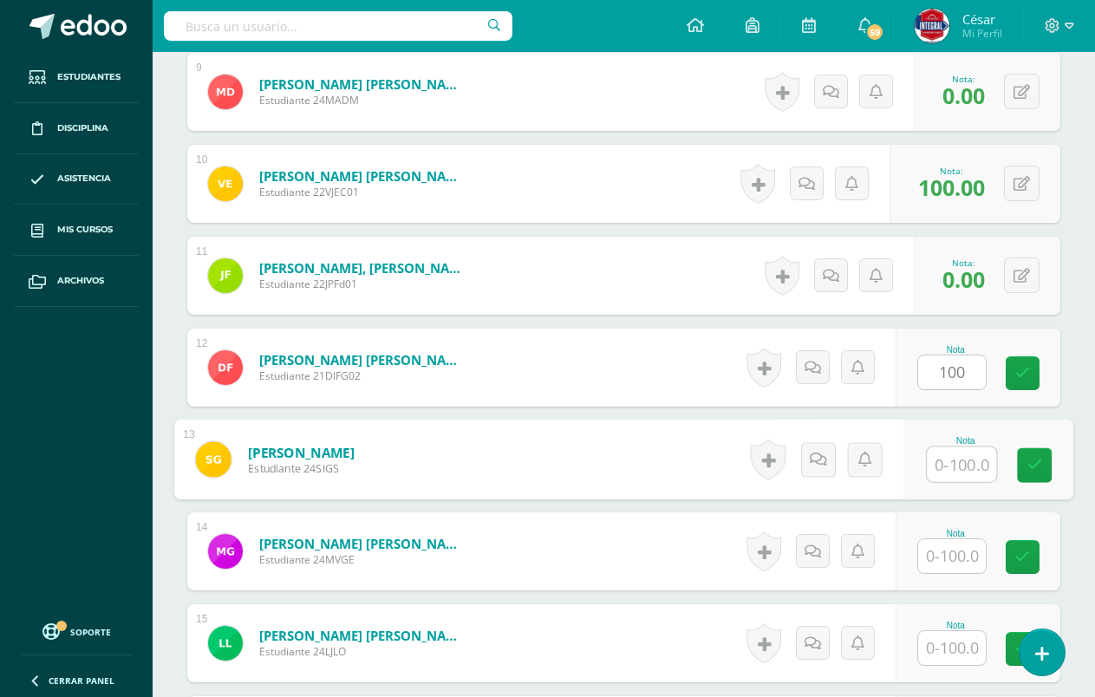
click at [969, 473] on input "text" at bounding box center [961, 464] width 69 height 35
click at [1023, 277] on icon at bounding box center [1022, 276] width 16 height 15
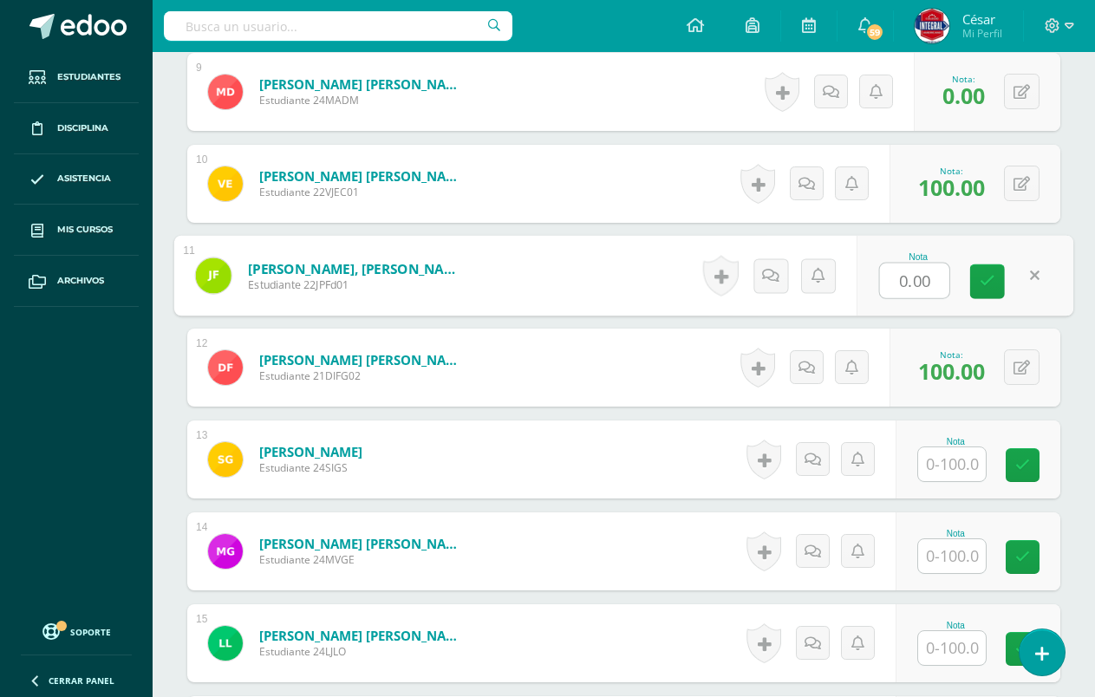
click at [884, 287] on input "0.00" at bounding box center [914, 281] width 69 height 35
type input "100"
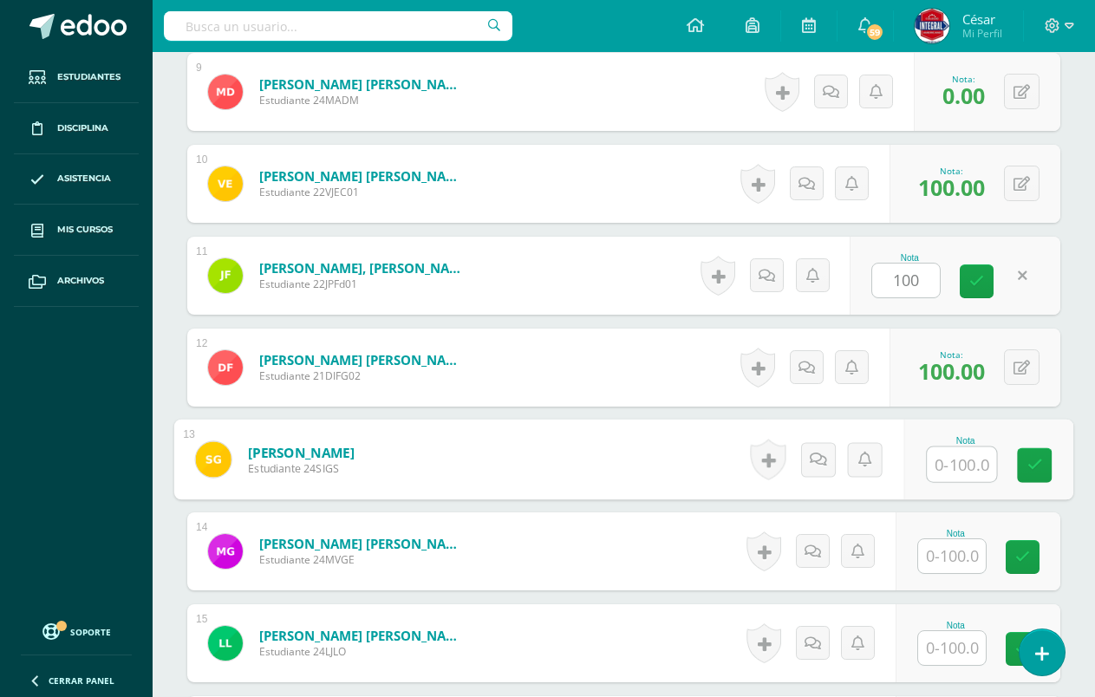
click at [952, 460] on input "text" at bounding box center [961, 464] width 69 height 35
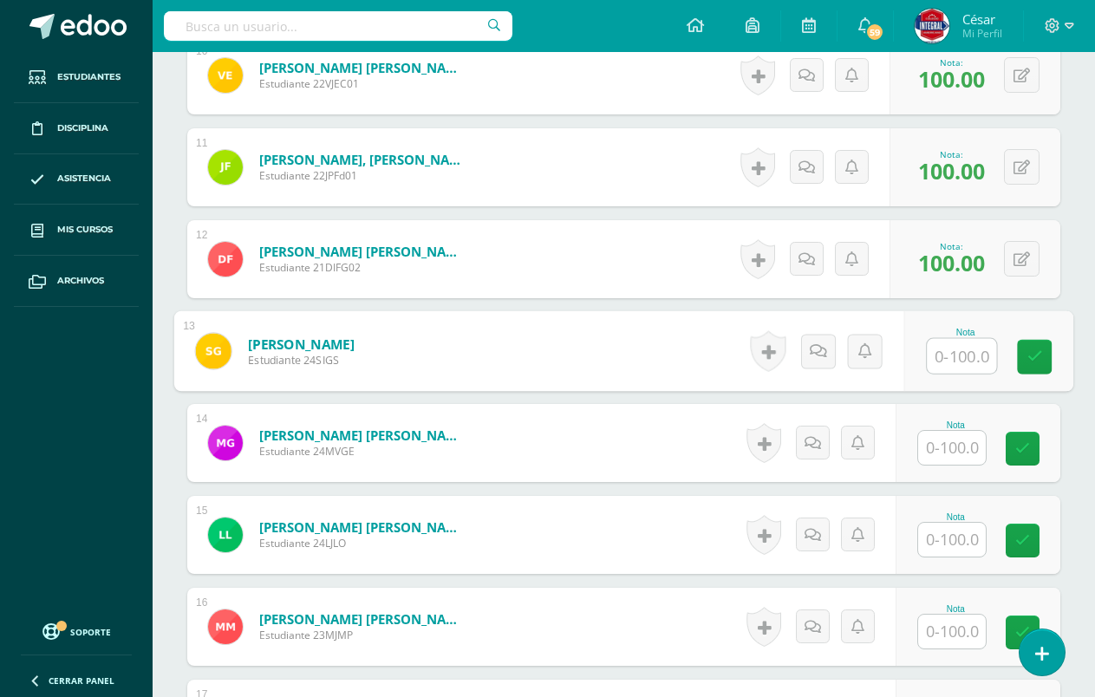
scroll to position [1475, 0]
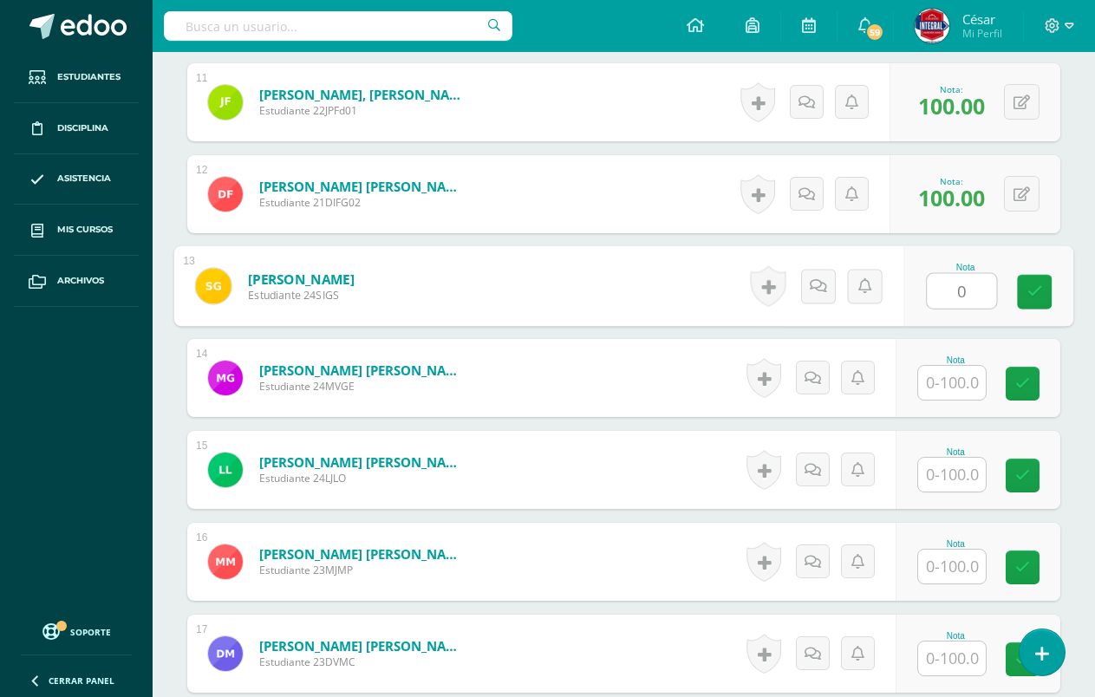
type input "0"
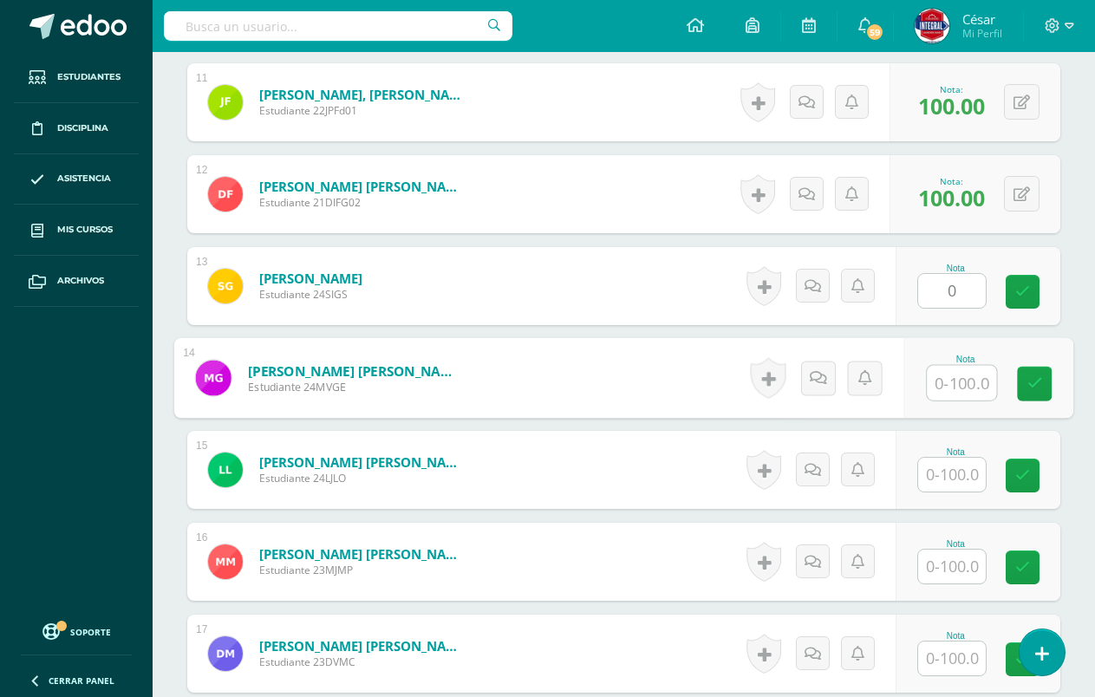
click at [951, 381] on input "text" at bounding box center [961, 383] width 69 height 35
type input "100"
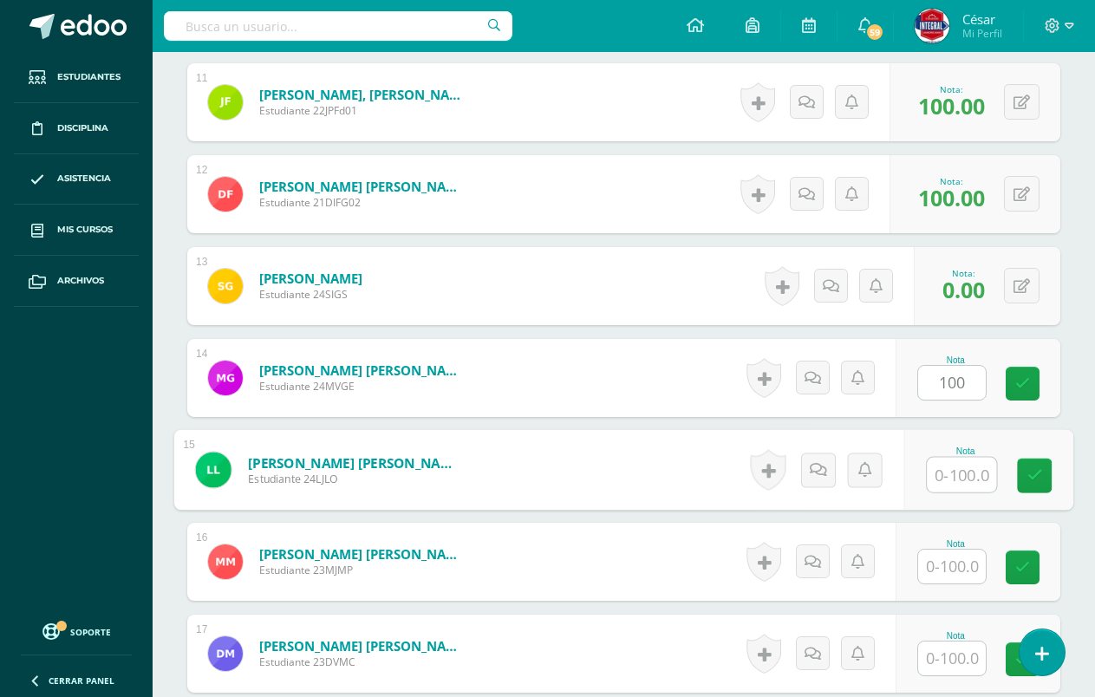
click at [961, 484] on input "text" at bounding box center [961, 475] width 69 height 35
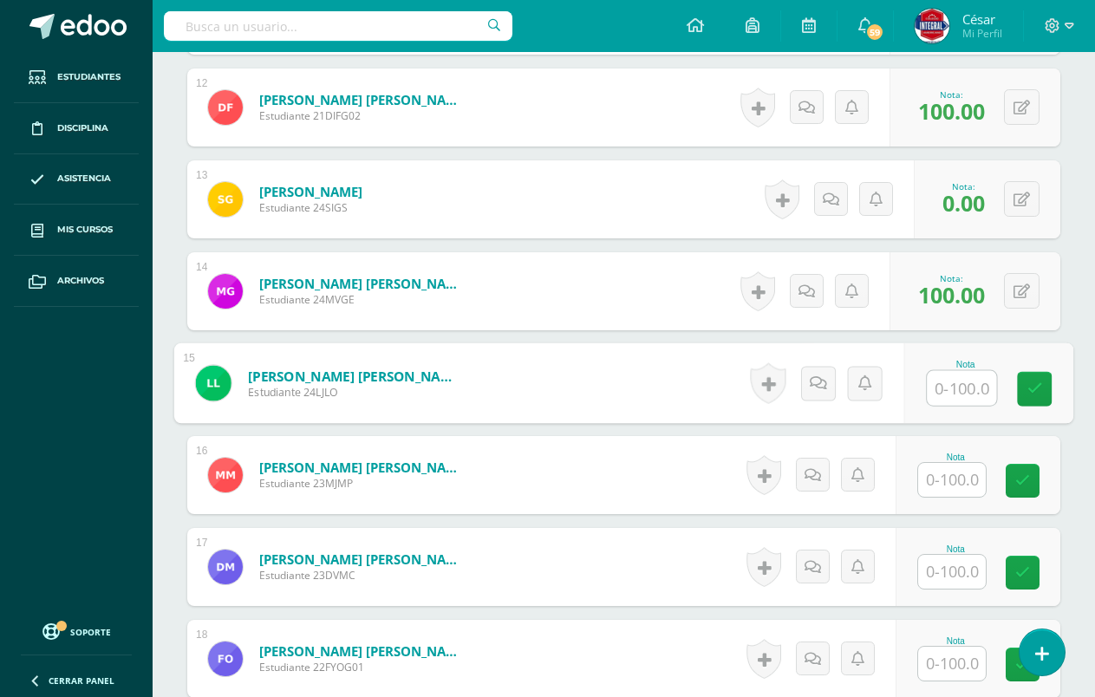
scroll to position [1648, 0]
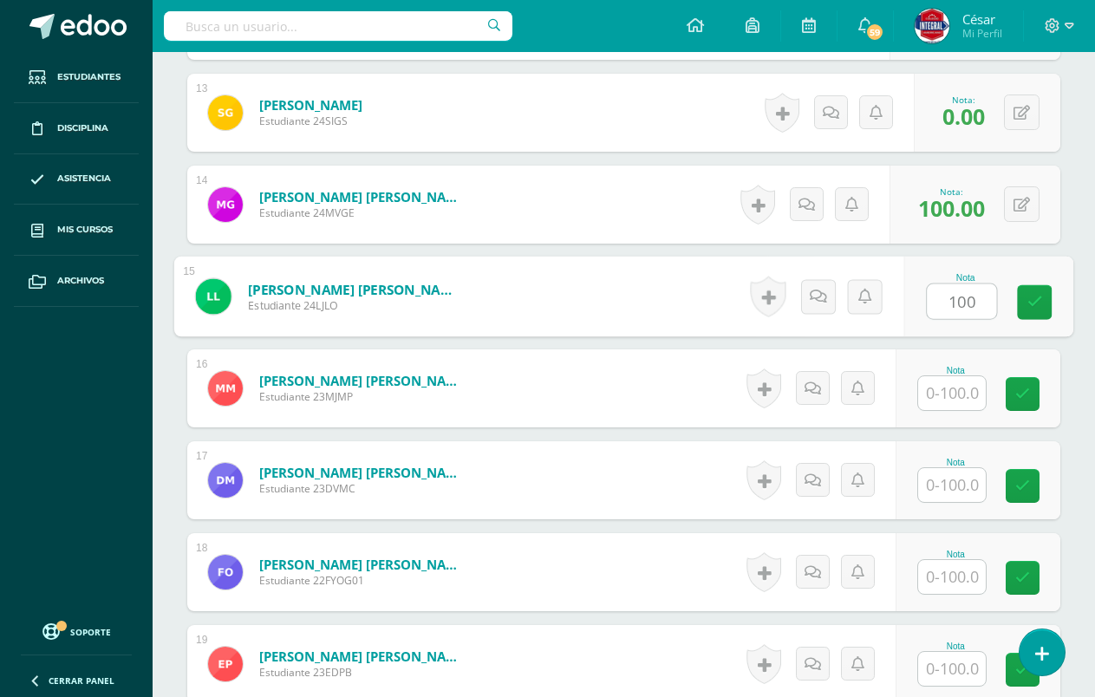
type input "100"
click at [962, 388] on input "text" at bounding box center [952, 393] width 68 height 34
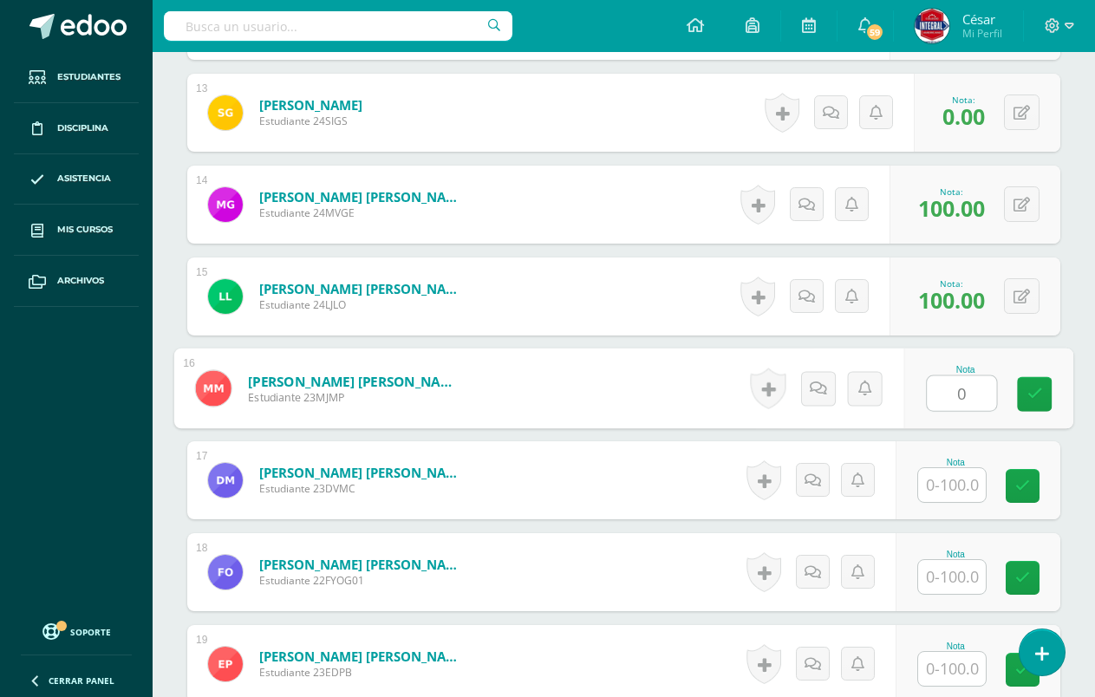
type input "0"
click at [958, 476] on input "text" at bounding box center [952, 485] width 68 height 34
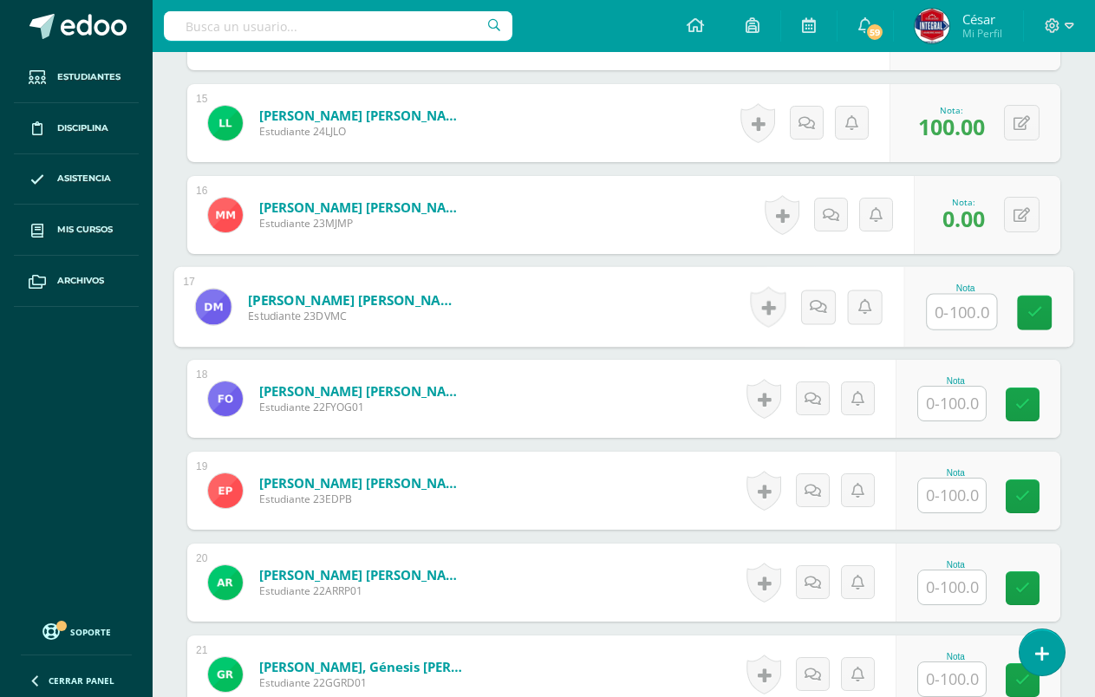
scroll to position [1909, 0]
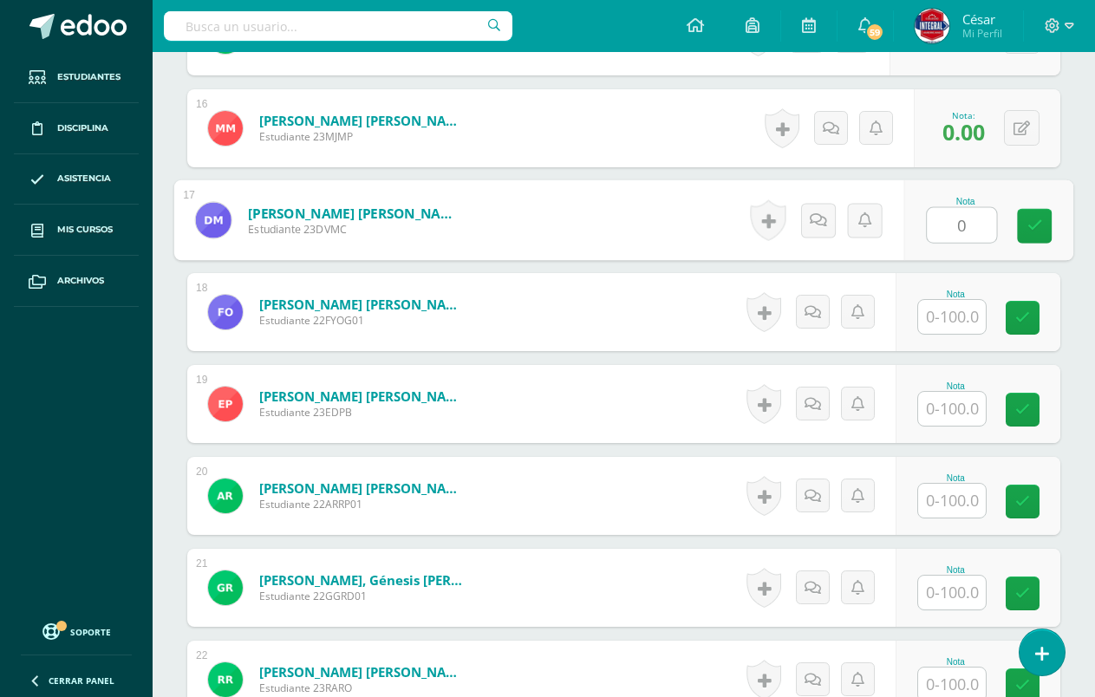
type input "0"
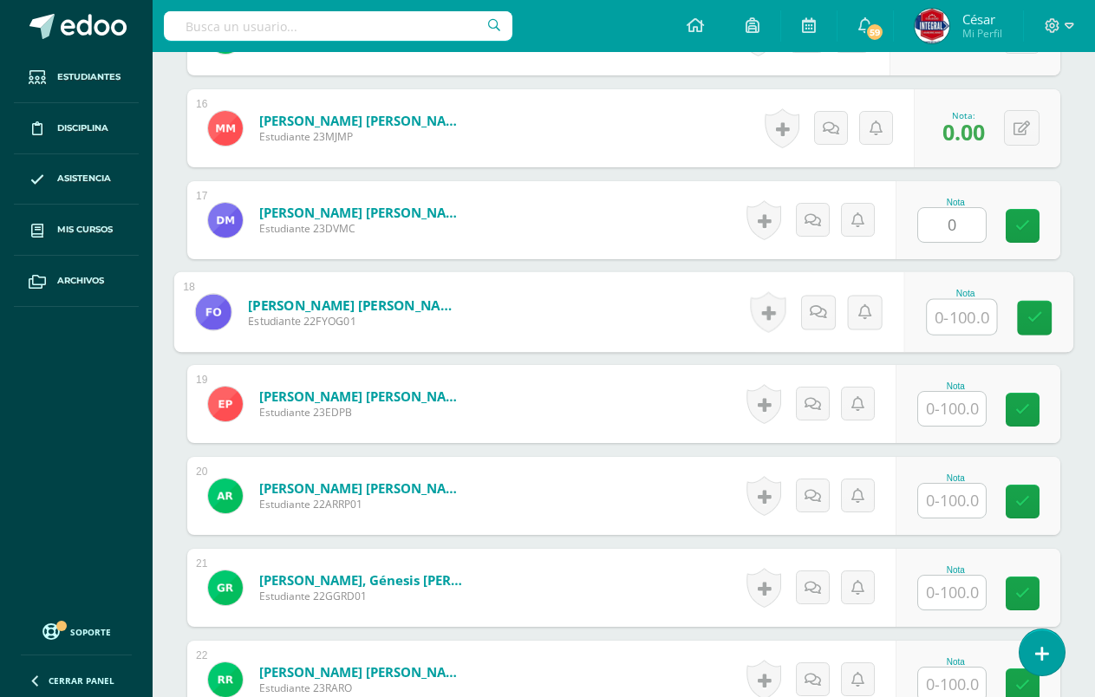
click at [943, 325] on input "text" at bounding box center [961, 317] width 69 height 35
type input "100"
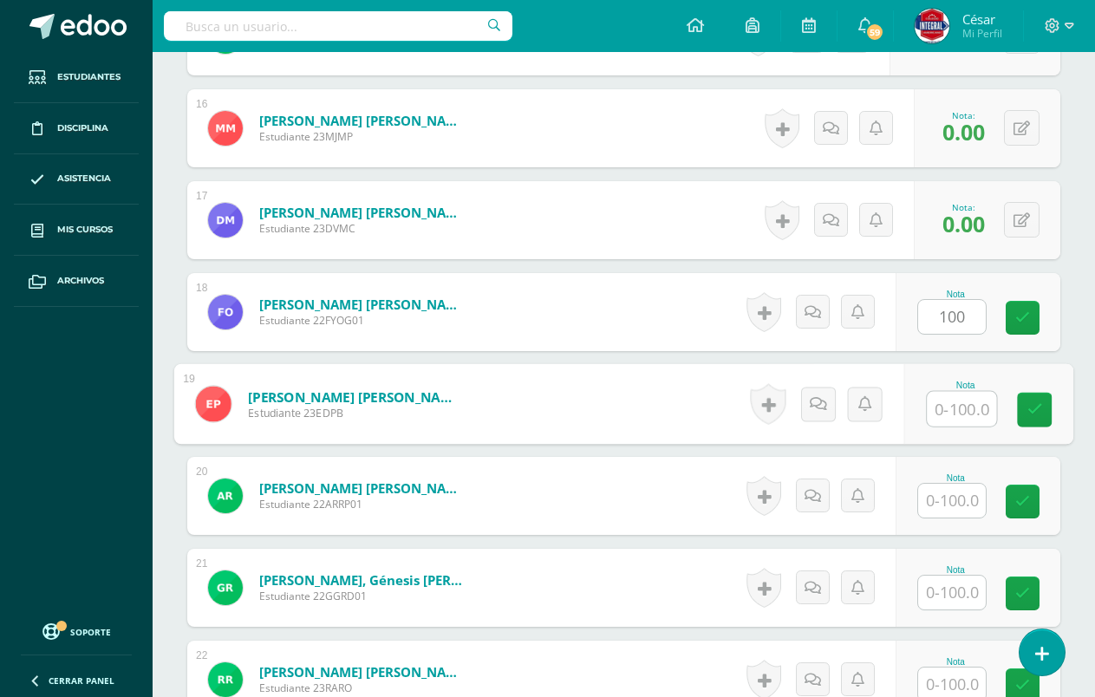
click at [956, 416] on input "text" at bounding box center [961, 409] width 69 height 35
type input "0"
click at [958, 503] on input "text" at bounding box center [952, 501] width 68 height 34
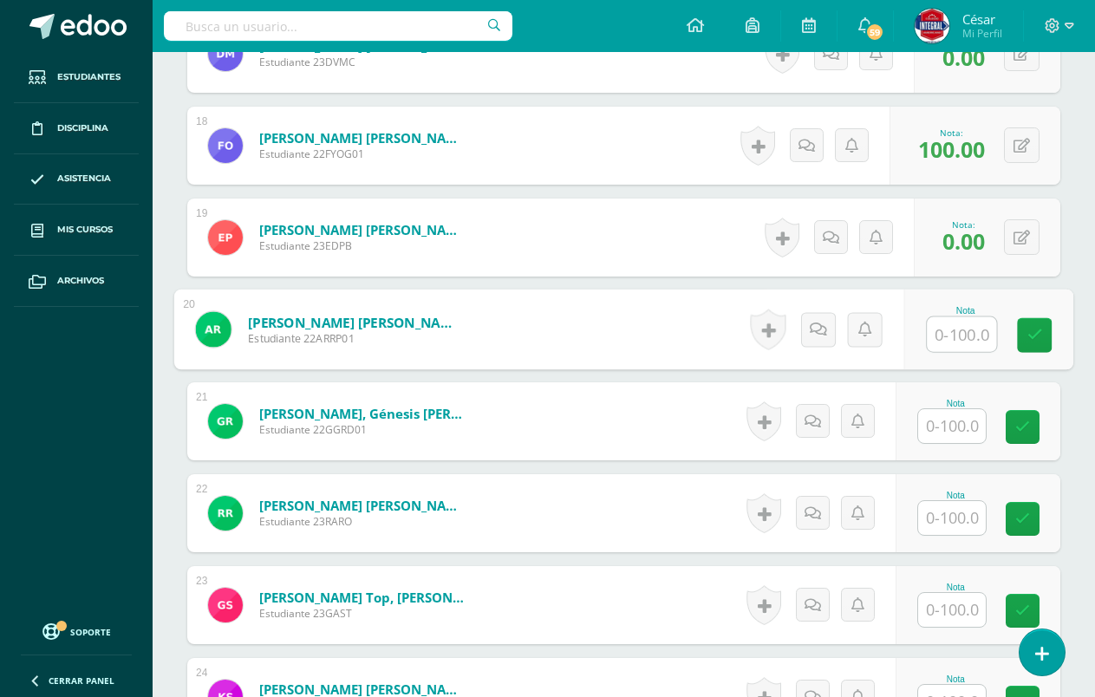
scroll to position [2082, 0]
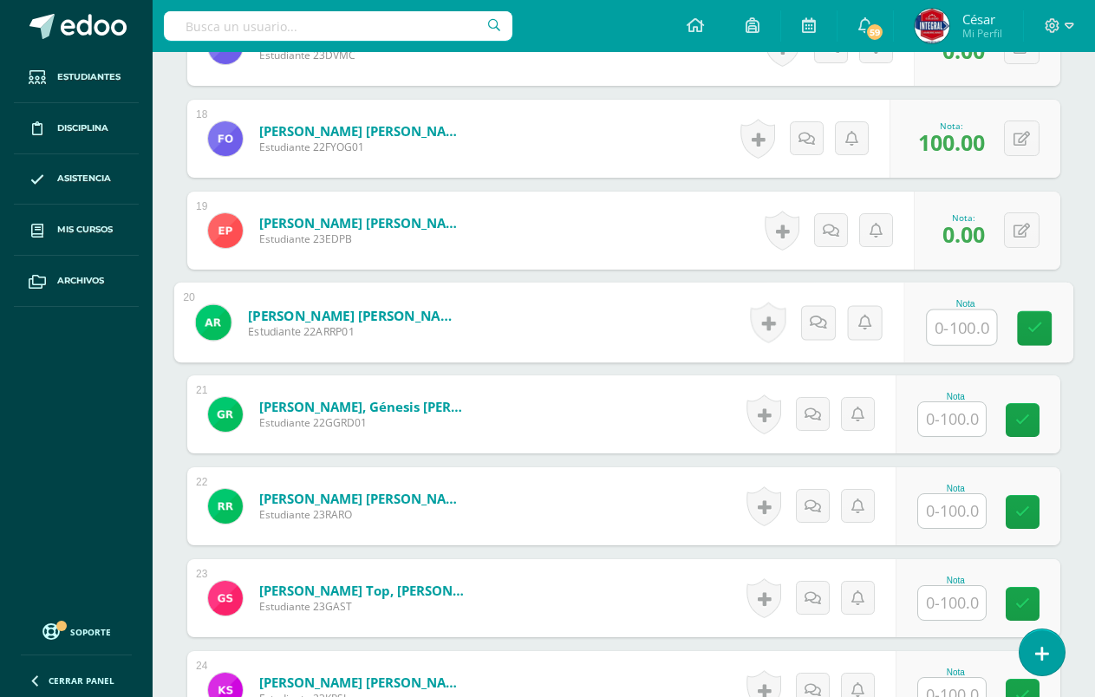
type input "1"
type input "0"
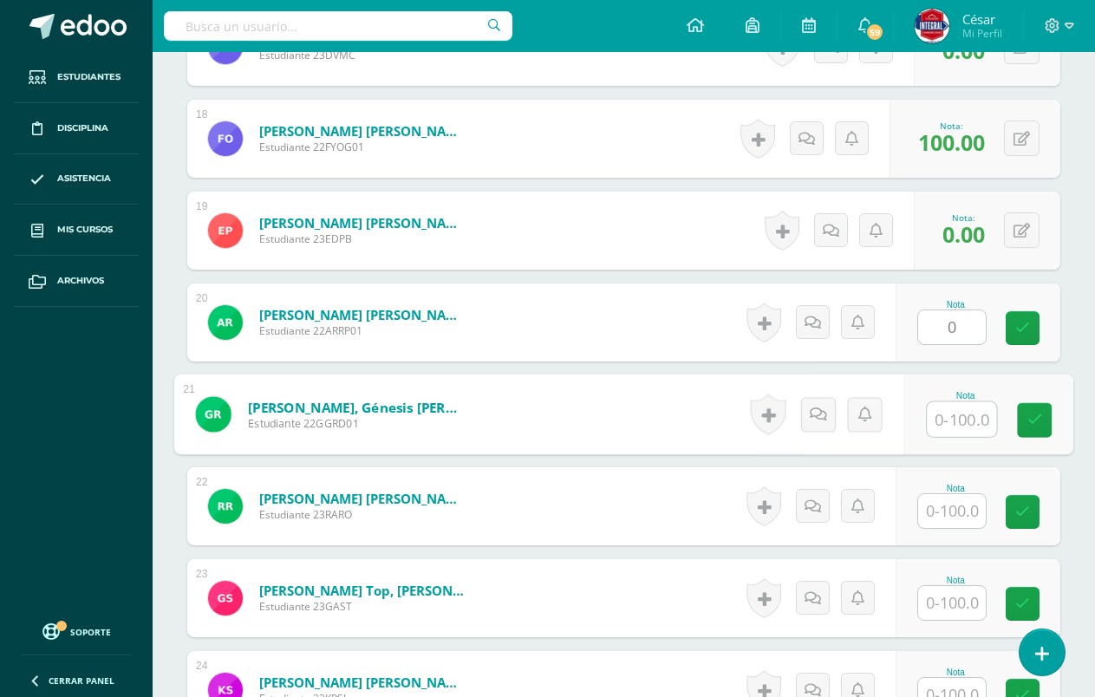
click at [958, 421] on input "text" at bounding box center [961, 419] width 69 height 35
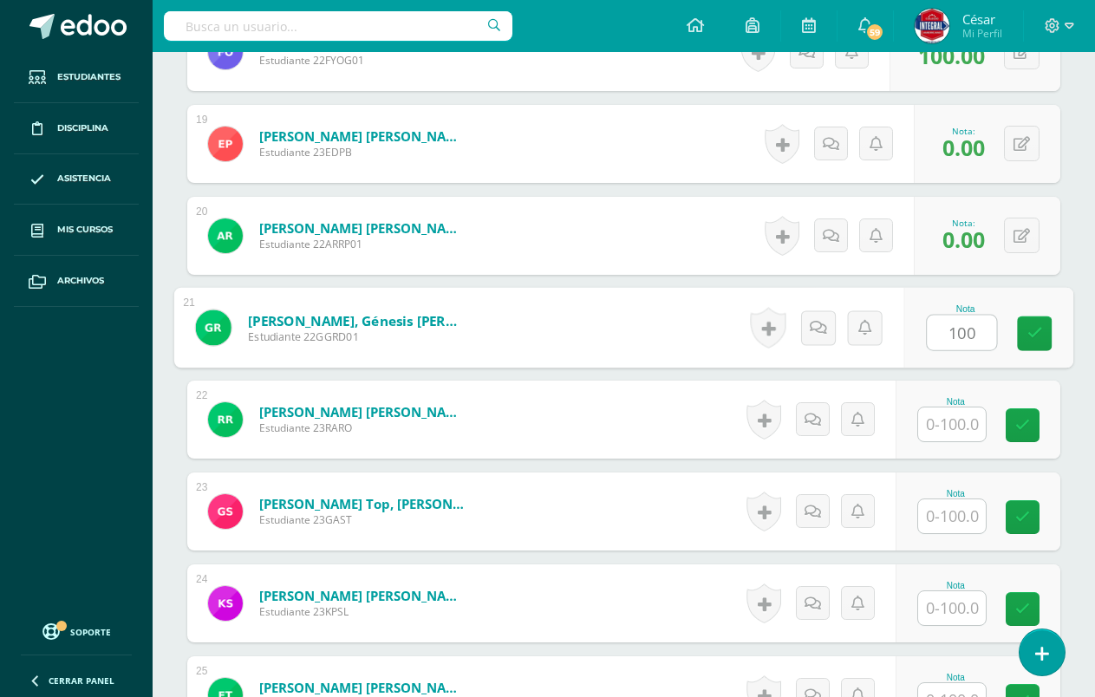
type input "100"
click at [956, 425] on input "text" at bounding box center [952, 425] width 68 height 34
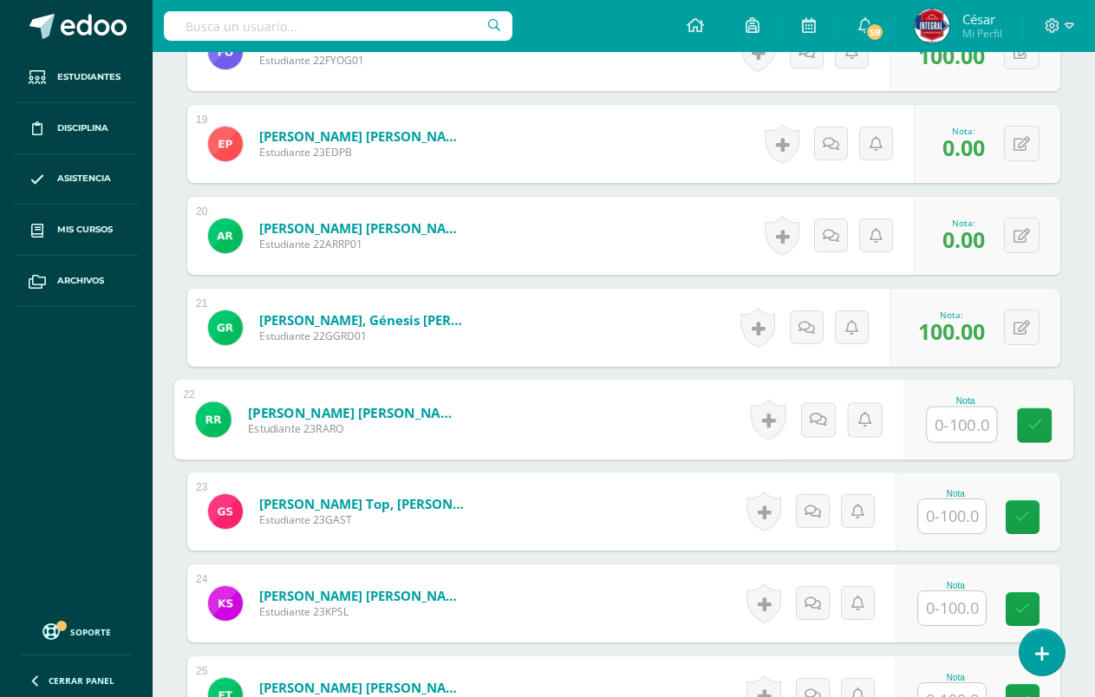
click at [976, 434] on input "text" at bounding box center [961, 425] width 69 height 35
type input "100"
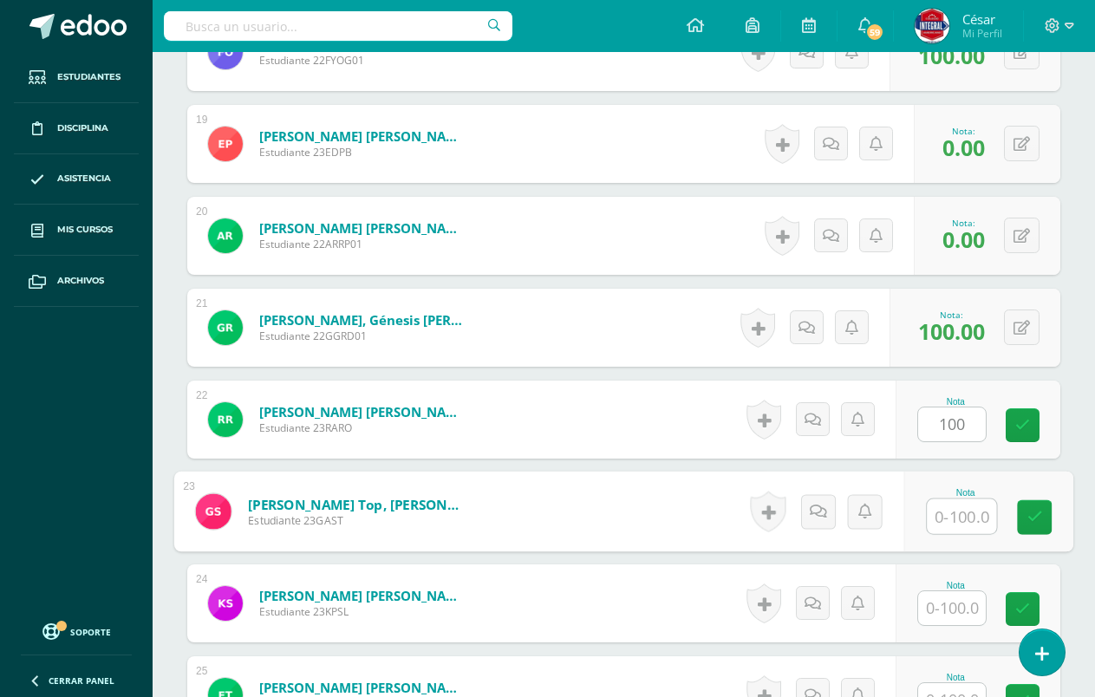
click at [951, 514] on input "text" at bounding box center [961, 516] width 69 height 35
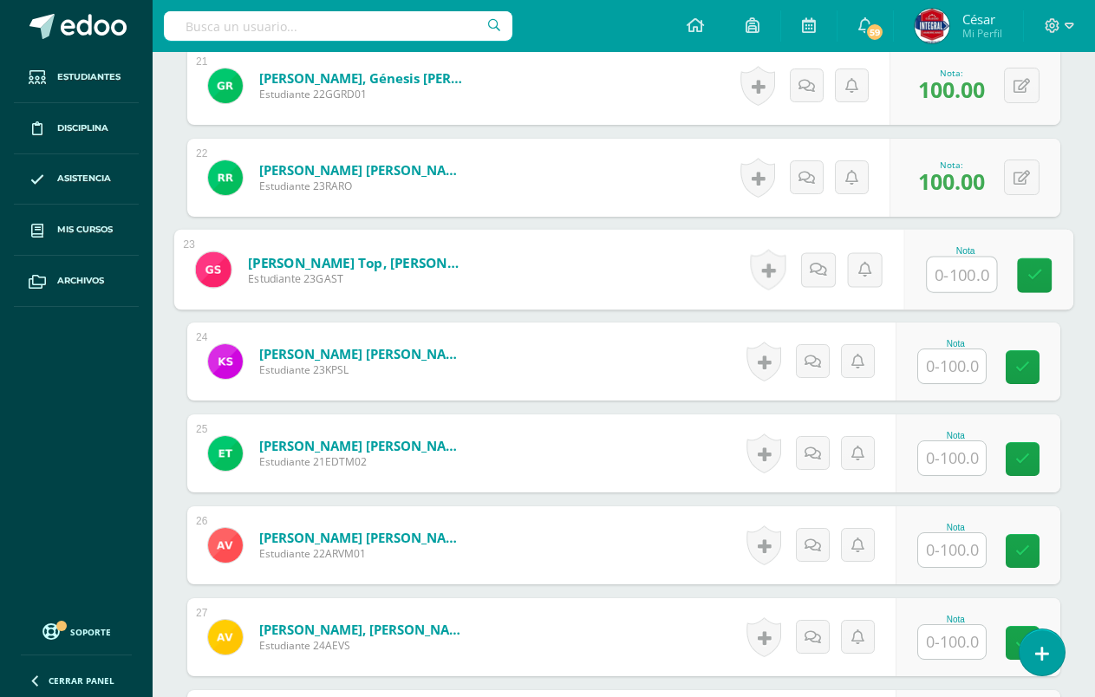
scroll to position [2429, 0]
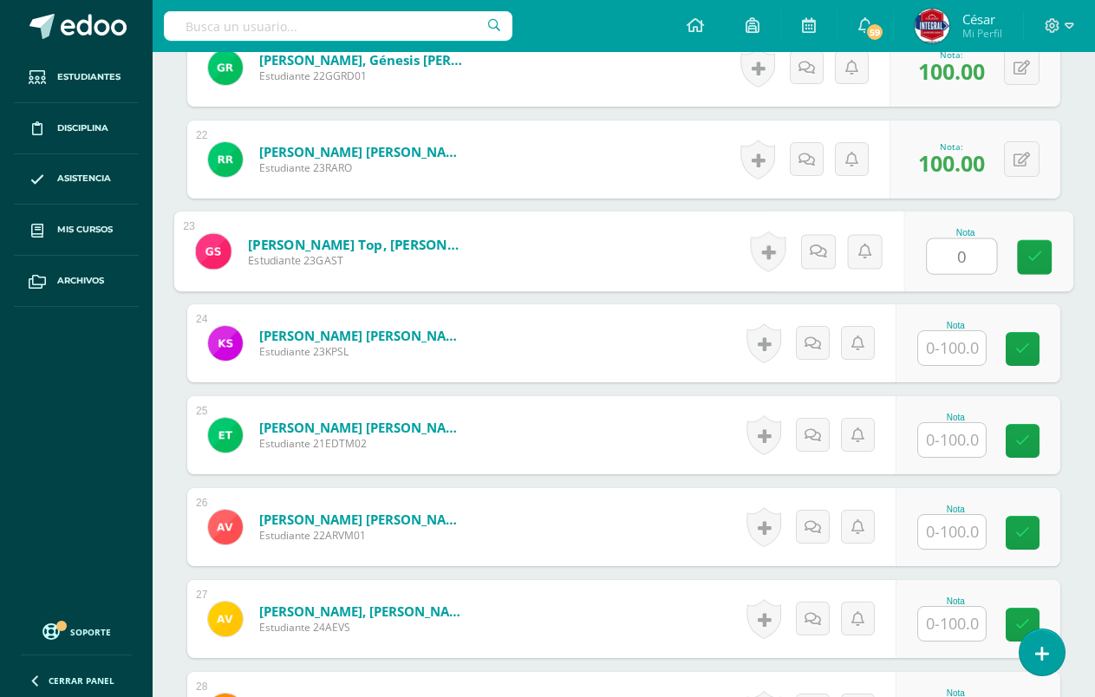
type input "0"
click at [932, 340] on input "text" at bounding box center [952, 348] width 68 height 34
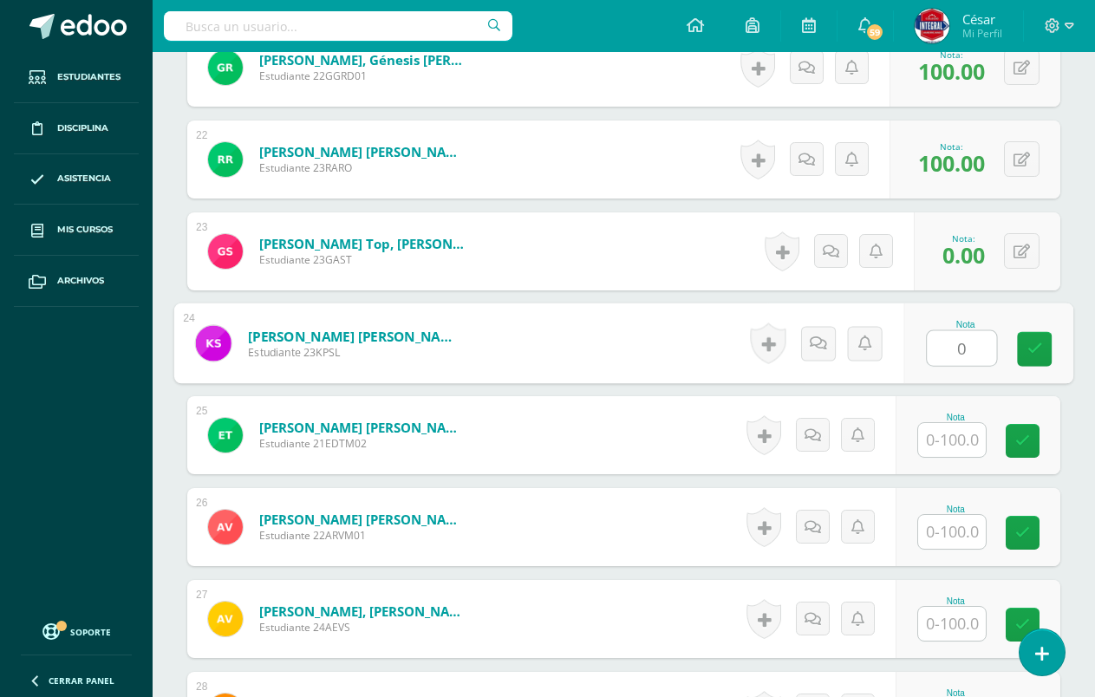
type input "0"
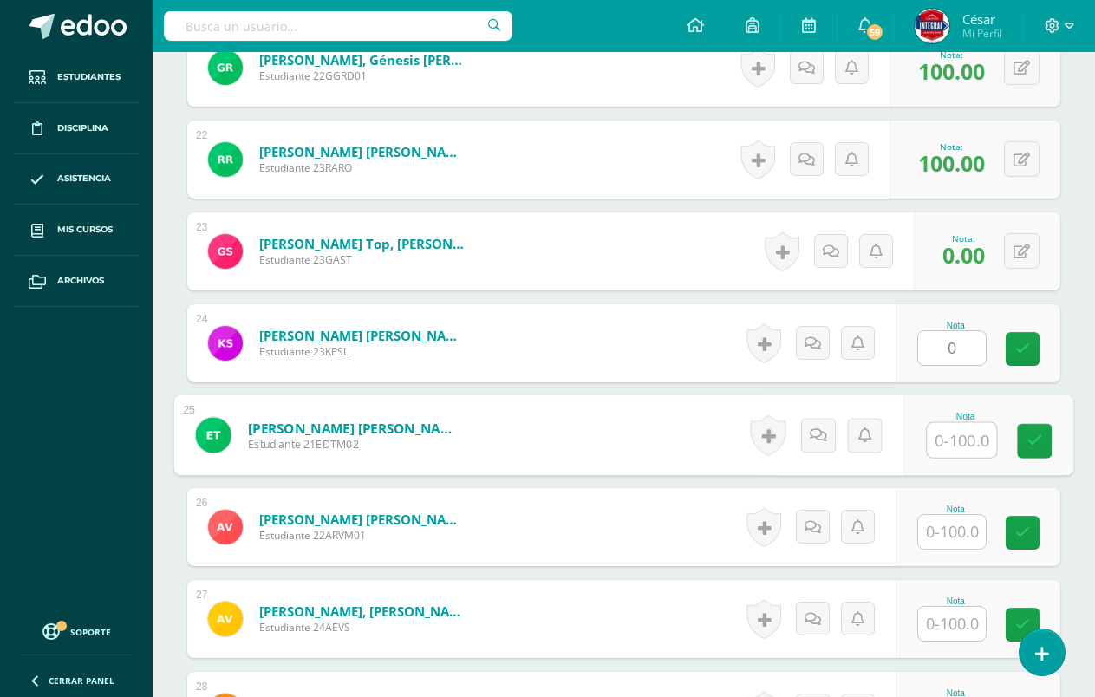
click at [961, 454] on input "text" at bounding box center [961, 440] width 69 height 35
type input "100"
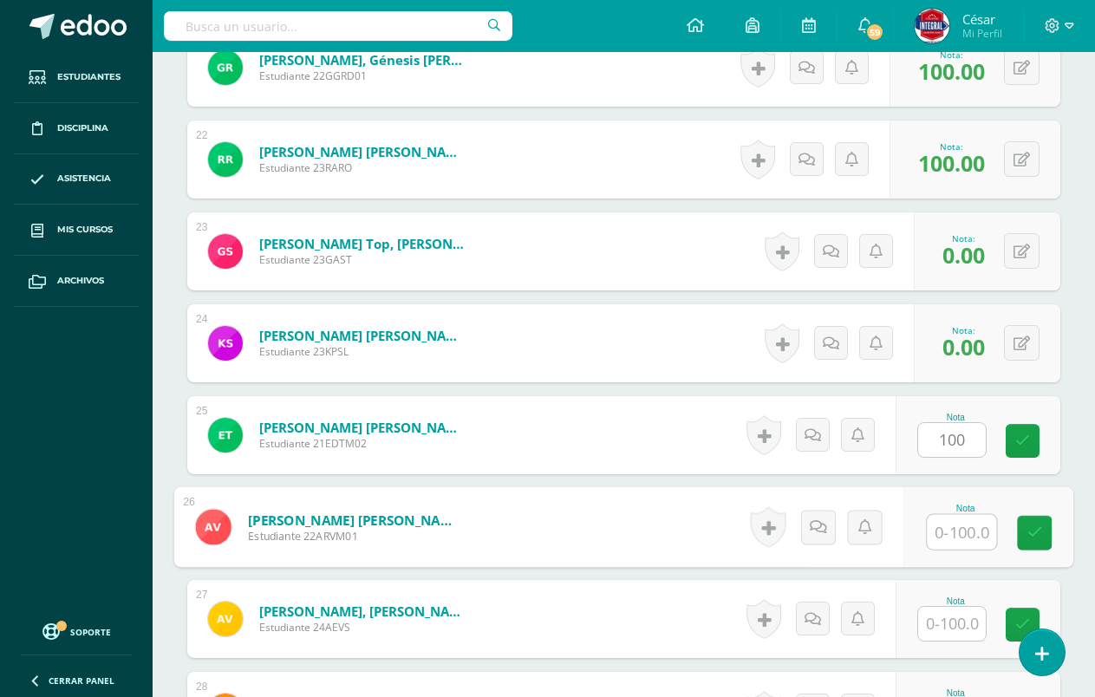
click at [956, 525] on input "text" at bounding box center [961, 532] width 69 height 35
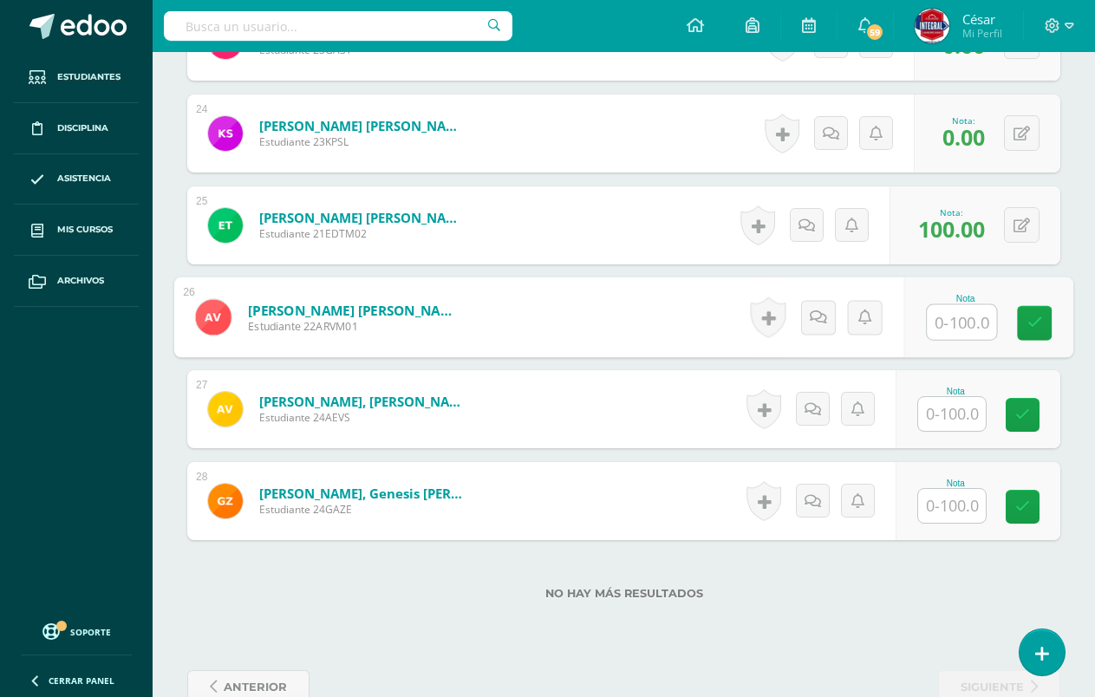
scroll to position [2680, 0]
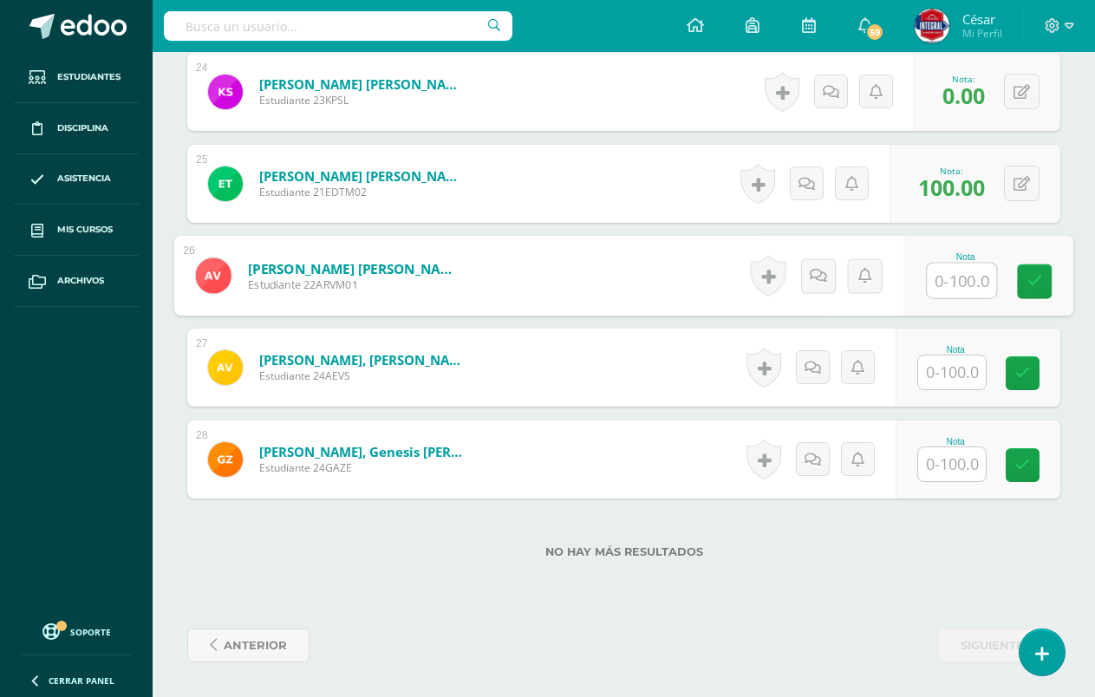
type input "1"
type input "0"
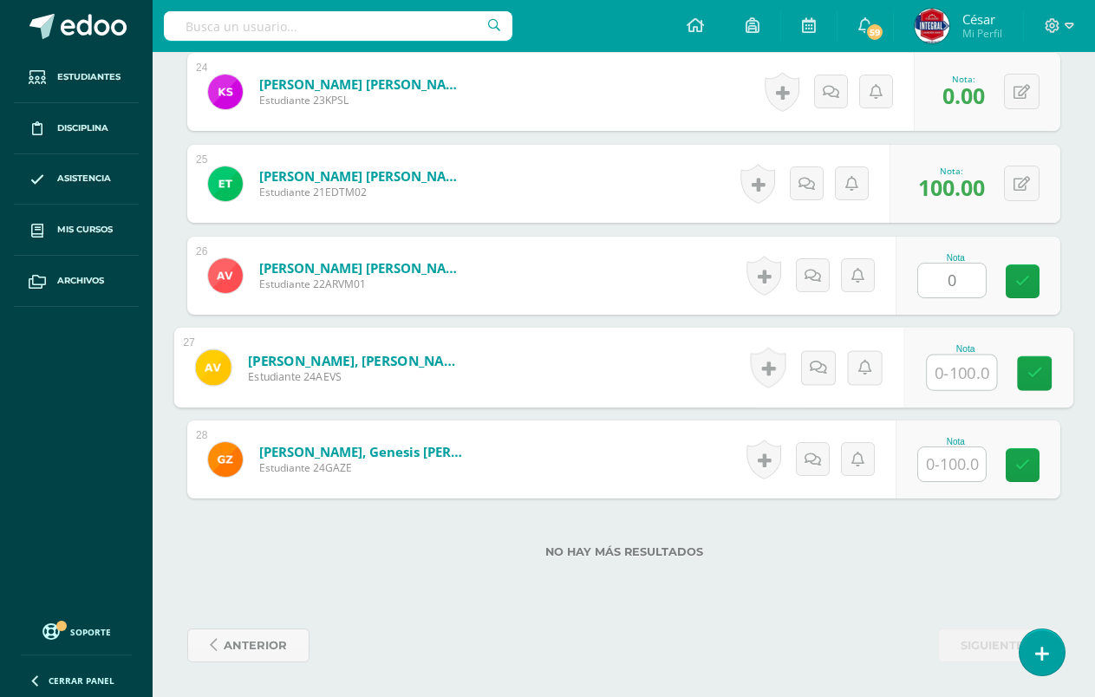
click at [961, 381] on input "text" at bounding box center [961, 373] width 69 height 35
type input "100"
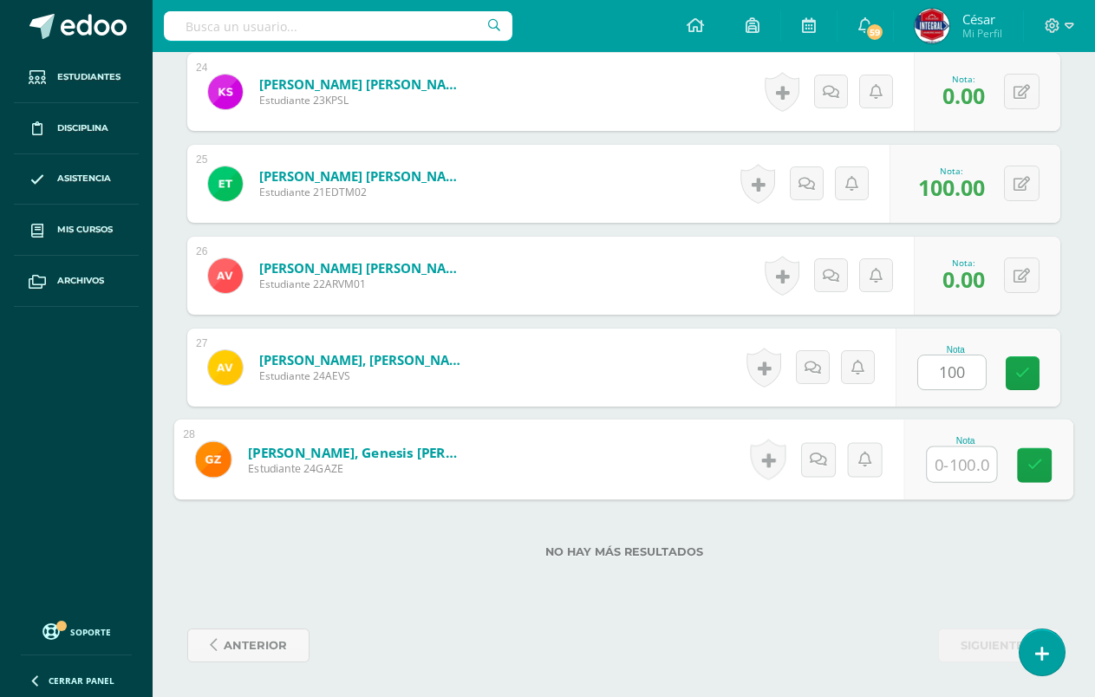
click at [966, 475] on input "text" at bounding box center [961, 464] width 69 height 35
type input "0"
click at [1035, 474] on link at bounding box center [1034, 465] width 35 height 35
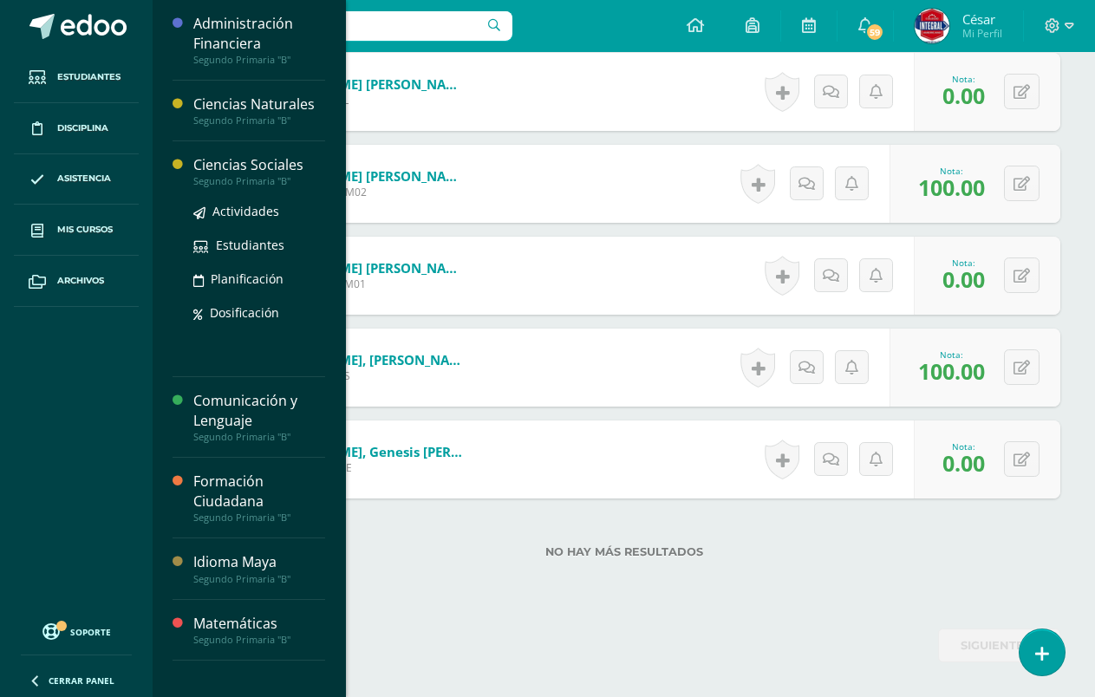
click at [247, 172] on div "Ciencias Sociales" at bounding box center [259, 165] width 132 height 20
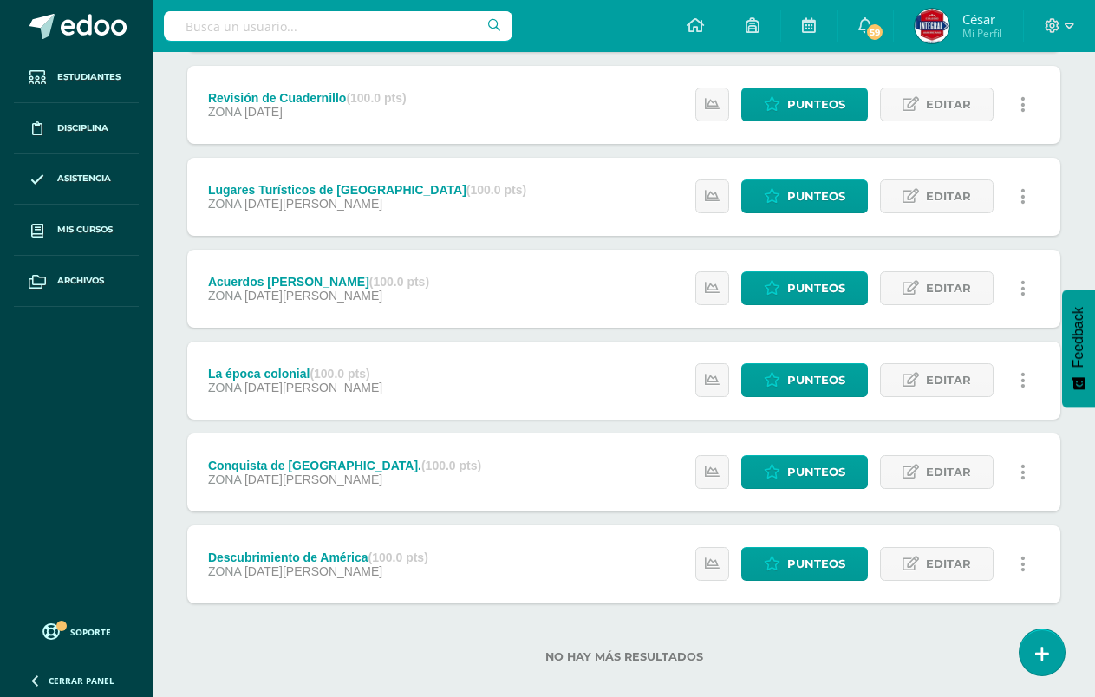
scroll to position [336, 0]
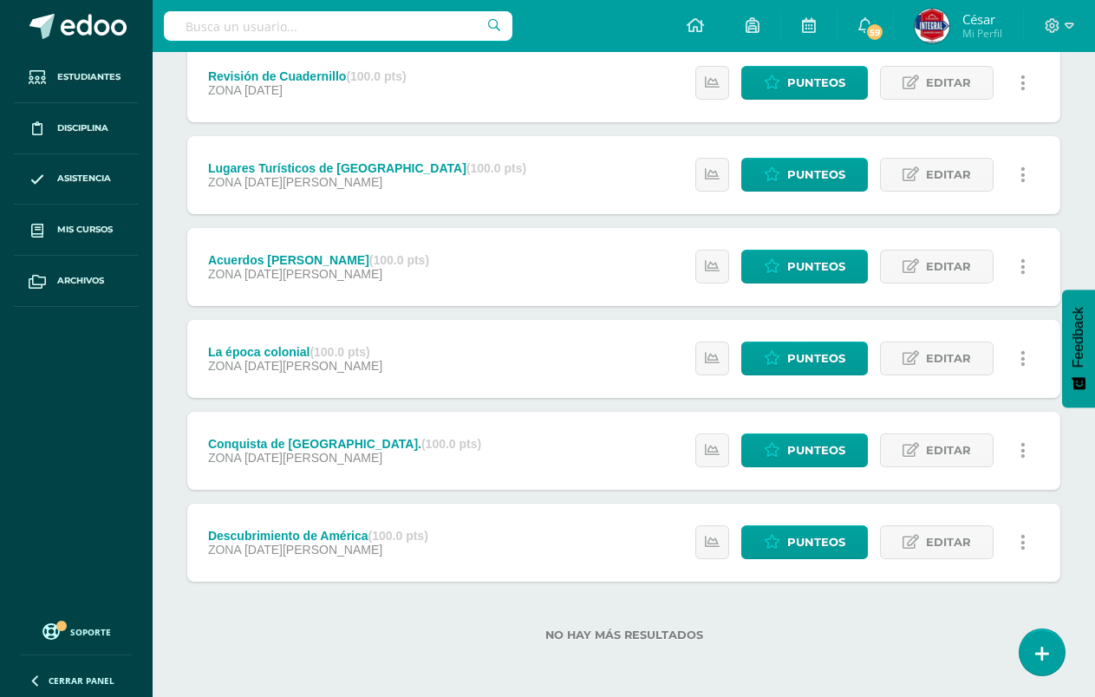
click at [567, 355] on div "La época colonial (100.0 pts) ZONA [DATE][PERSON_NAME] Estatus de Actividad: 28…" at bounding box center [623, 359] width 873 height 78
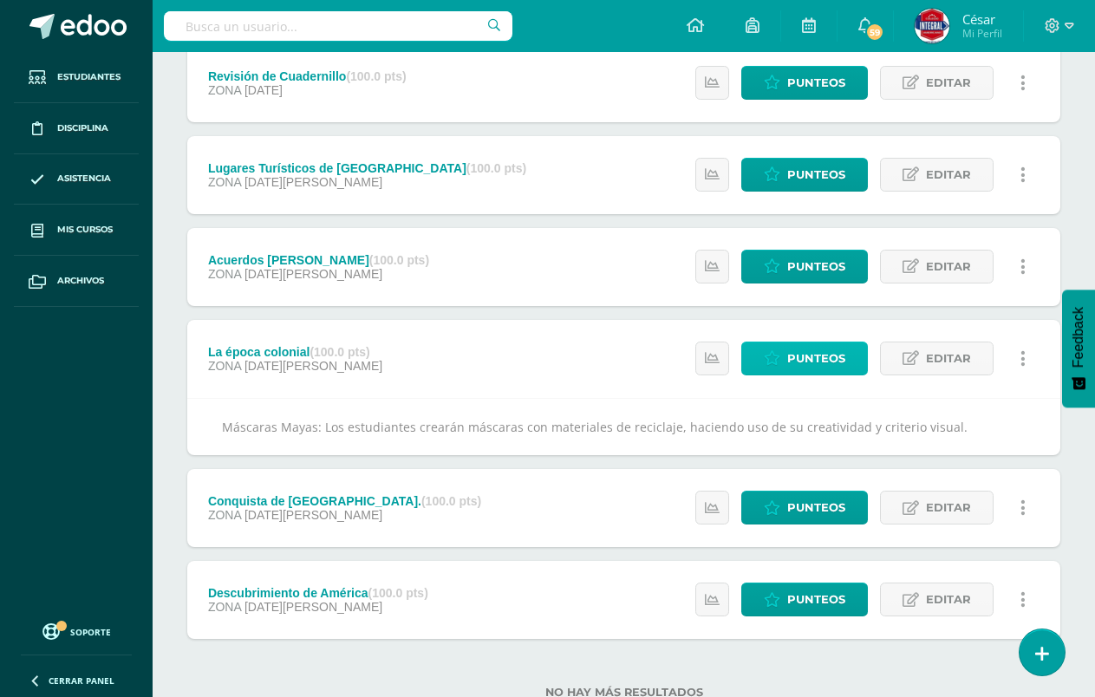
click at [780, 362] on icon at bounding box center [772, 358] width 16 height 15
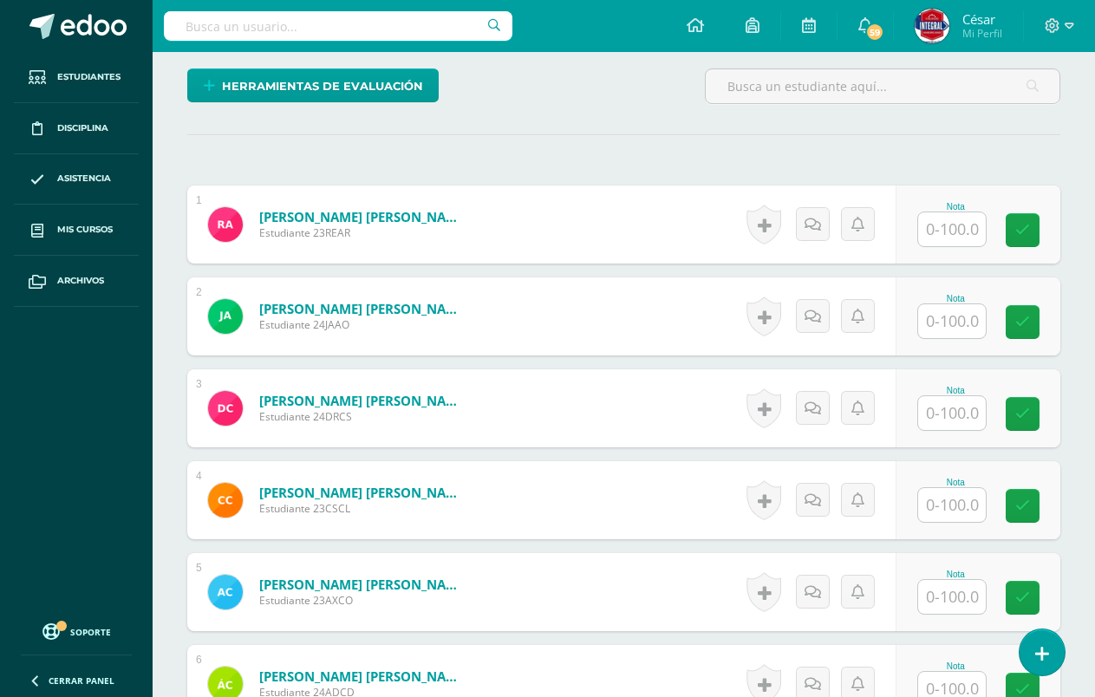
scroll to position [434, 0]
click at [960, 598] on input "text" at bounding box center [952, 596] width 68 height 34
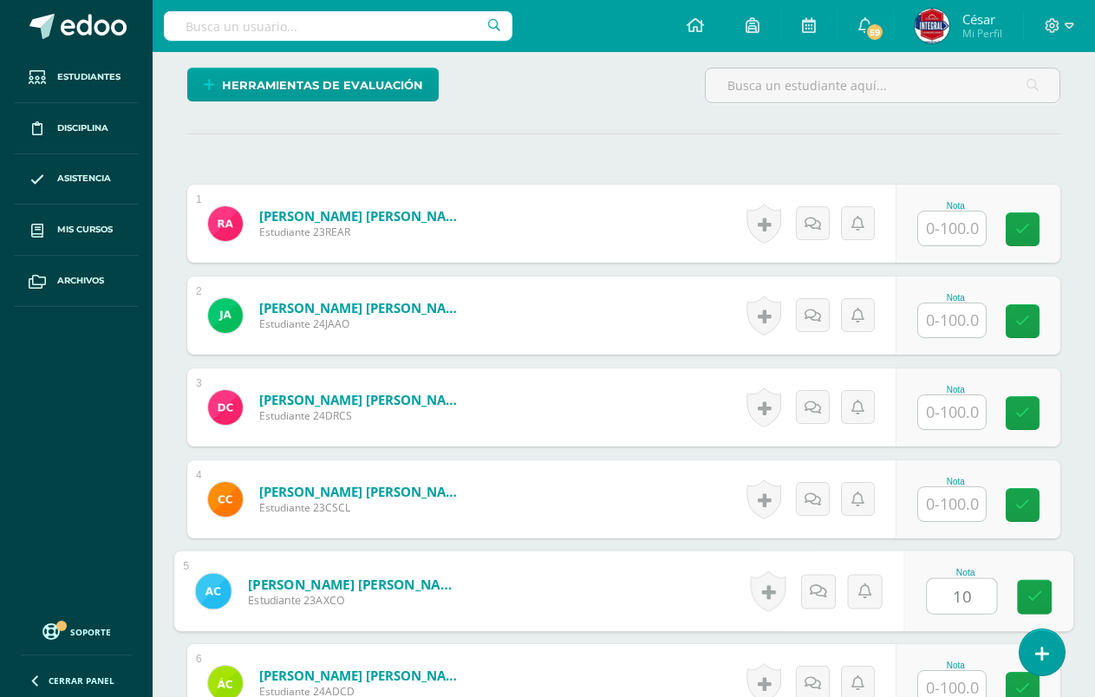
type input "100"
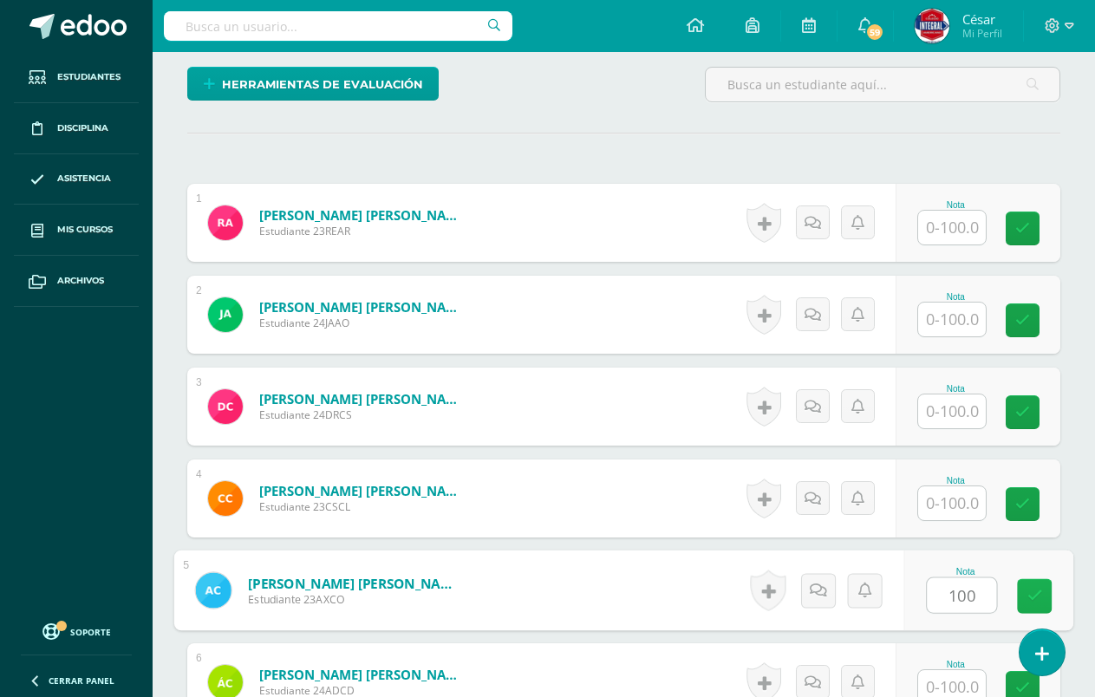
click at [1034, 593] on icon at bounding box center [1036, 596] width 16 height 15
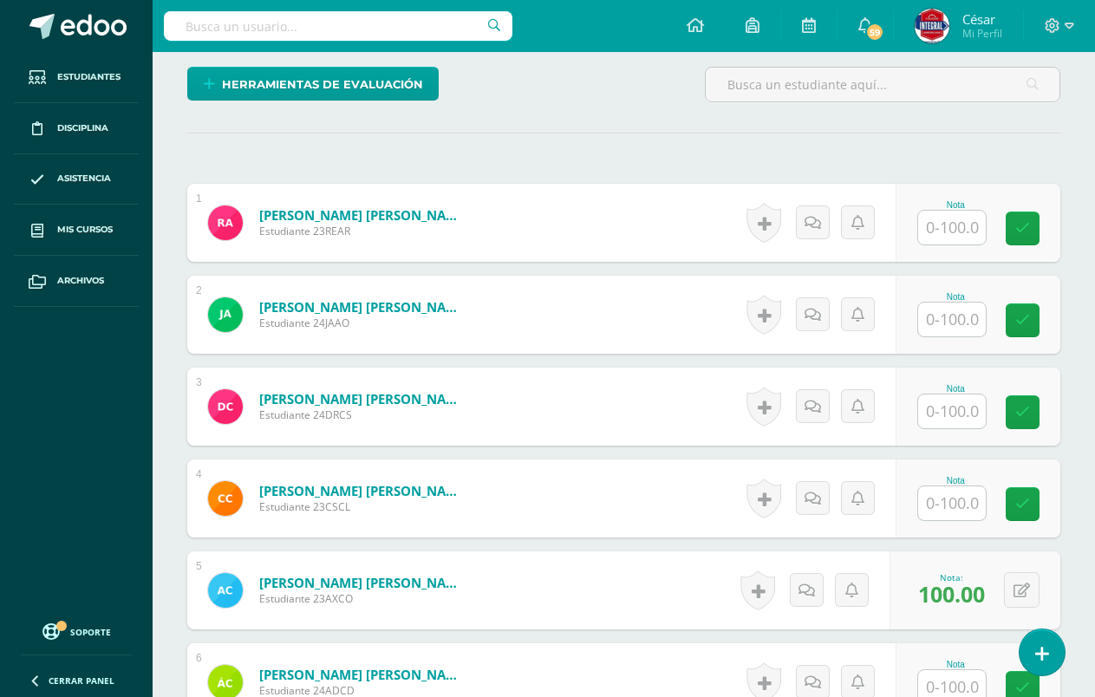
drag, startPoint x: 946, startPoint y: 225, endPoint x: 956, endPoint y: 227, distance: 9.7
click at [948, 225] on input "text" at bounding box center [952, 228] width 68 height 34
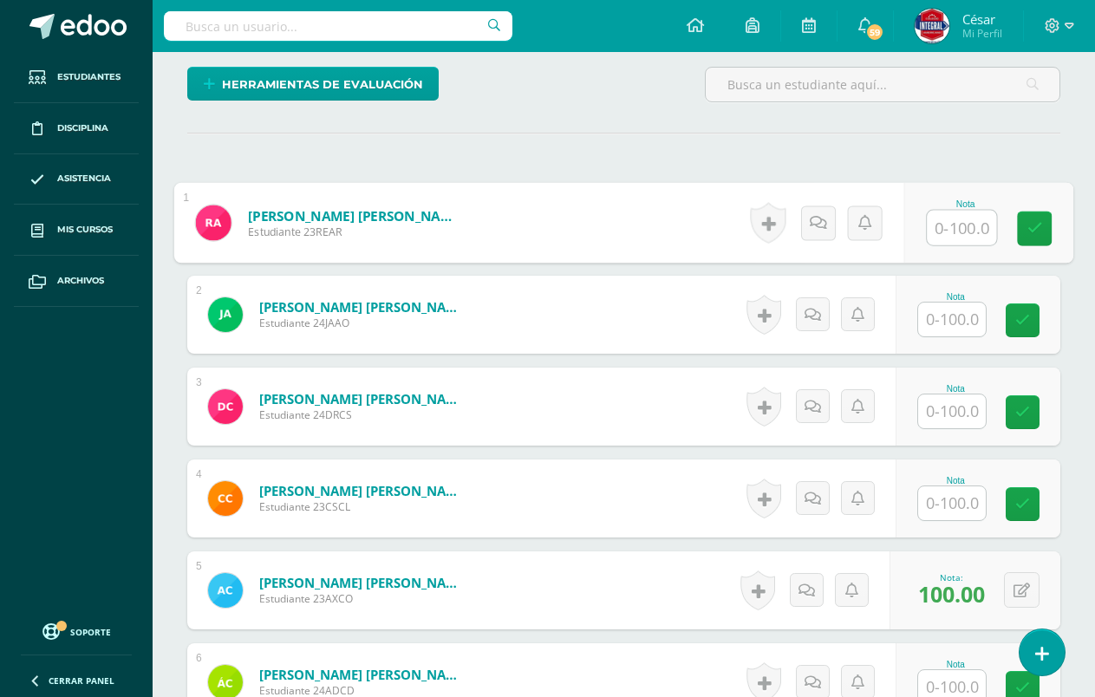
scroll to position [436, 0]
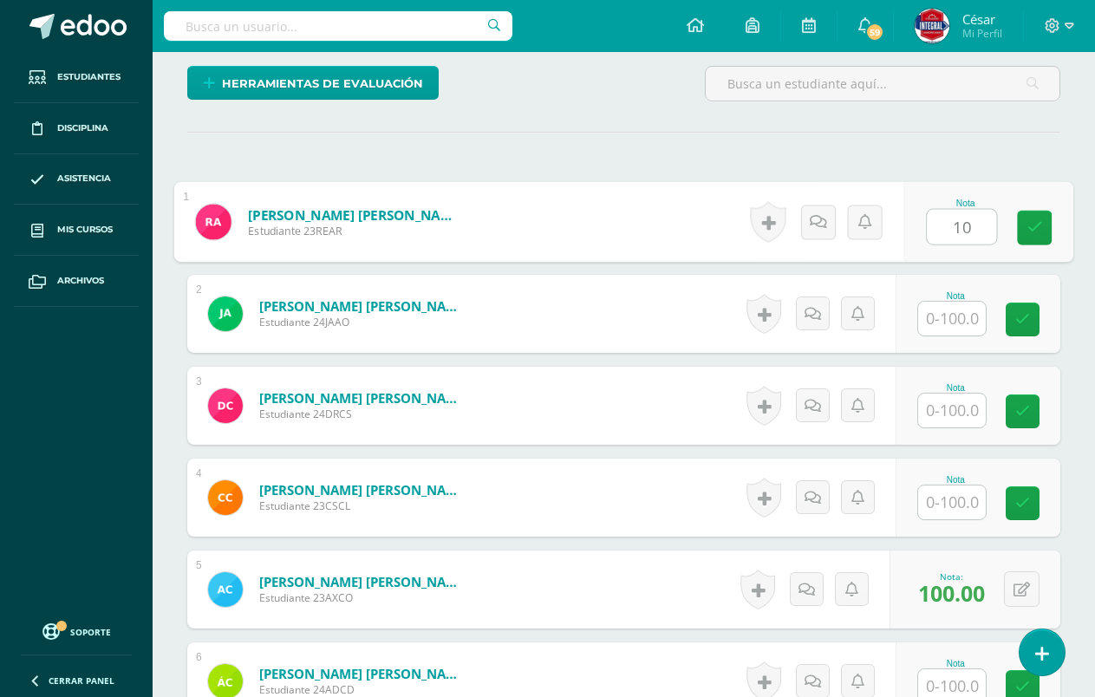
type input "100"
click at [1024, 218] on link at bounding box center [1034, 228] width 35 height 35
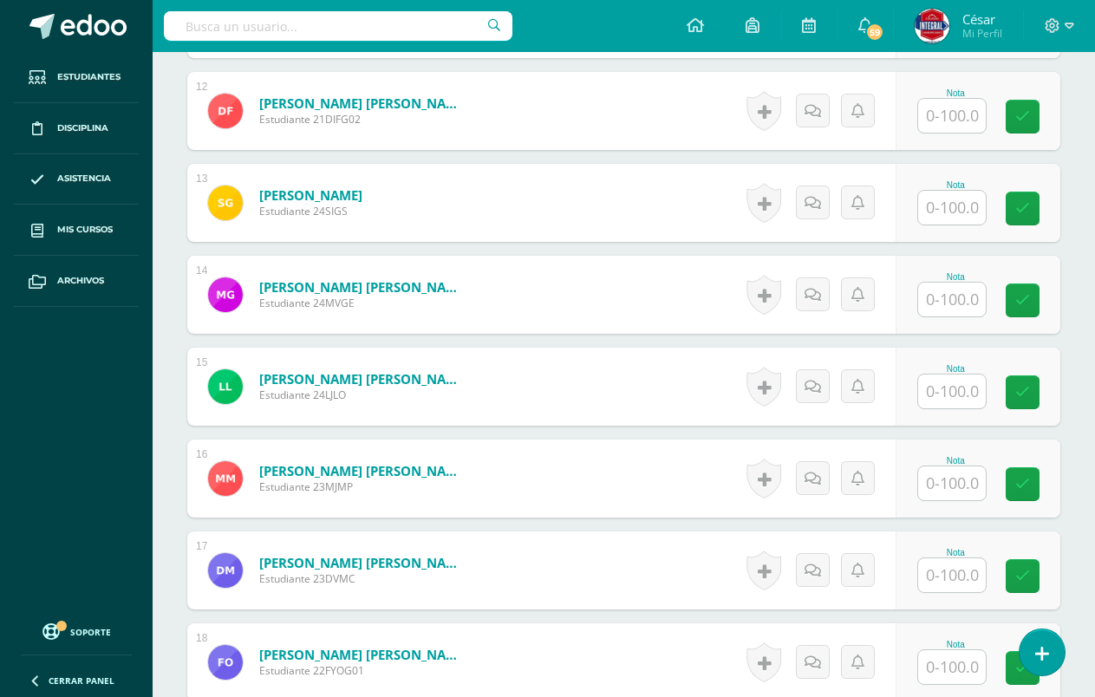
scroll to position [1477, 0]
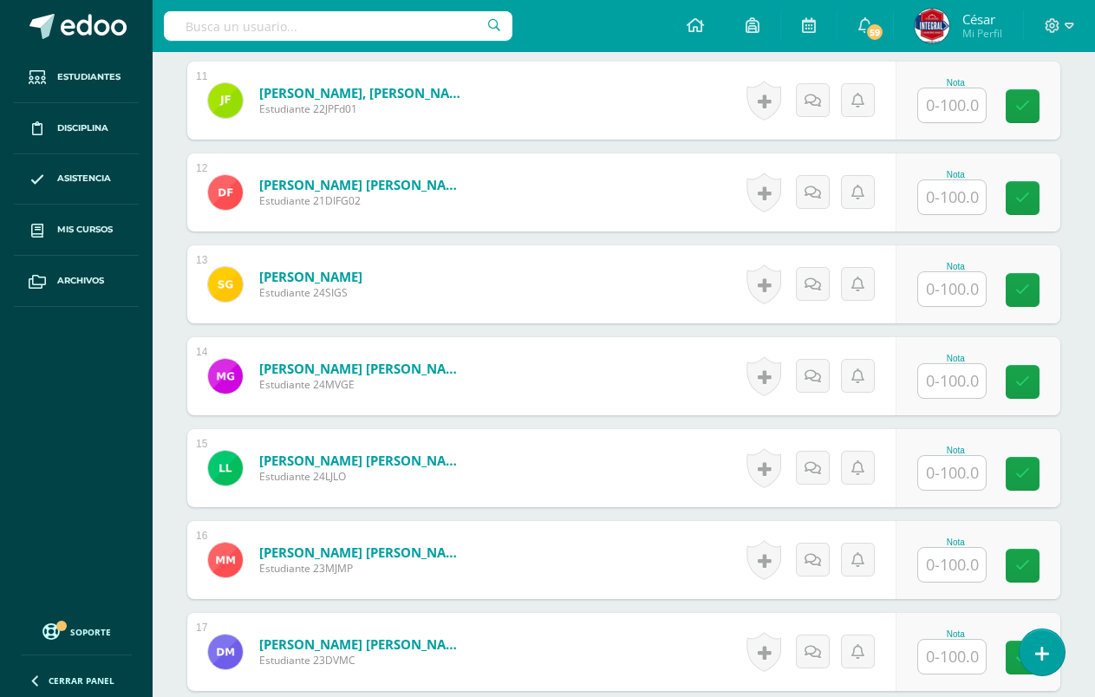
click at [956, 294] on input "text" at bounding box center [952, 289] width 68 height 34
type input "100"
click at [1035, 289] on icon at bounding box center [1036, 290] width 16 height 15
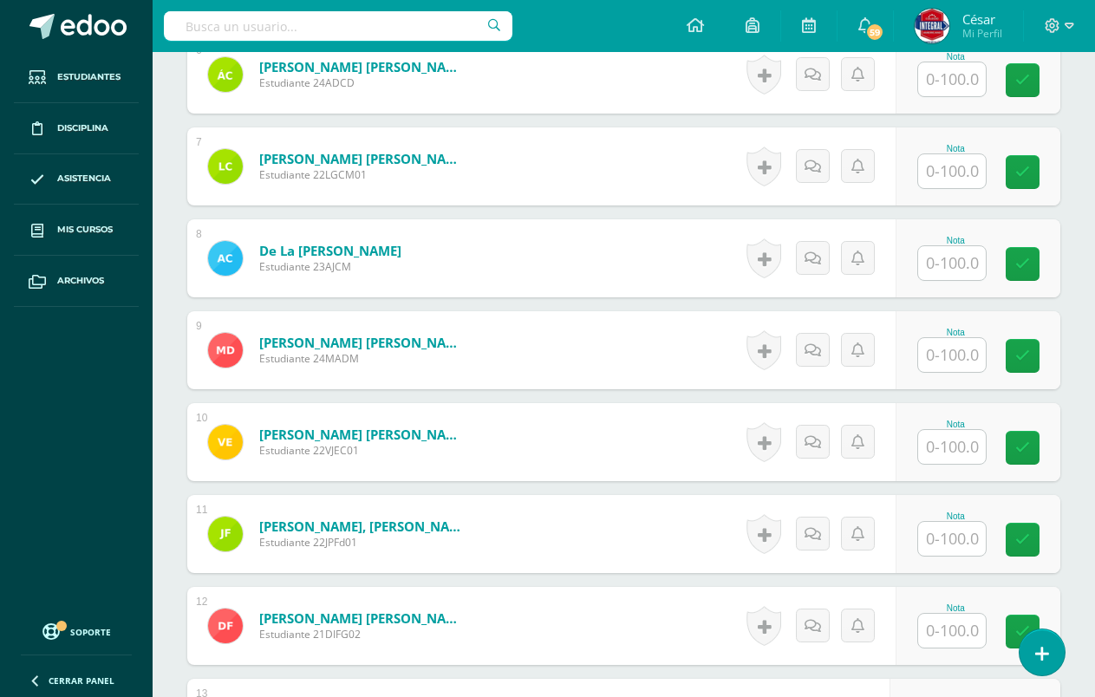
scroll to position [956, 0]
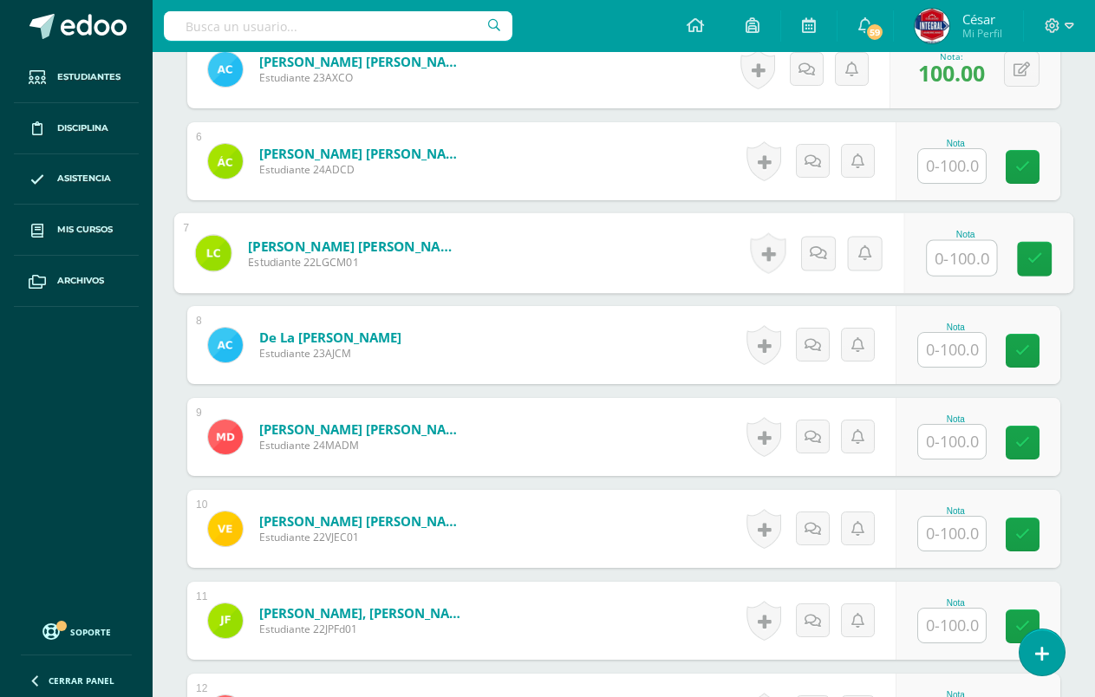
click at [954, 263] on input "text" at bounding box center [961, 258] width 69 height 35
type input "100"
click at [1046, 268] on link at bounding box center [1034, 259] width 35 height 35
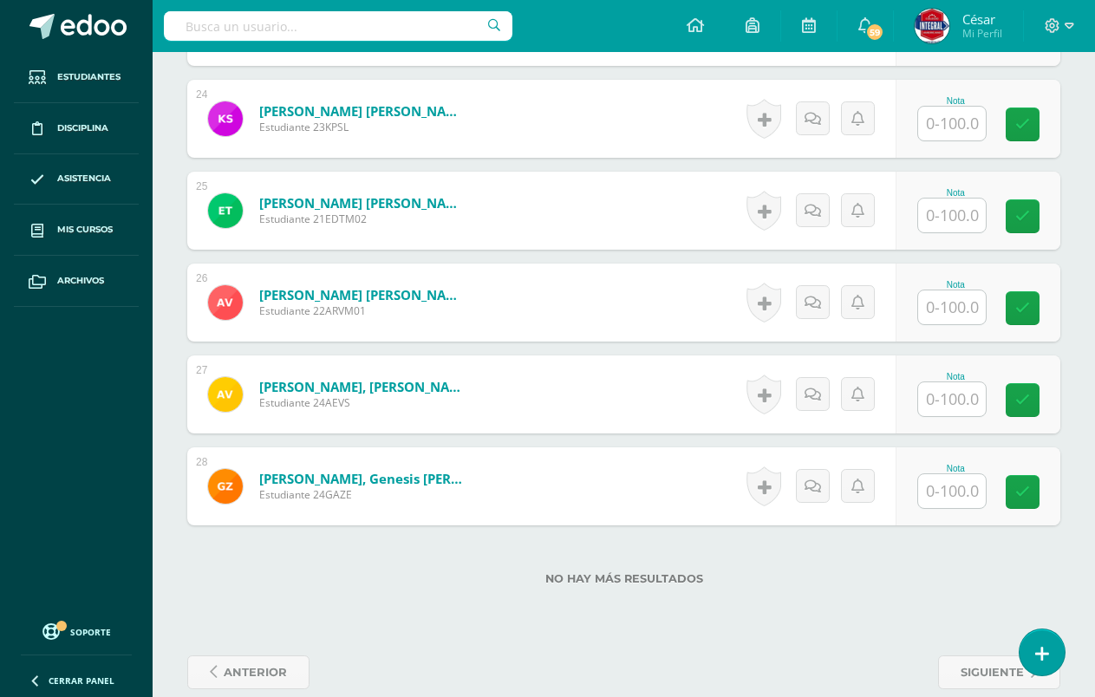
scroll to position [2680, 0]
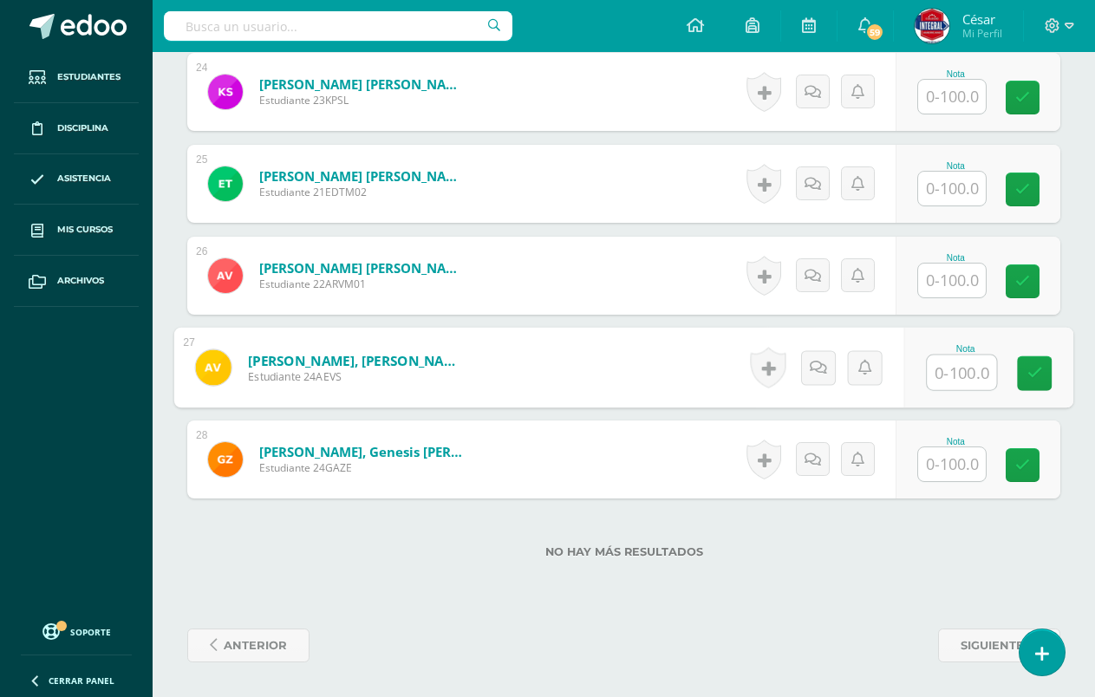
click at [944, 373] on input "text" at bounding box center [961, 373] width 69 height 35
type input "100"
click at [1032, 387] on link at bounding box center [1034, 373] width 35 height 35
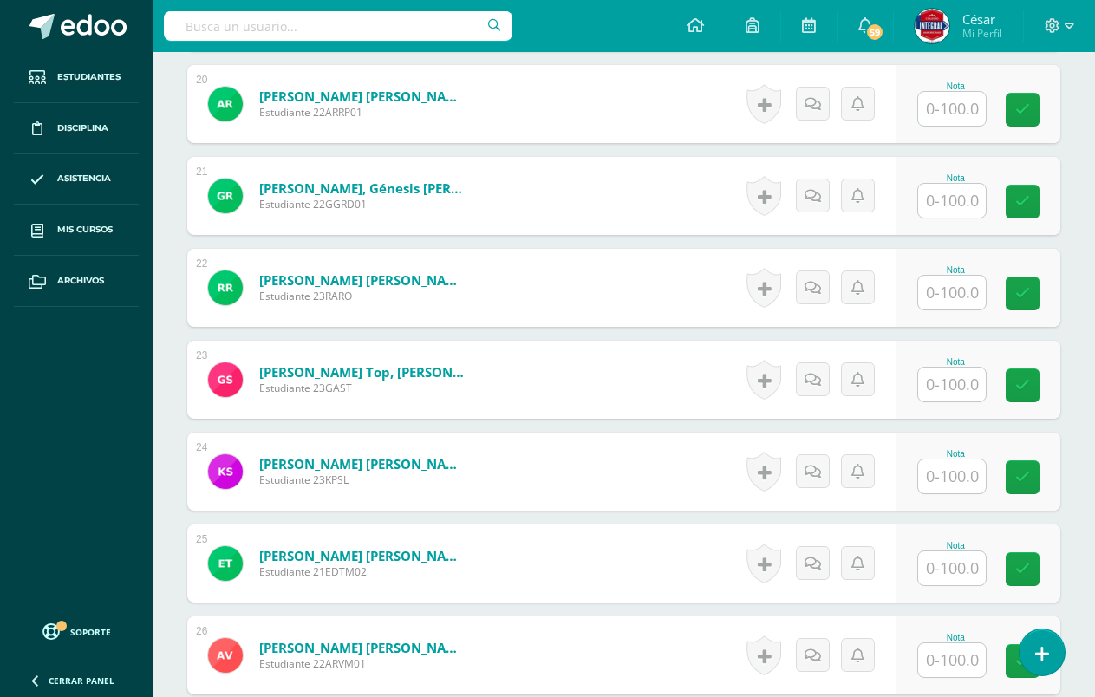
scroll to position [2247, 0]
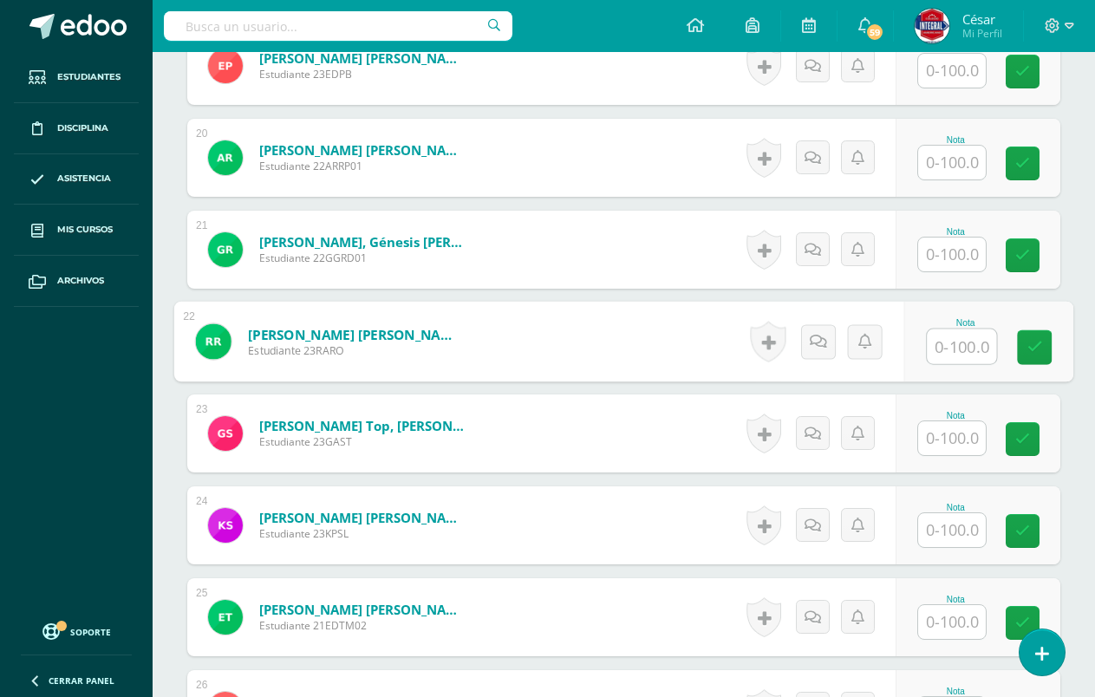
click at [952, 343] on input "text" at bounding box center [961, 347] width 69 height 35
click at [971, 343] on input "1100" at bounding box center [961, 347] width 69 height 35
click at [959, 348] on input "1100" at bounding box center [961, 347] width 69 height 35
type input "100"
click at [1039, 343] on icon at bounding box center [1036, 347] width 16 height 15
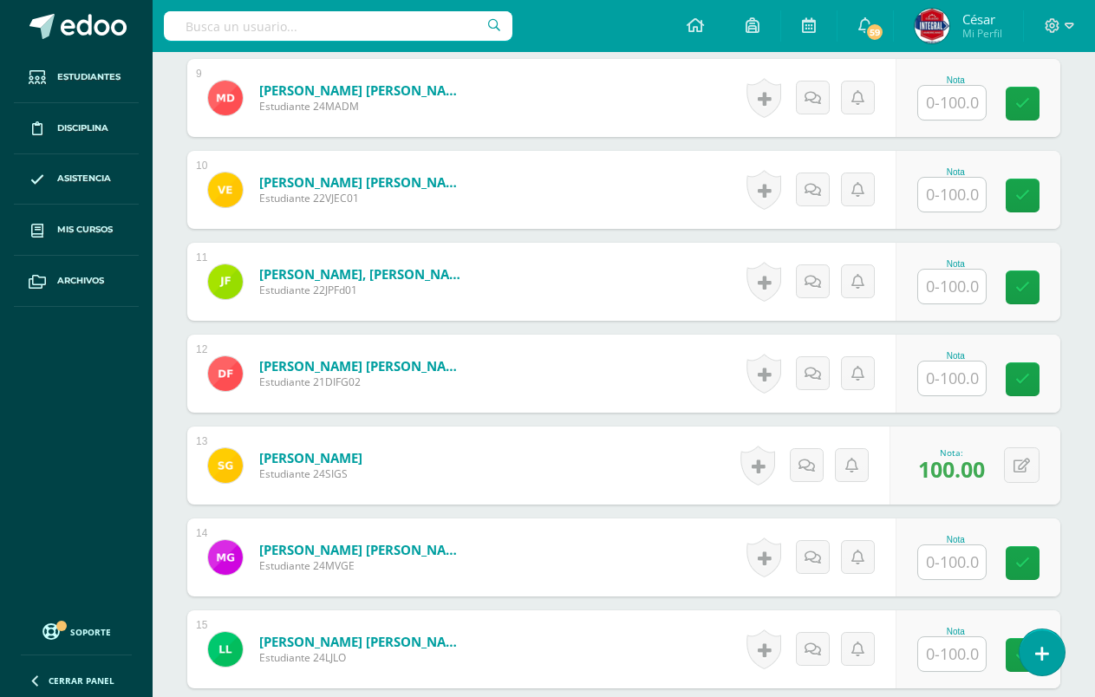
scroll to position [1206, 0]
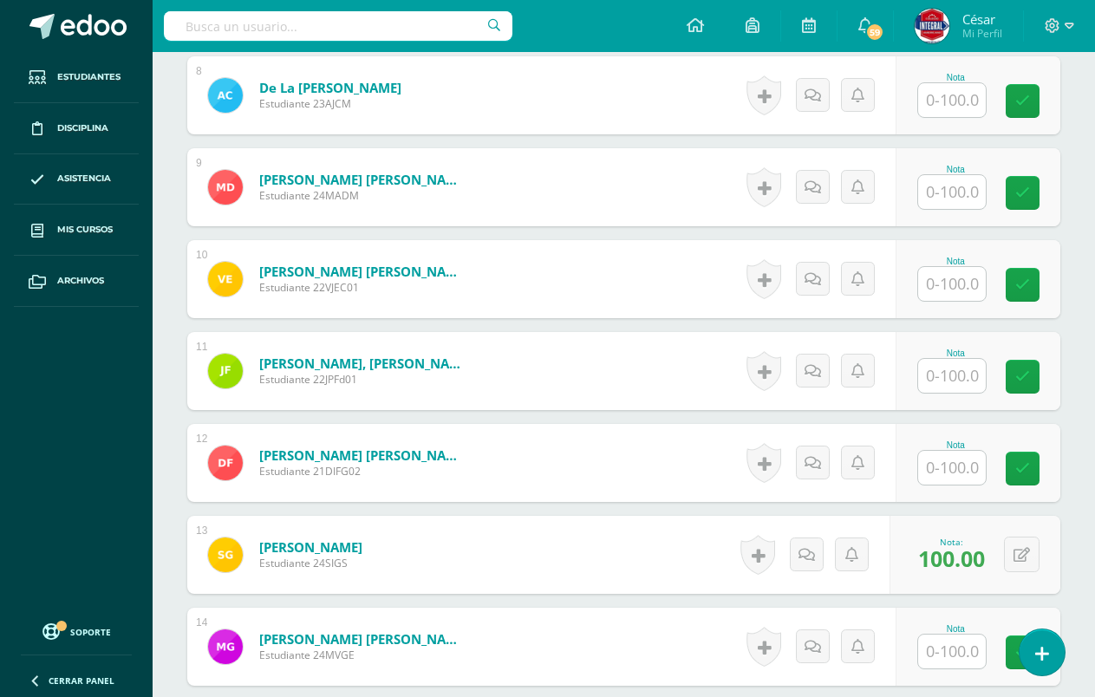
click at [959, 487] on div "Nota" at bounding box center [978, 463] width 165 height 78
click at [957, 476] on input "text" at bounding box center [952, 468] width 68 height 34
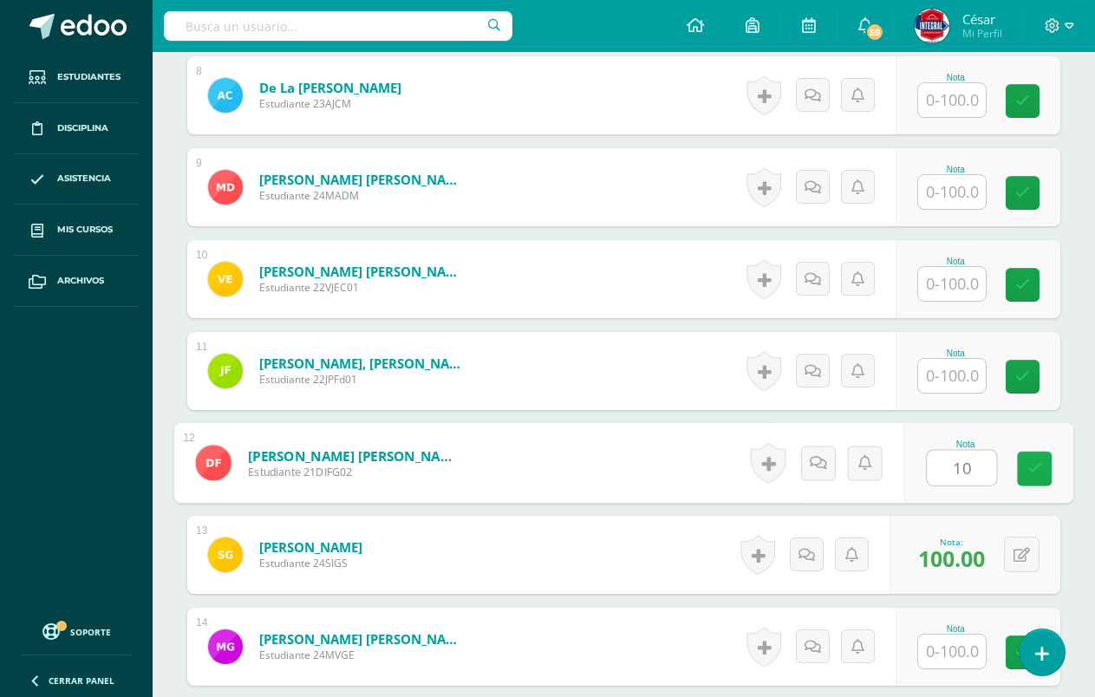
type input "100"
click at [1022, 475] on link at bounding box center [1034, 469] width 35 height 35
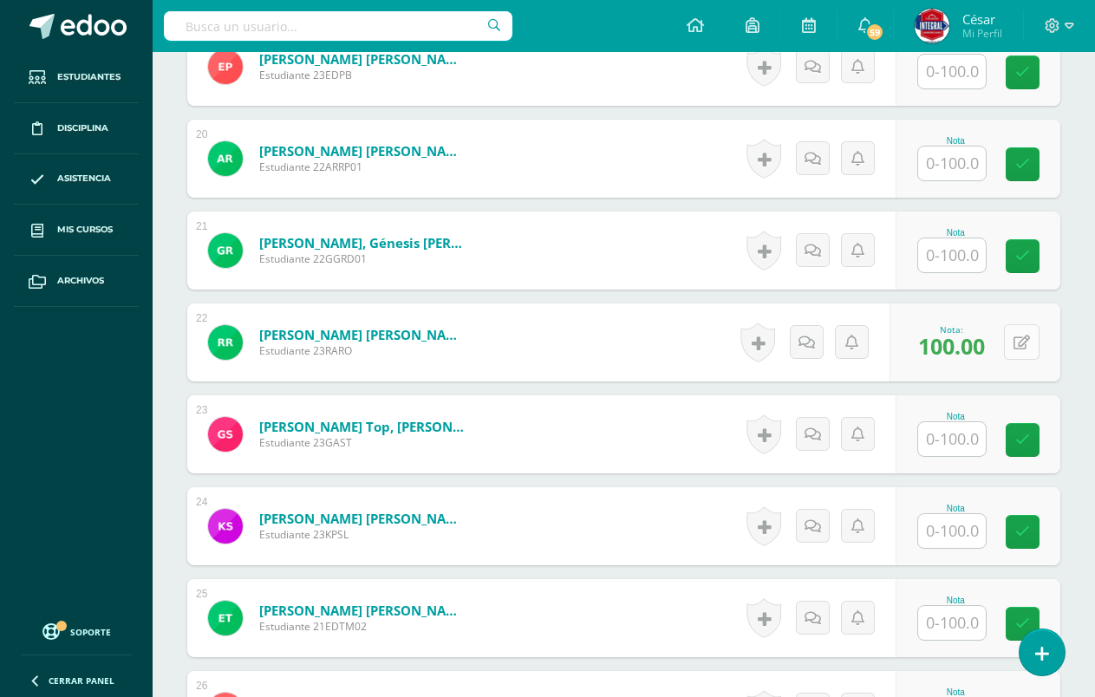
scroll to position [2247, 0]
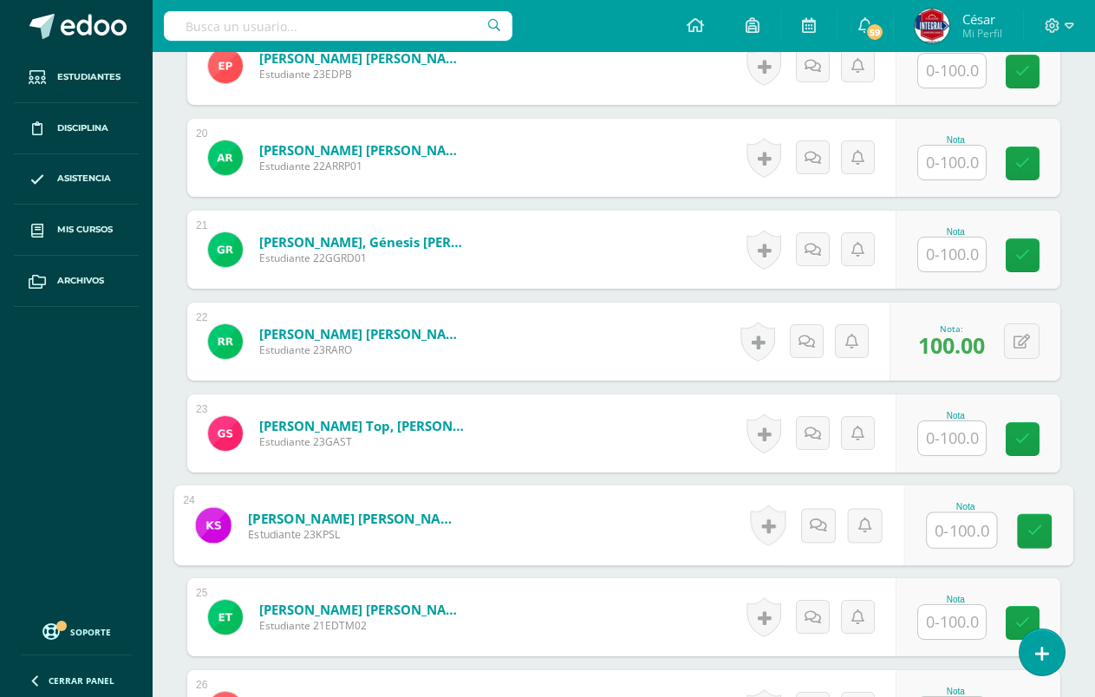
click at [981, 532] on input "text" at bounding box center [961, 530] width 69 height 35
type input "100"
click at [1029, 535] on icon at bounding box center [1036, 531] width 16 height 15
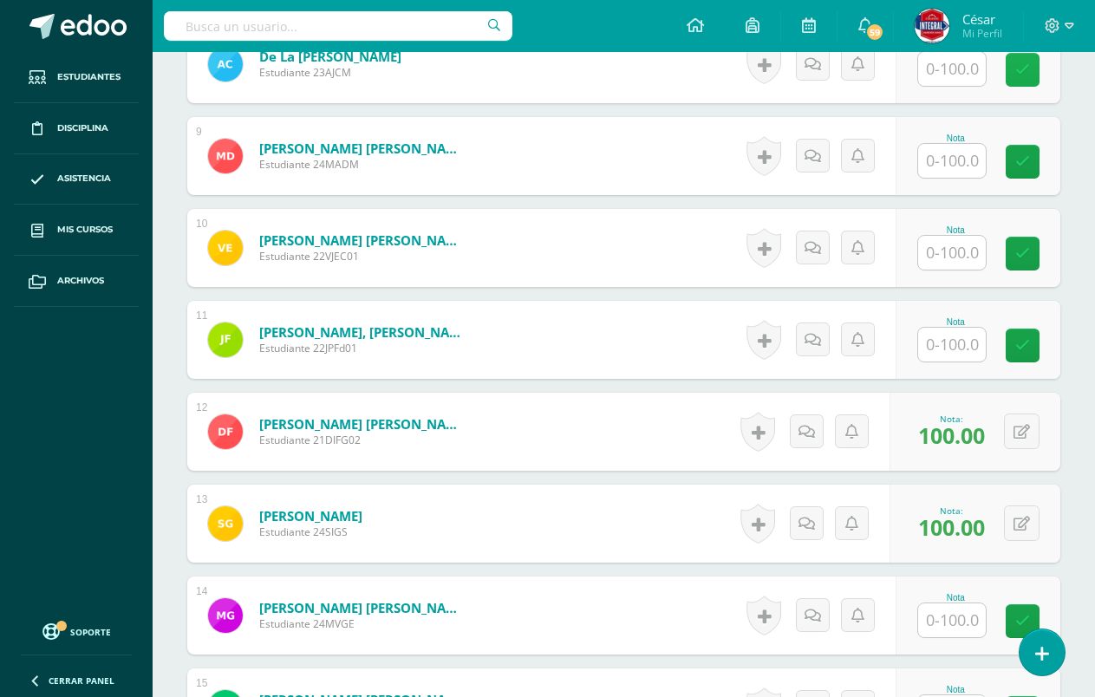
scroll to position [1293, 0]
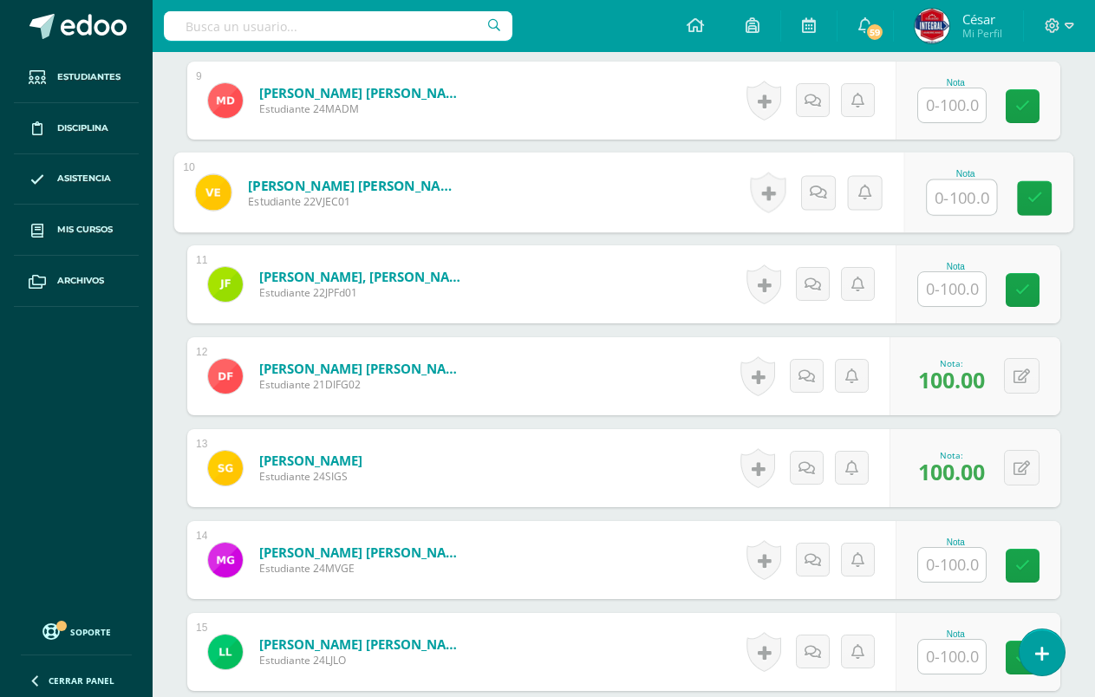
click at [940, 202] on input "text" at bounding box center [961, 197] width 69 height 35
type input "90"
click at [1041, 199] on icon at bounding box center [1036, 198] width 16 height 15
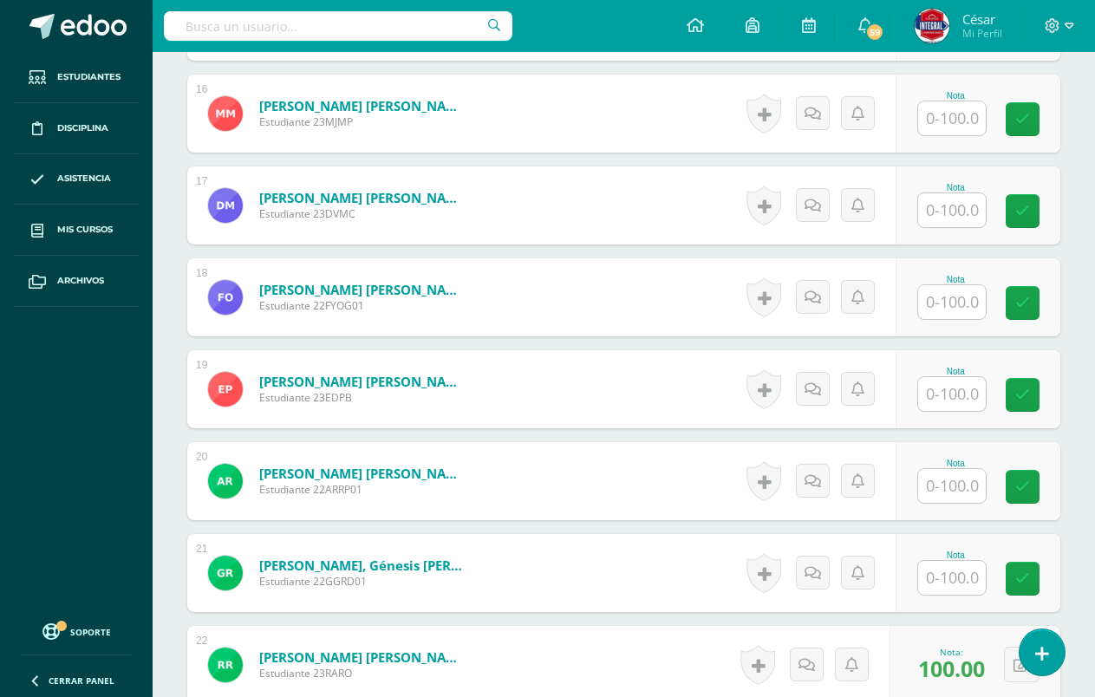
scroll to position [1900, 0]
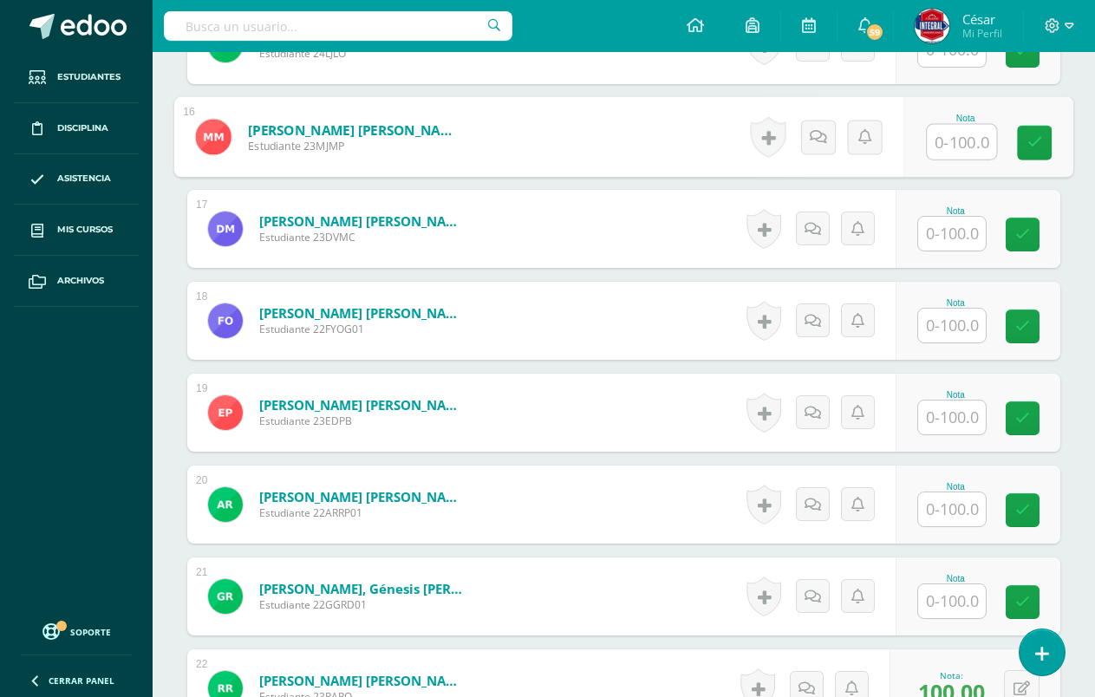
click at [956, 154] on input "text" at bounding box center [961, 142] width 69 height 35
type input "100"
click at [1028, 142] on link at bounding box center [1034, 143] width 35 height 35
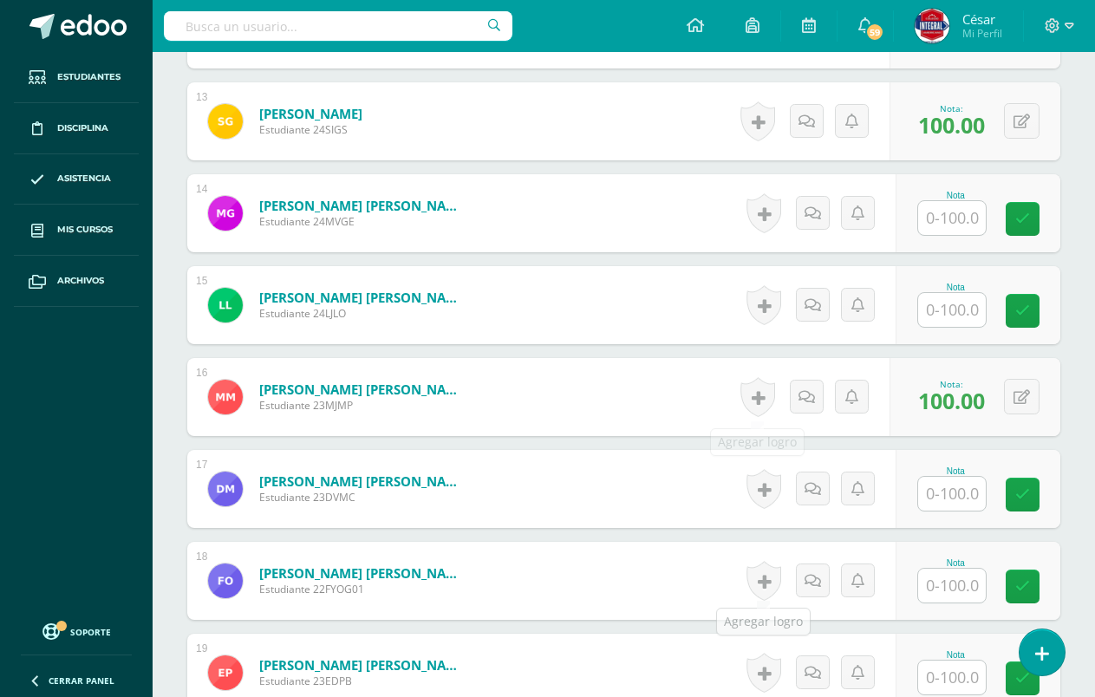
scroll to position [1553, 0]
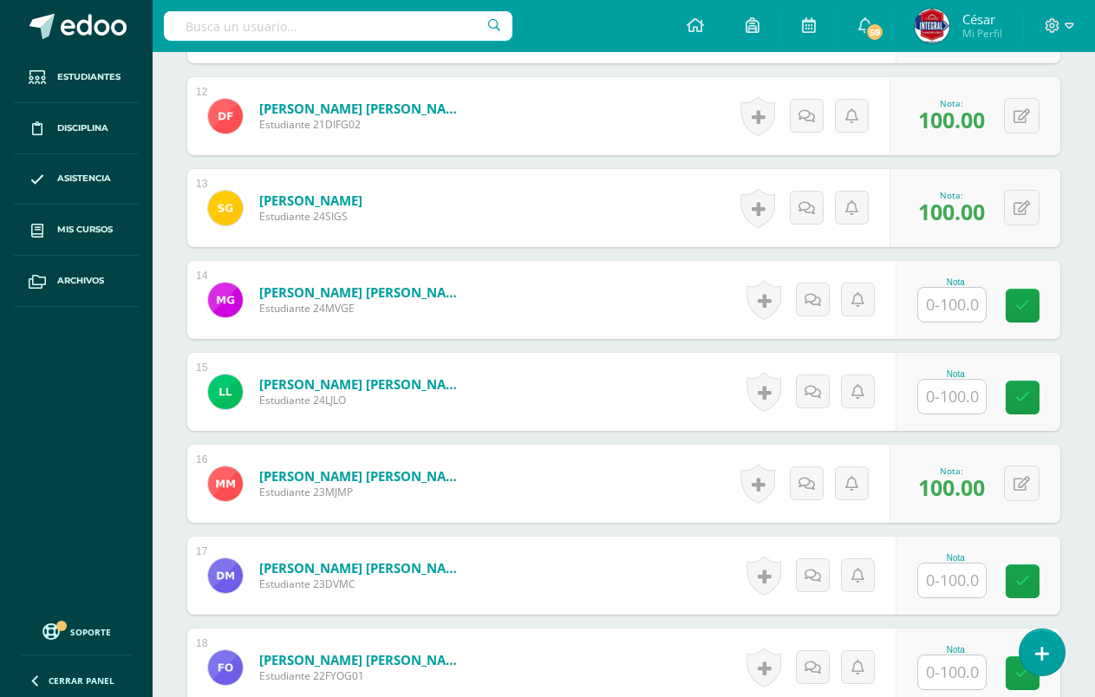
click at [959, 310] on input "text" at bounding box center [952, 305] width 68 height 34
type input "100"
click at [1046, 303] on link at bounding box center [1034, 306] width 35 height 35
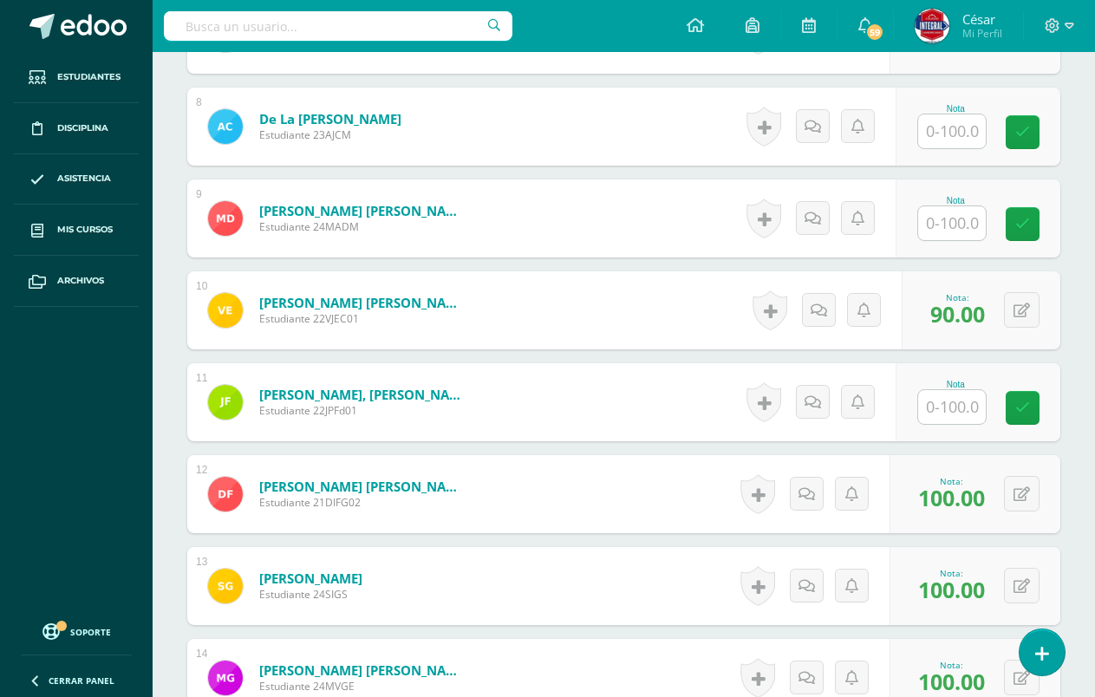
scroll to position [1206, 0]
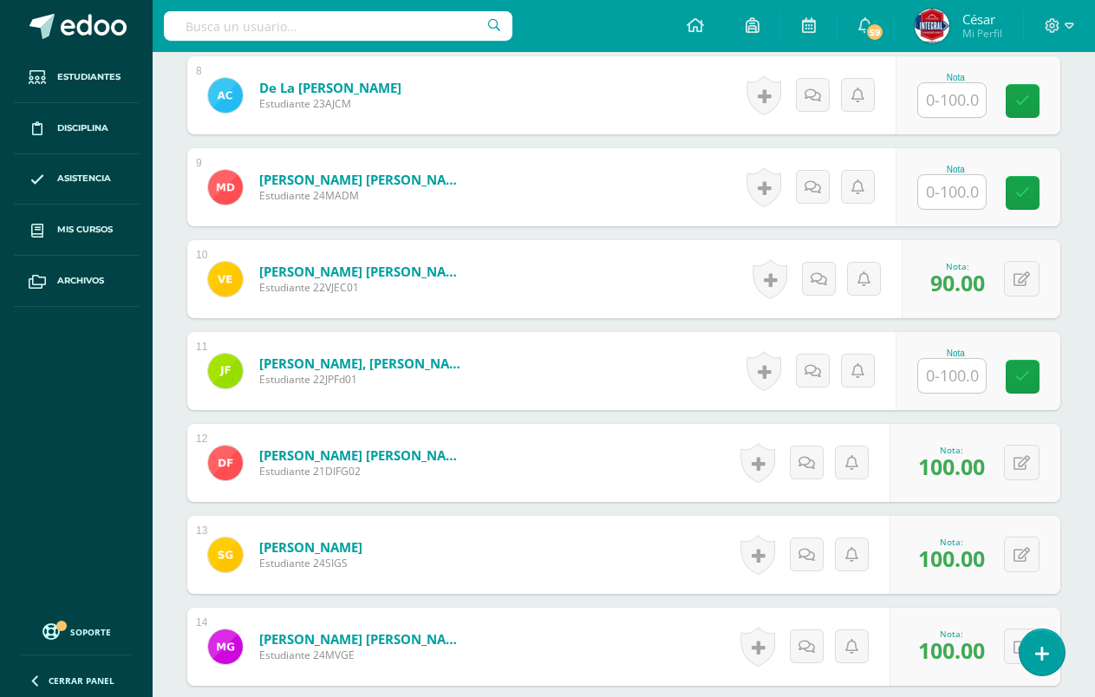
click at [980, 387] on input "text" at bounding box center [952, 376] width 68 height 34
type input "100"
click at [1041, 378] on icon at bounding box center [1036, 376] width 16 height 15
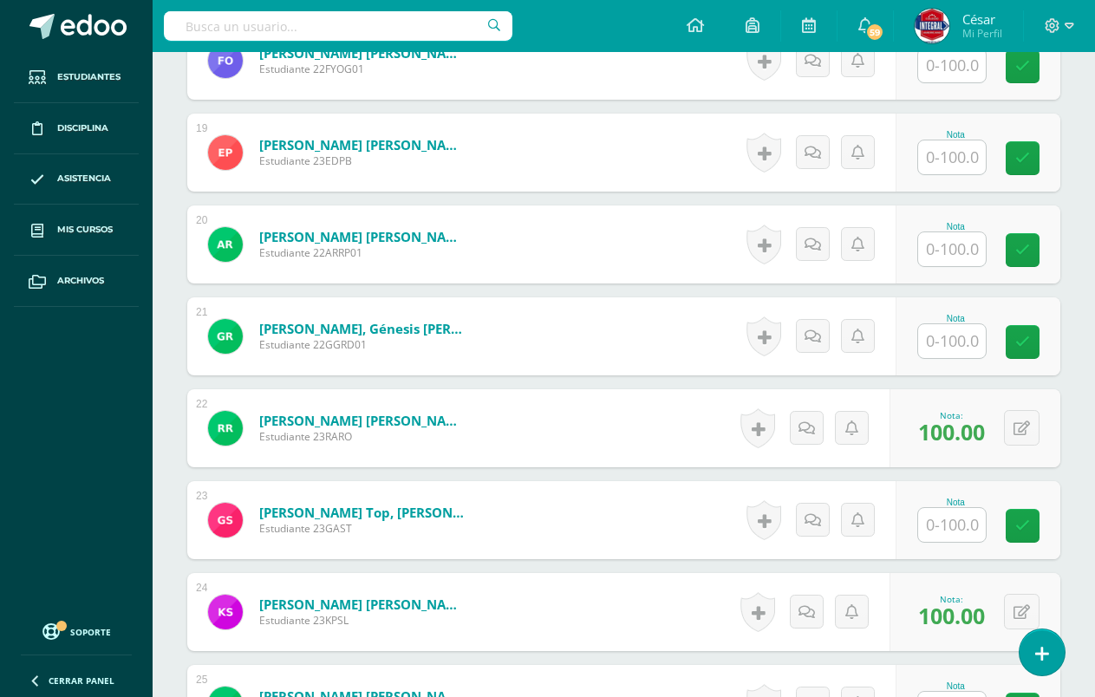
scroll to position [2680, 0]
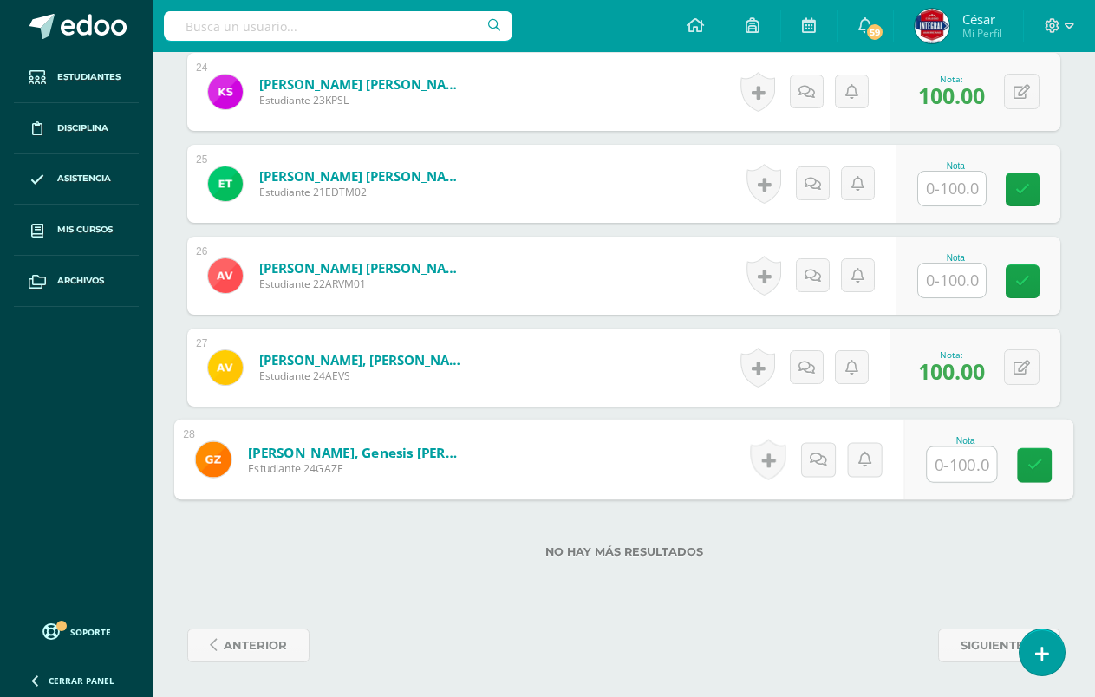
click at [955, 474] on input "text" at bounding box center [961, 464] width 69 height 35
type input "100"
click at [1030, 467] on icon at bounding box center [1036, 465] width 16 height 15
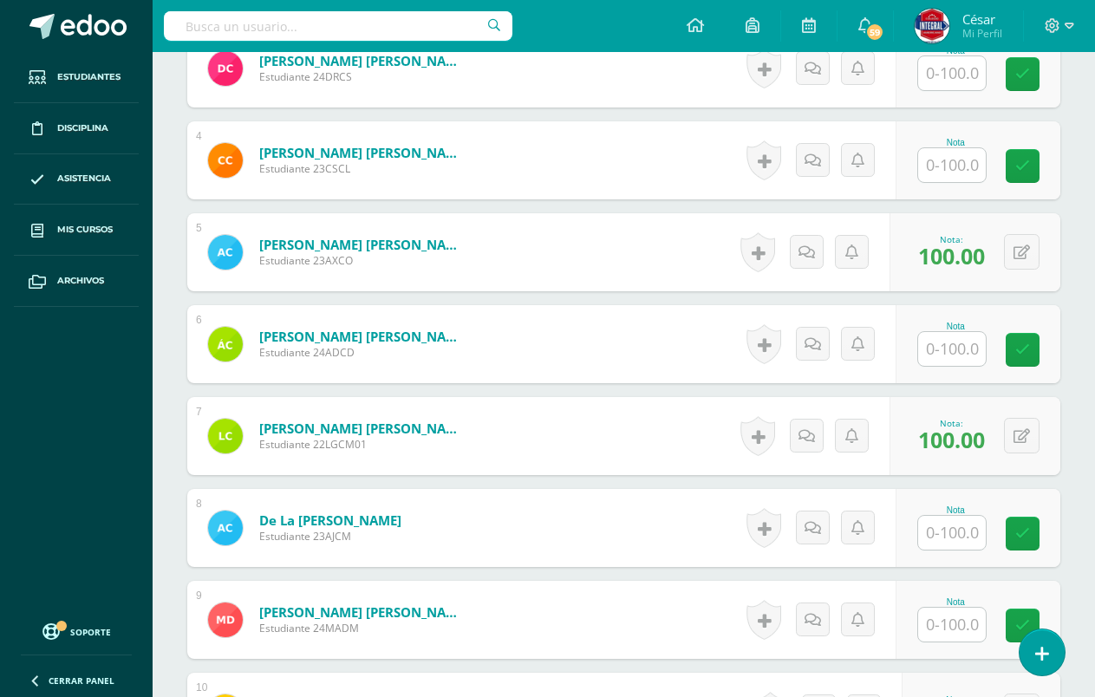
scroll to position [773, 0]
click at [961, 366] on input "text" at bounding box center [952, 350] width 68 height 34
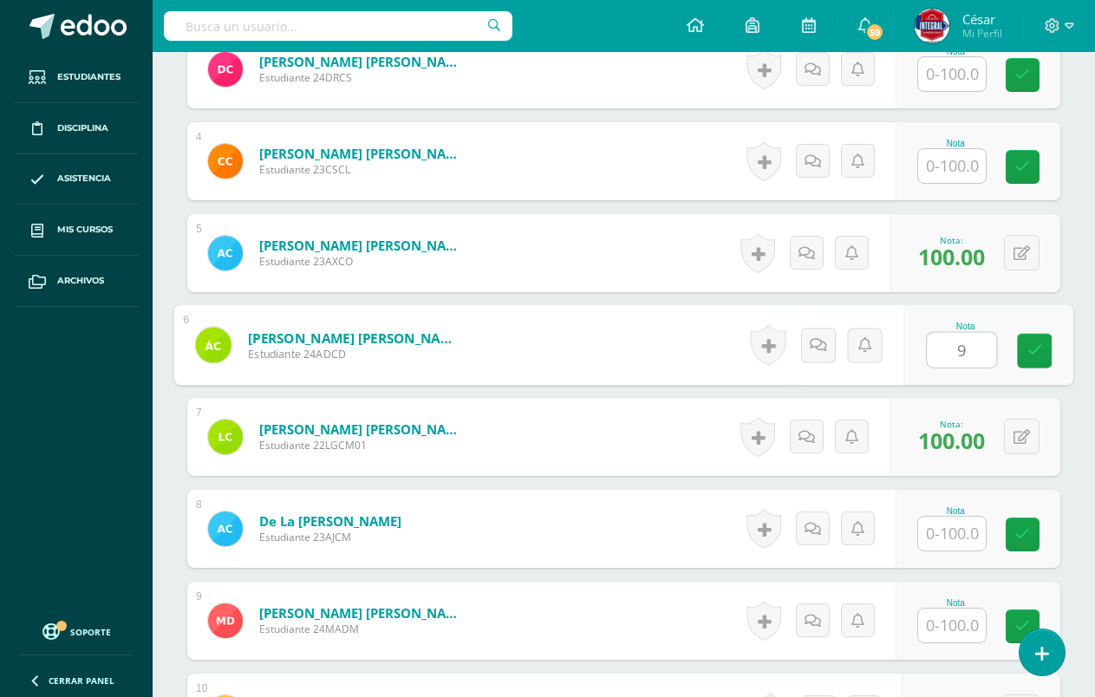
type input "90"
click at [1032, 359] on link at bounding box center [1034, 351] width 35 height 35
